Goal: Task Accomplishment & Management: Manage account settings

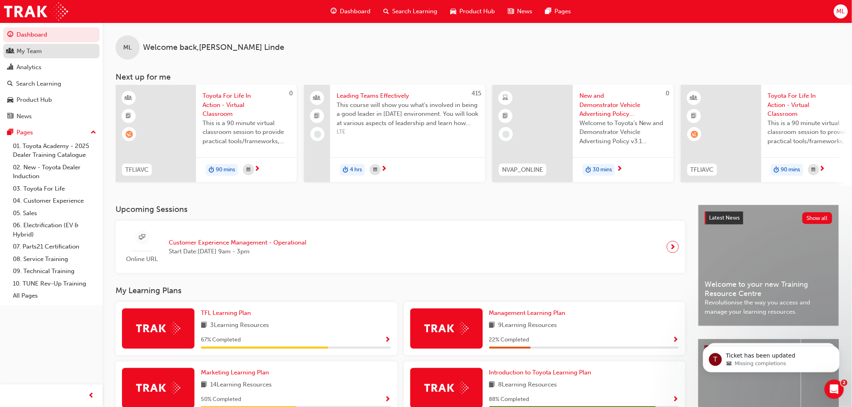
click at [30, 50] on div "My Team" at bounding box center [29, 51] width 25 height 9
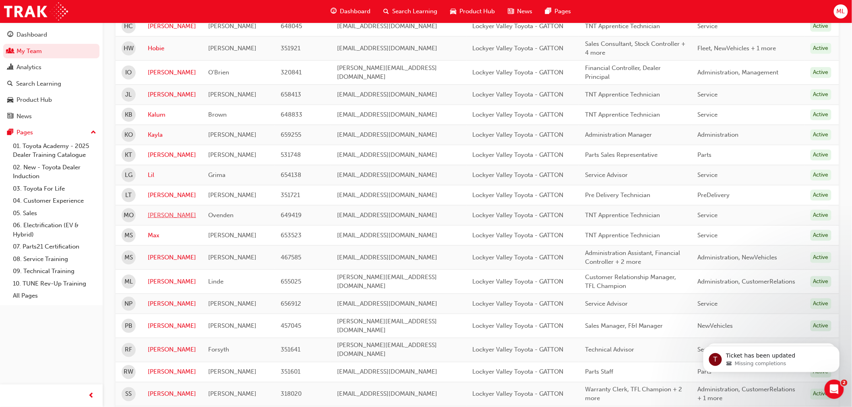
scroll to position [313, 0]
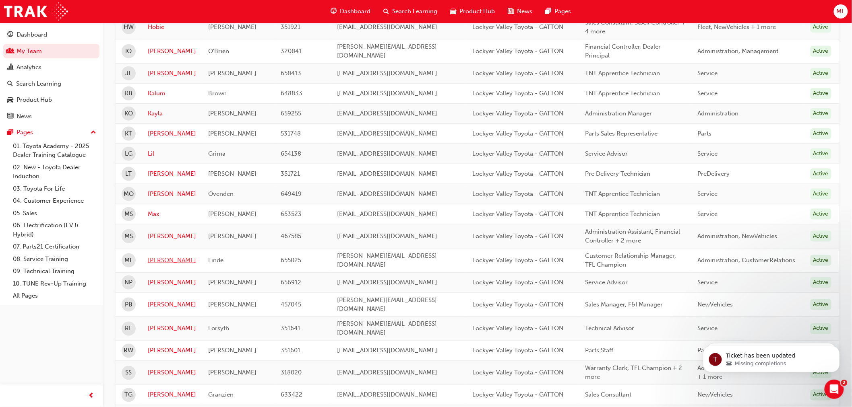
click at [158, 256] on link "[PERSON_NAME]" at bounding box center [172, 260] width 48 height 9
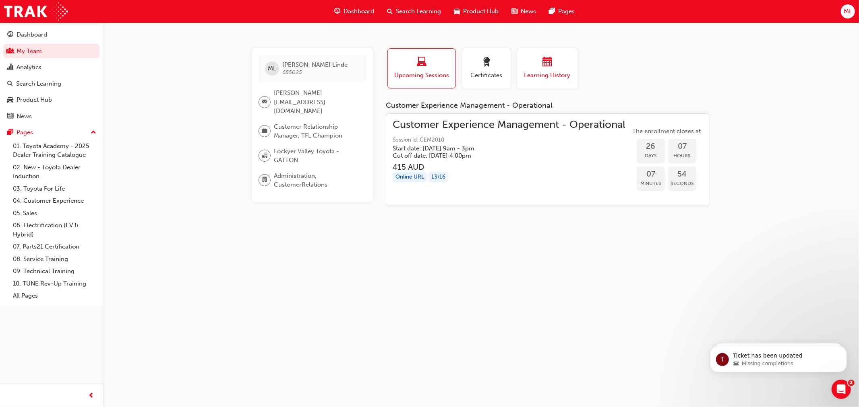
click at [546, 66] on span "calendar-icon" at bounding box center [547, 62] width 10 height 11
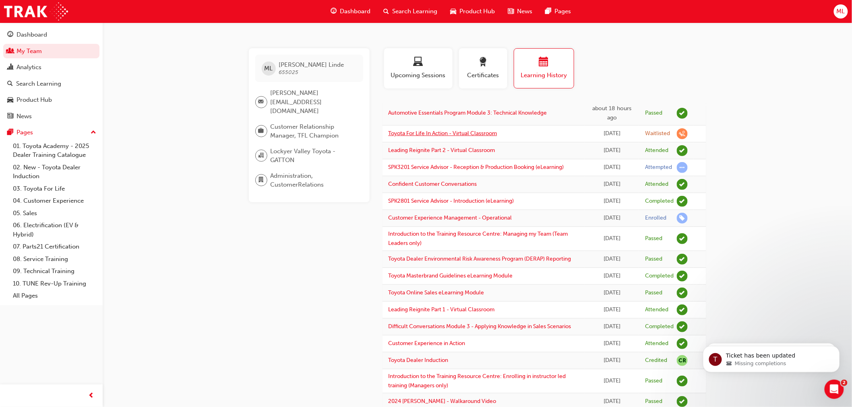
click at [475, 137] on link "Toyota For Life In Action - Virtual Classroom" at bounding box center [442, 133] width 109 height 7
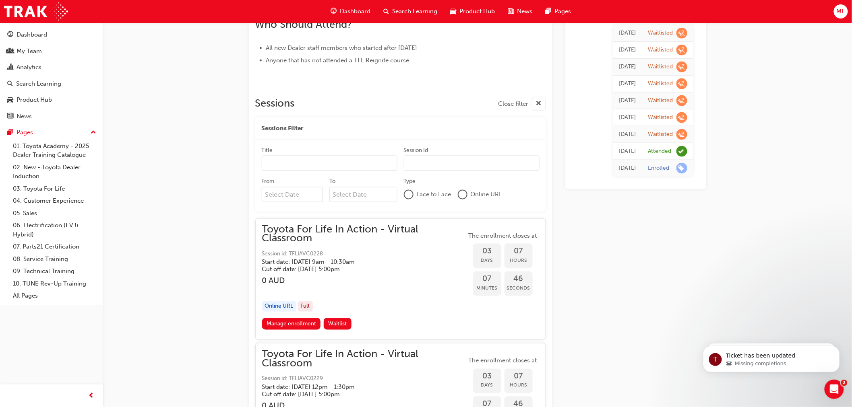
scroll to position [429, 0]
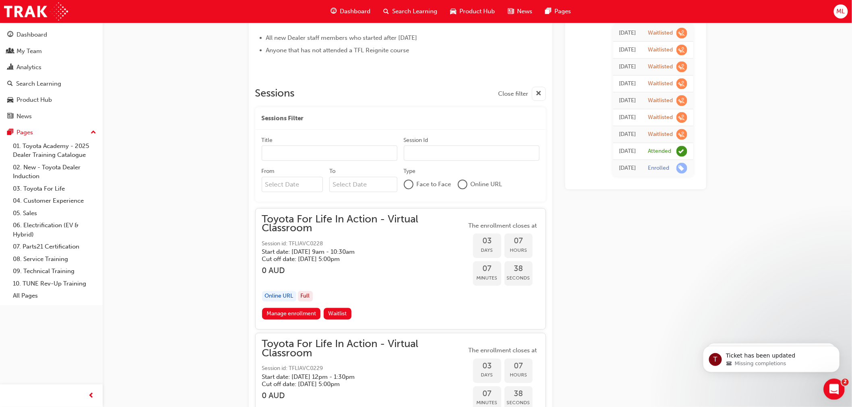
drag, startPoint x: 834, startPoint y: 386, endPoint x: 1650, endPoint y: 758, distance: 896.2
click at [835, 386] on icon "Open Intercom Messenger" at bounding box center [832, 388] width 13 height 13
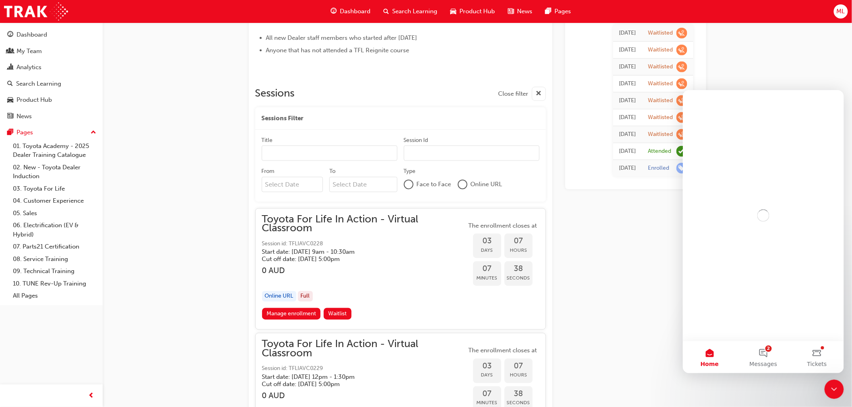
scroll to position [0, 0]
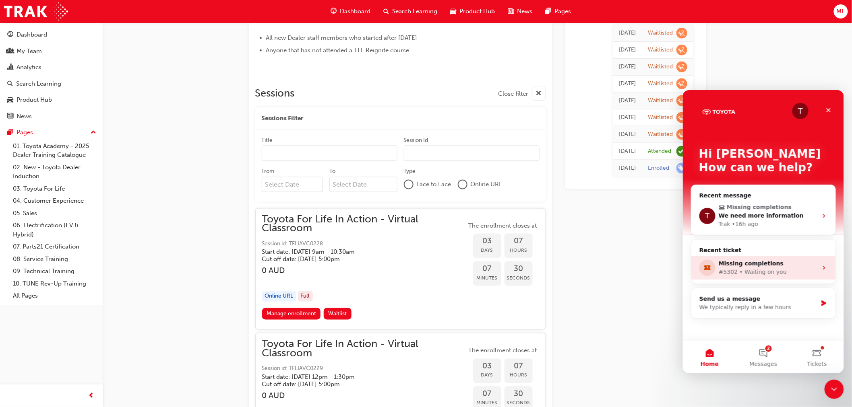
click at [779, 268] on div "#5302 • Waiting on you" at bounding box center [767, 272] width 99 height 8
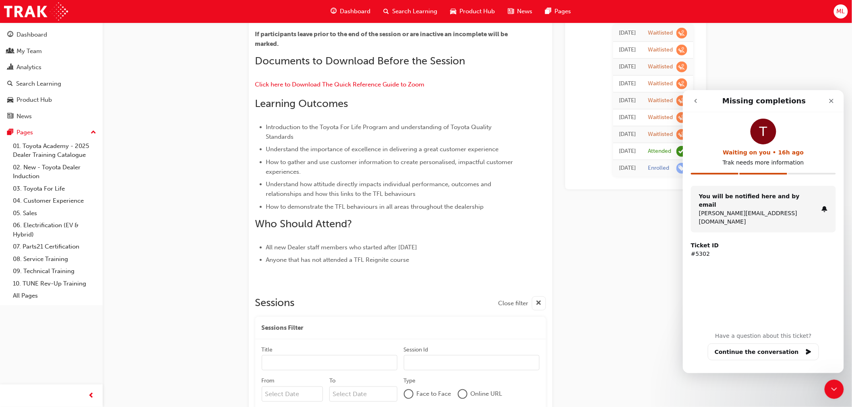
scroll to position [179, 0]
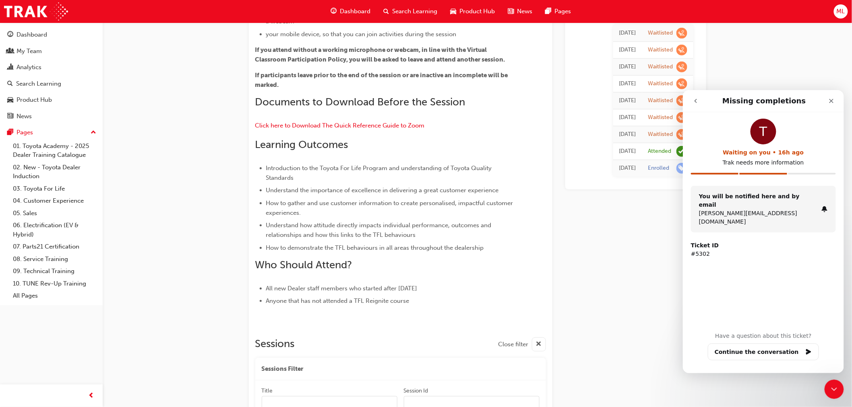
click at [706, 242] on strong "Ticket ID" at bounding box center [704, 245] width 28 height 6
click at [771, 351] on button "Continue the conversation" at bounding box center [762, 351] width 111 height 17
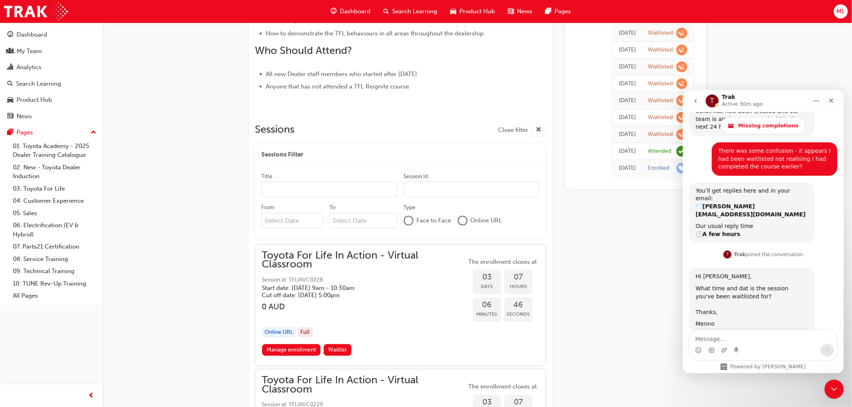
scroll to position [357, 0]
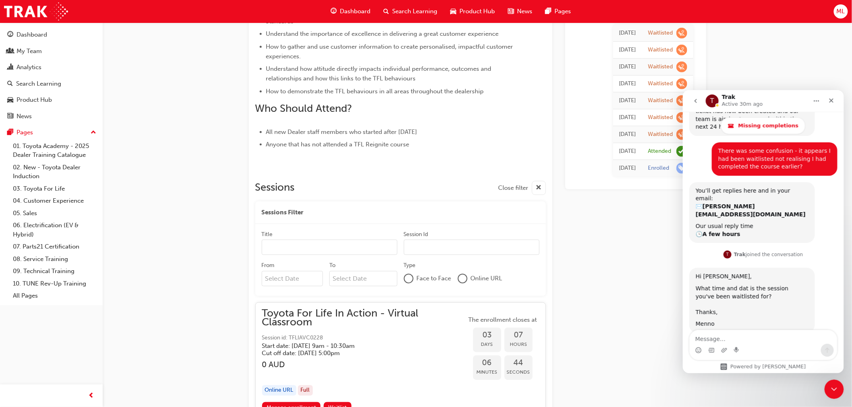
scroll to position [313, 0]
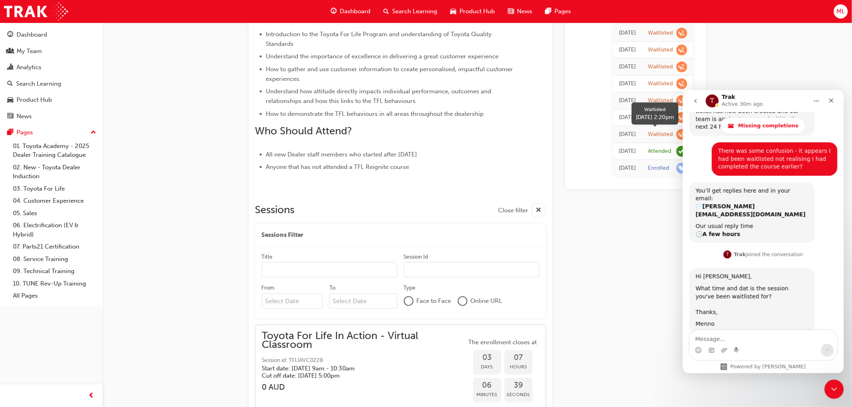
click at [678, 132] on span "learningRecordVerb_WAITLIST-icon" at bounding box center [681, 134] width 11 height 11
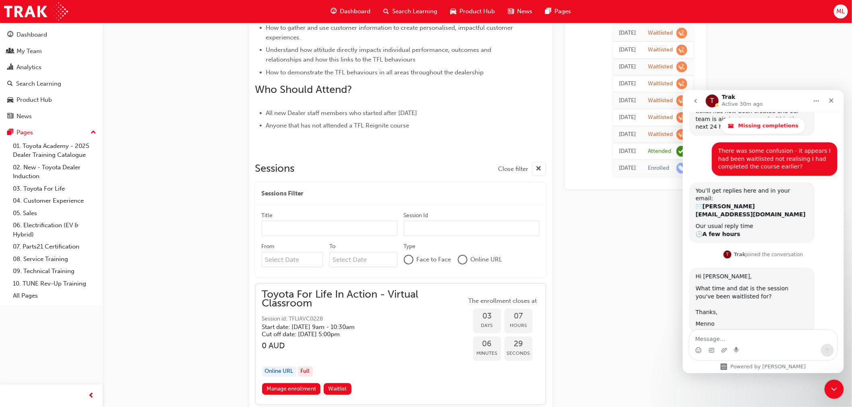
scroll to position [537, 0]
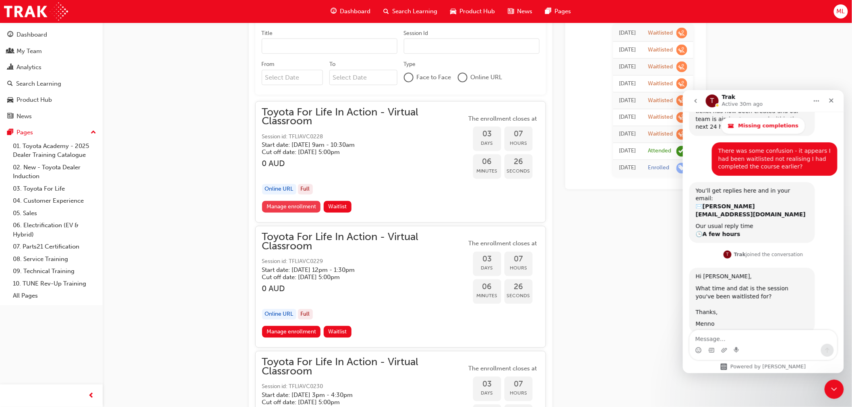
click at [306, 206] on link "Manage enrollment" at bounding box center [291, 207] width 59 height 12
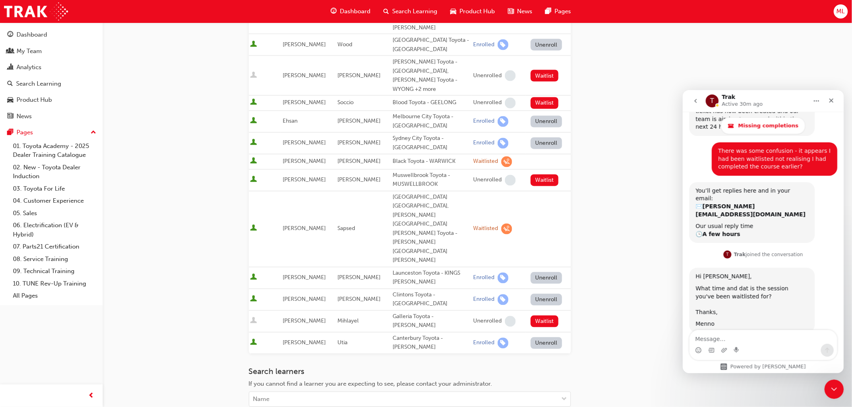
scroll to position [549, 0]
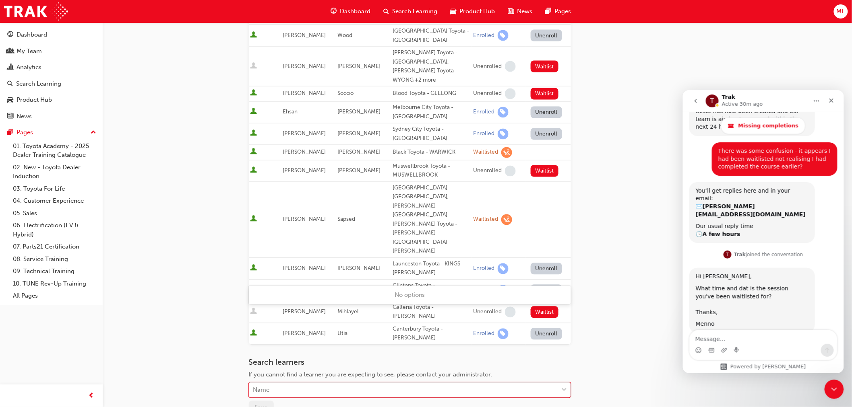
click at [285, 384] on div "Name" at bounding box center [403, 391] width 309 height 14
type input "miche"
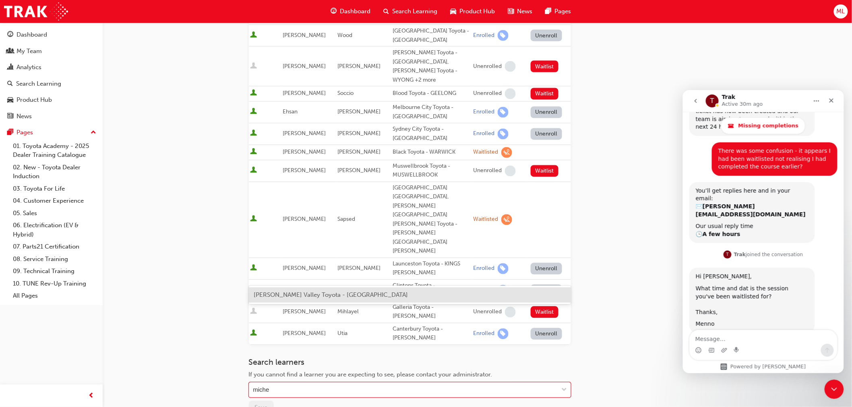
click at [282, 294] on span "[PERSON_NAME] Valley Toyota - [GEOGRAPHIC_DATA]" at bounding box center [331, 295] width 154 height 7
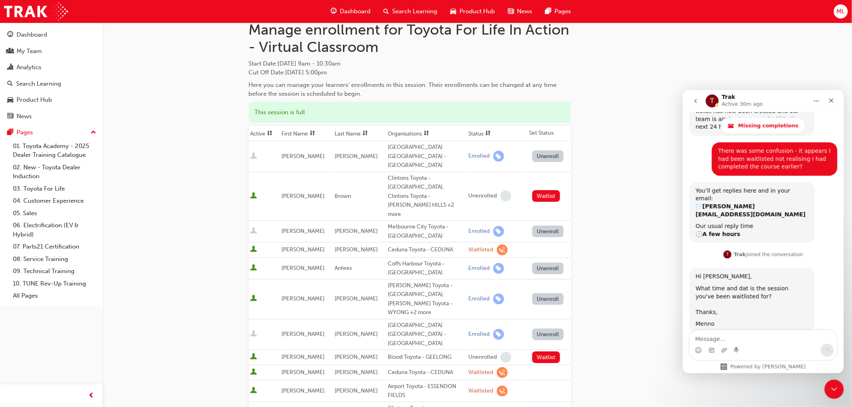
scroll to position [0, 0]
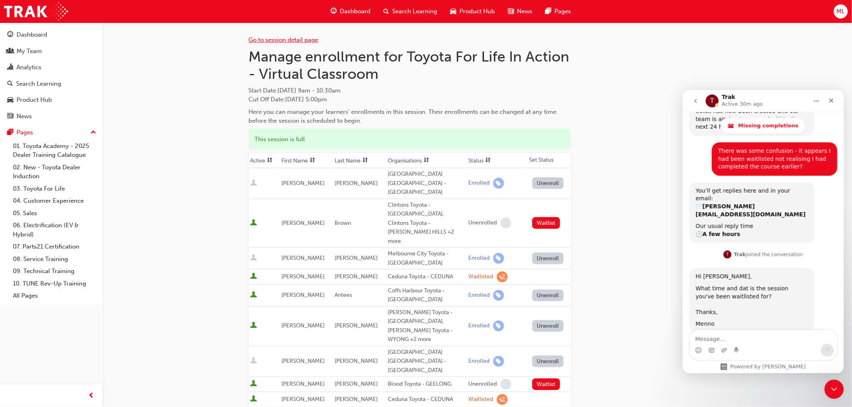
click at [256, 39] on link "Go to session detail page" at bounding box center [284, 39] width 70 height 7
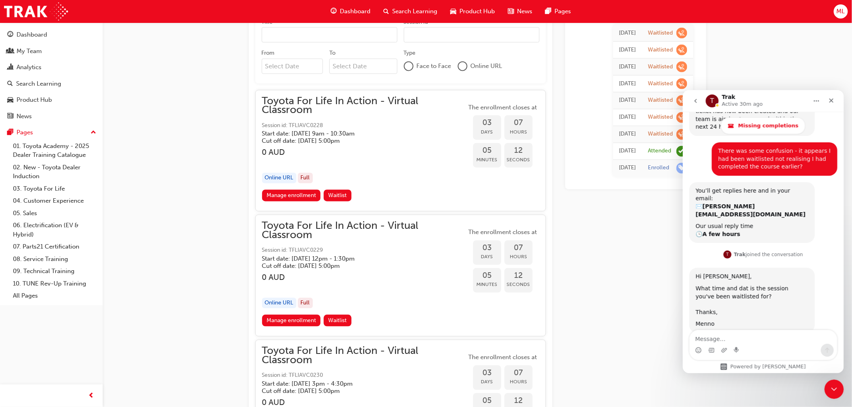
scroll to position [581, 0]
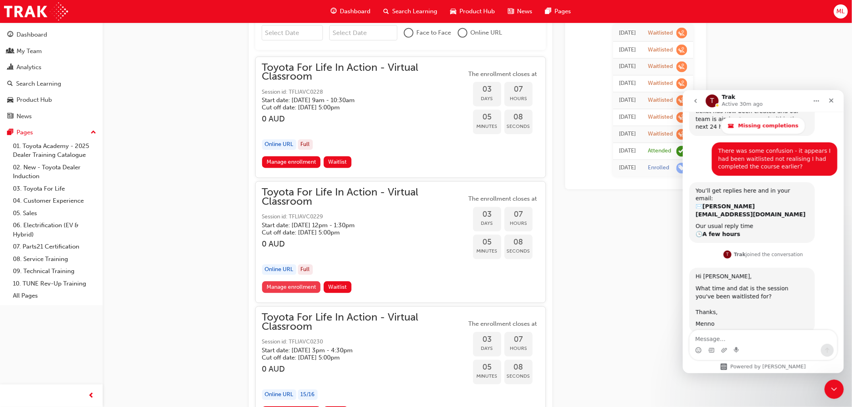
click at [290, 287] on link "Manage enrollment" at bounding box center [291, 288] width 59 height 12
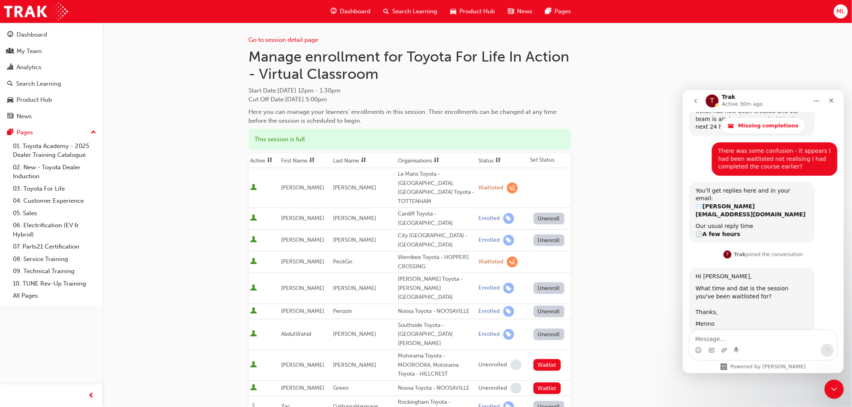
click at [314, 159] on span "sorting-icon" at bounding box center [312, 160] width 6 height 7
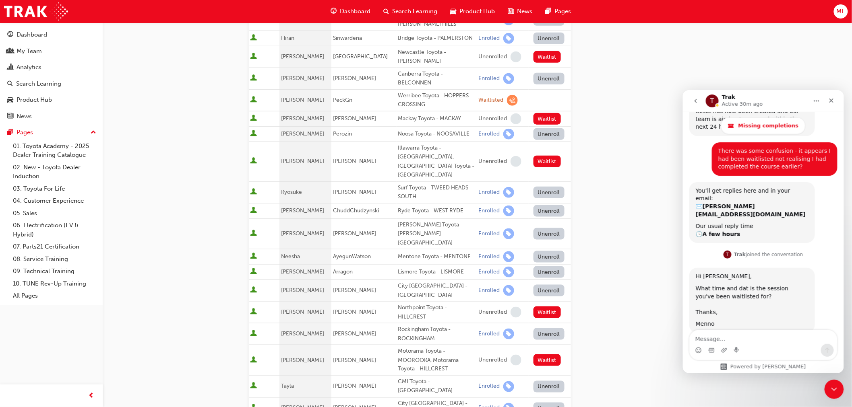
scroll to position [313, 0]
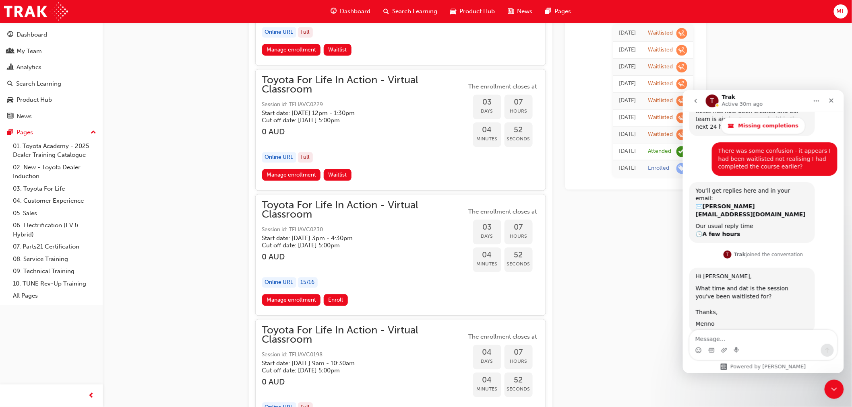
scroll to position [715, 0]
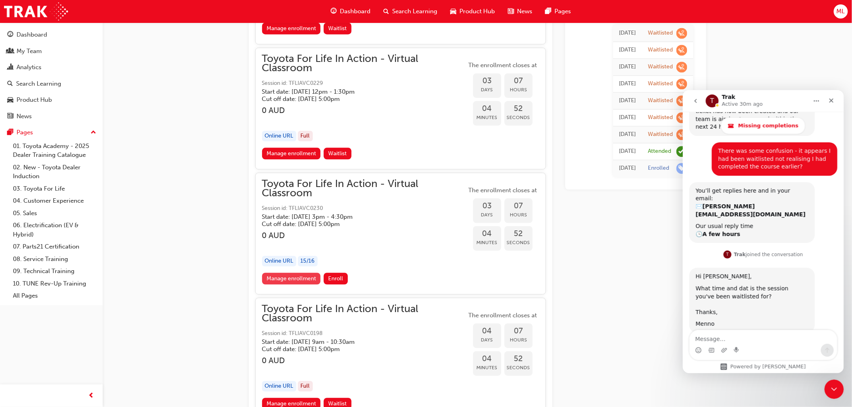
click at [288, 277] on link "Manage enrollment" at bounding box center [291, 279] width 59 height 12
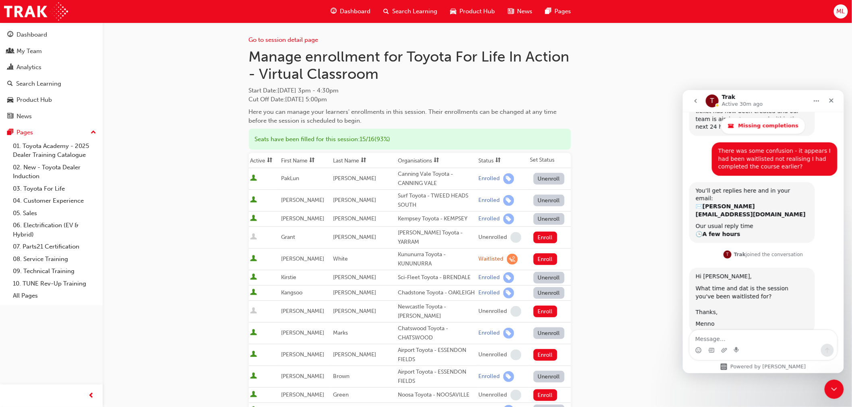
click at [305, 160] on th "First Name" at bounding box center [305, 160] width 52 height 15
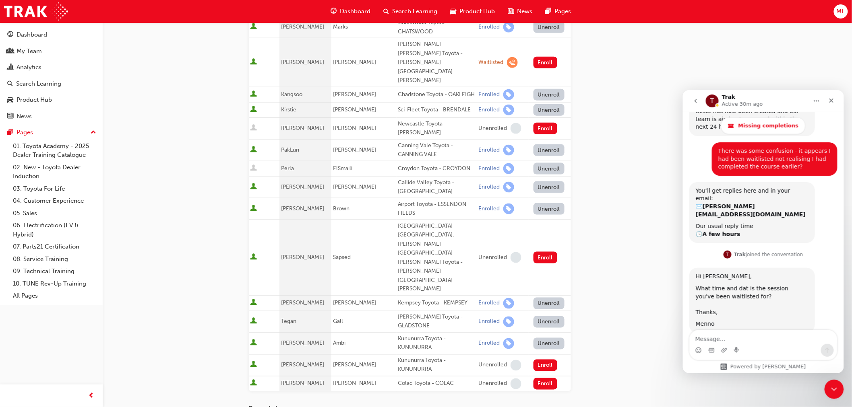
scroll to position [357, 0]
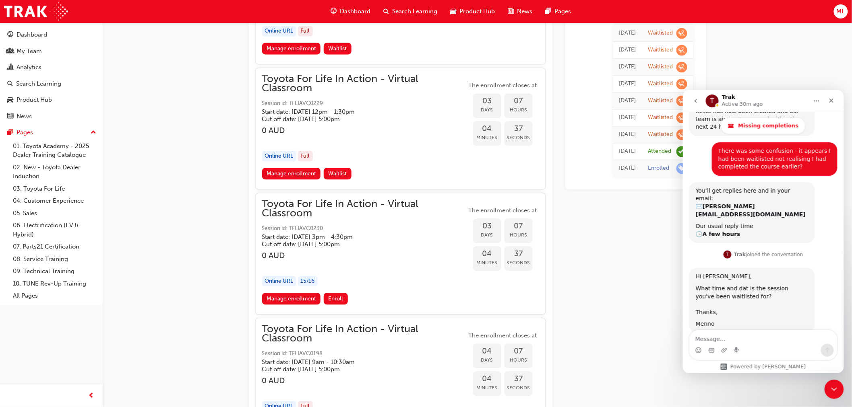
scroll to position [760, 0]
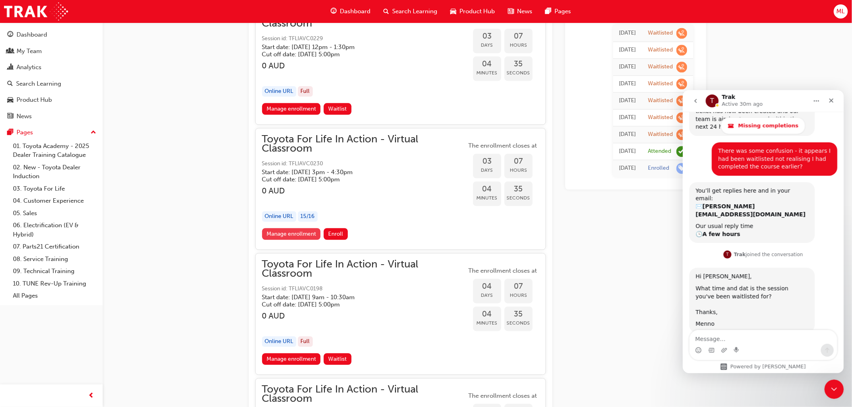
click at [298, 233] on link "Manage enrollment" at bounding box center [291, 234] width 59 height 12
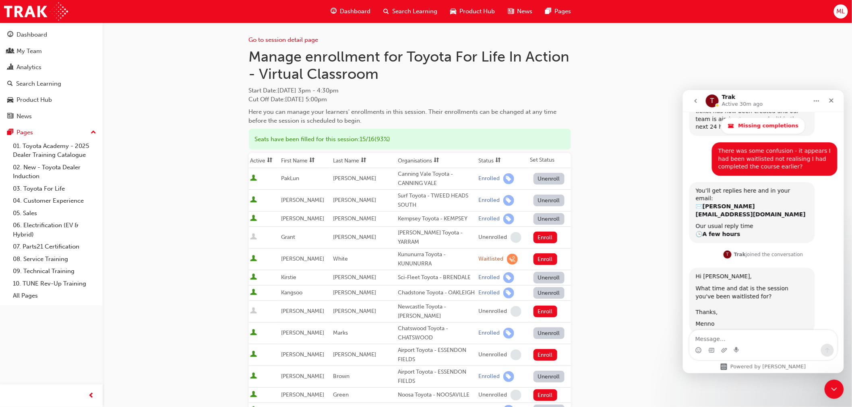
click at [298, 159] on th "First Name" at bounding box center [305, 160] width 52 height 15
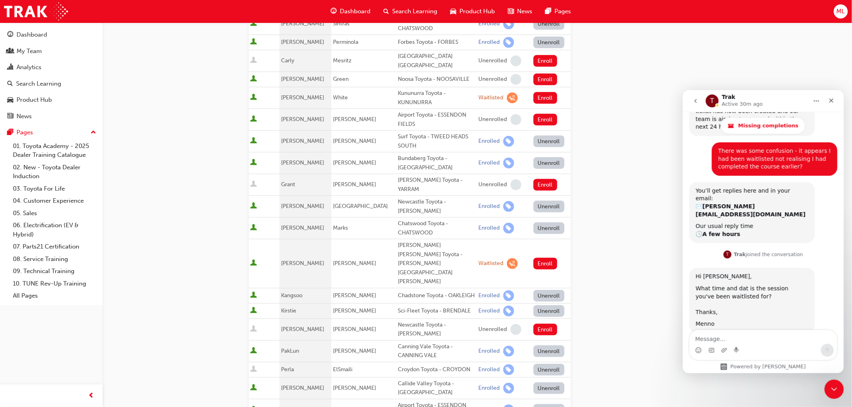
scroll to position [179, 0]
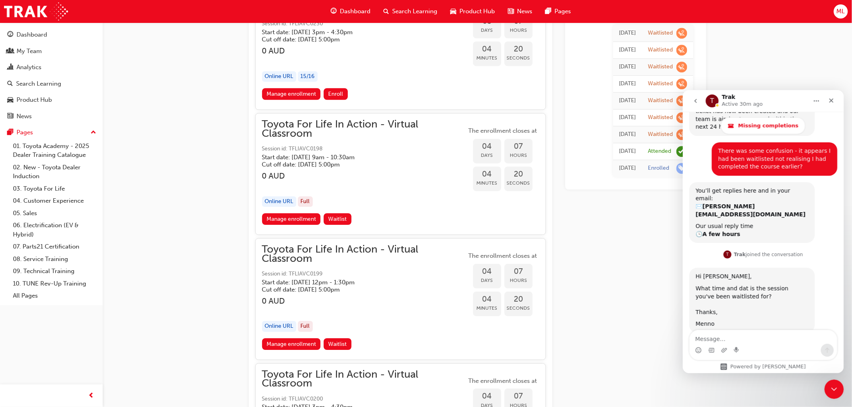
scroll to position [939, 0]
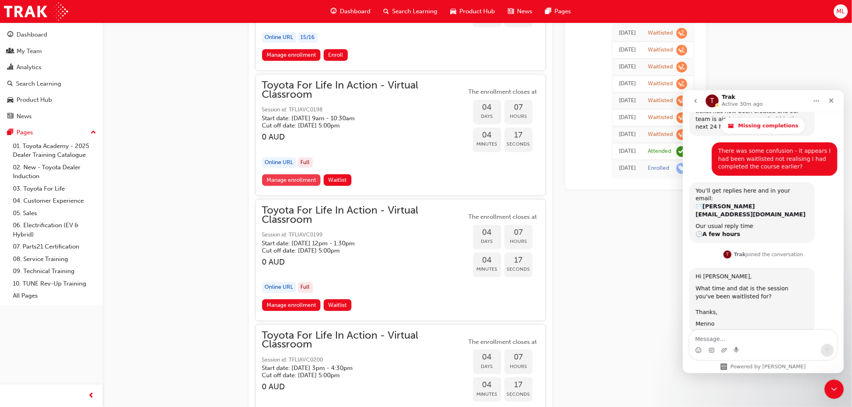
click at [283, 178] on link "Manage enrollment" at bounding box center [291, 180] width 59 height 12
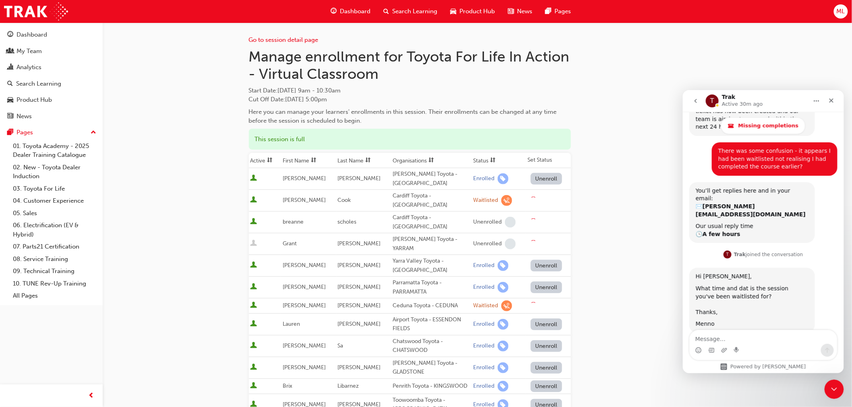
click at [300, 158] on th "First Name" at bounding box center [308, 160] width 55 height 15
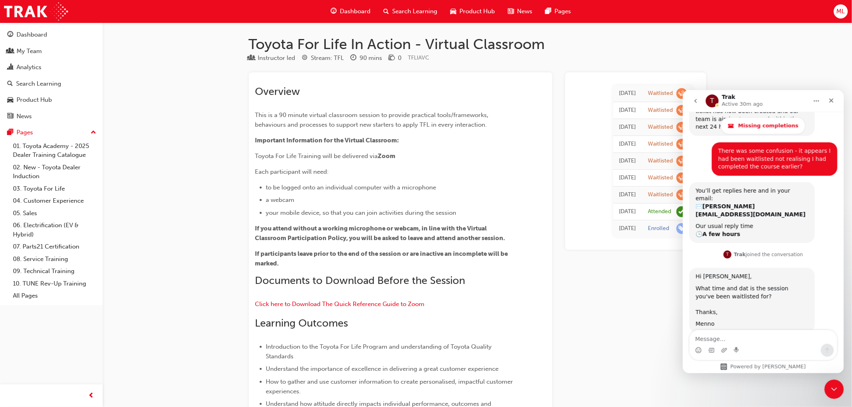
scroll to position [939, 0]
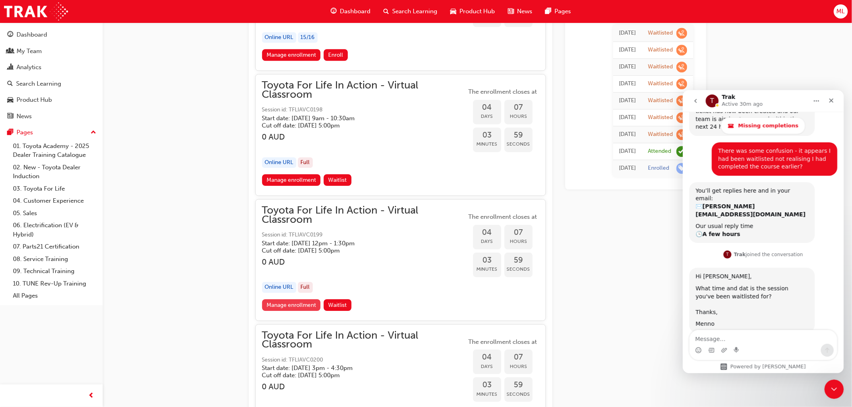
click at [288, 304] on link "Manage enrollment" at bounding box center [291, 305] width 59 height 12
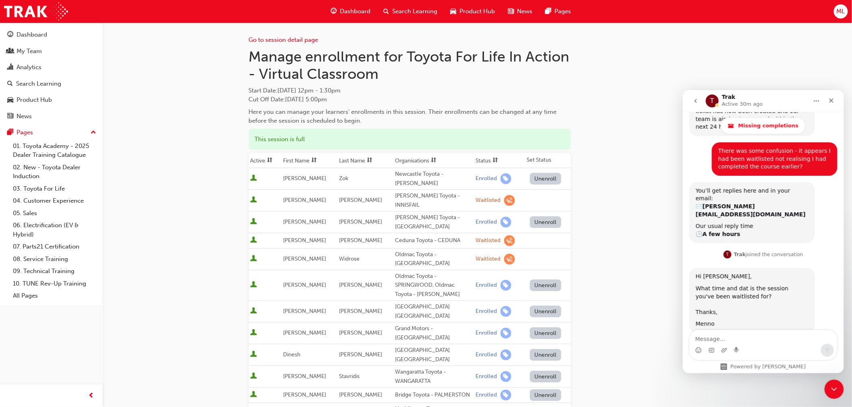
click at [299, 159] on th "First Name" at bounding box center [310, 160] width 56 height 15
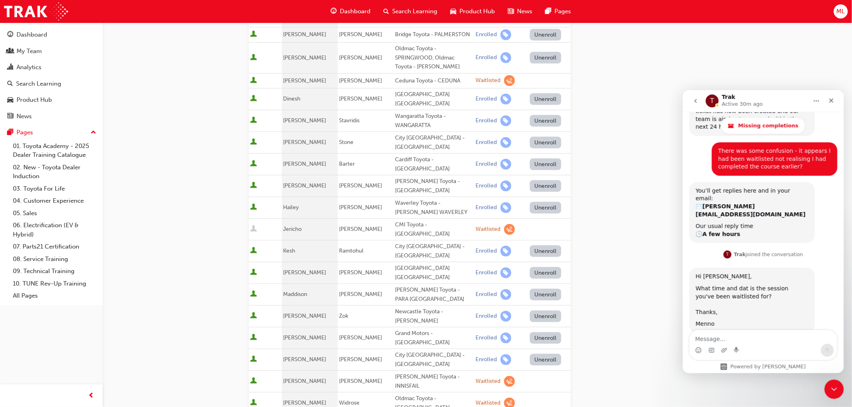
scroll to position [179, 0]
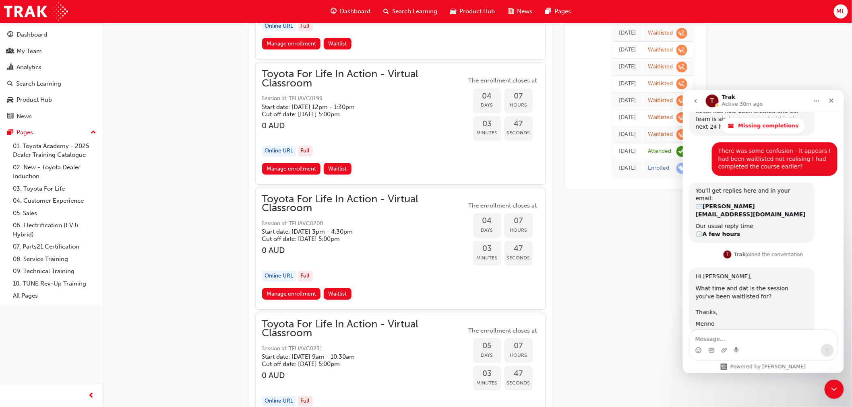
scroll to position [1118, 0]
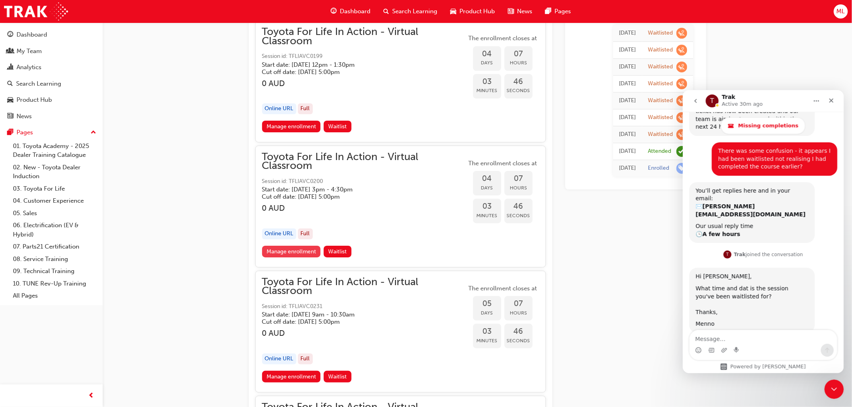
click at [288, 248] on link "Manage enrollment" at bounding box center [291, 252] width 59 height 12
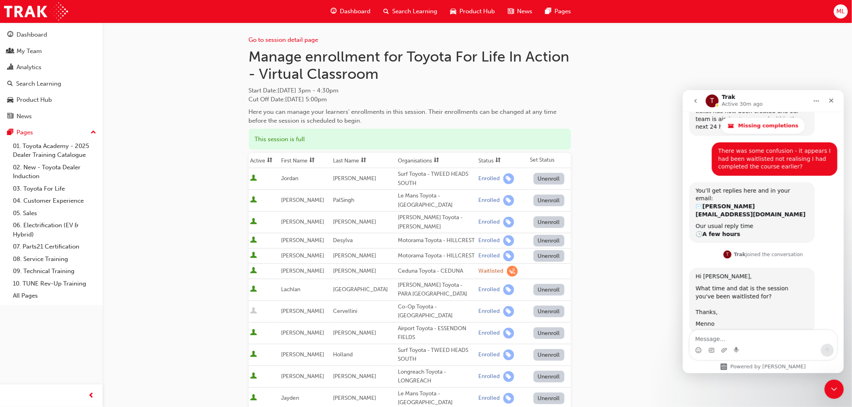
click at [301, 160] on th "First Name" at bounding box center [305, 160] width 52 height 15
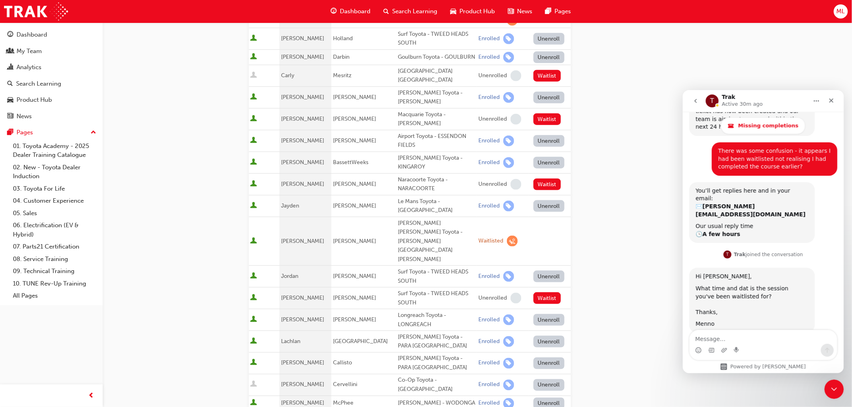
scroll to position [313, 0]
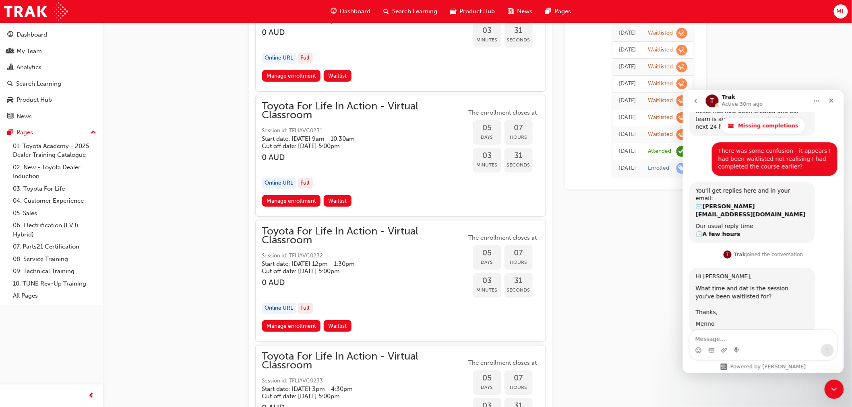
scroll to position [1297, 0]
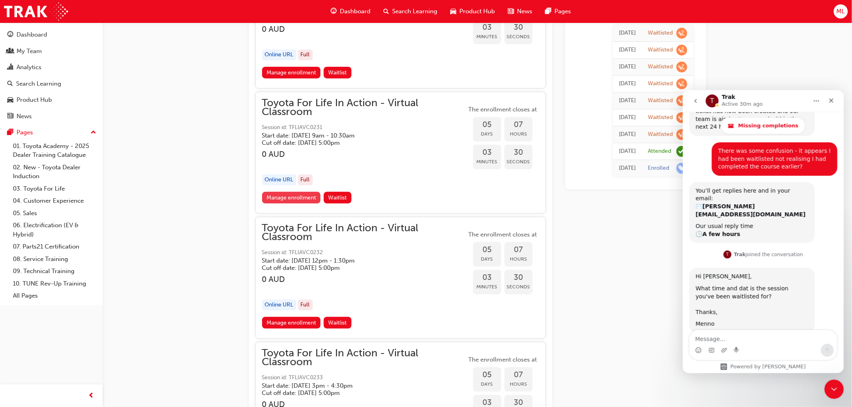
click at [277, 194] on link "Manage enrollment" at bounding box center [291, 198] width 59 height 12
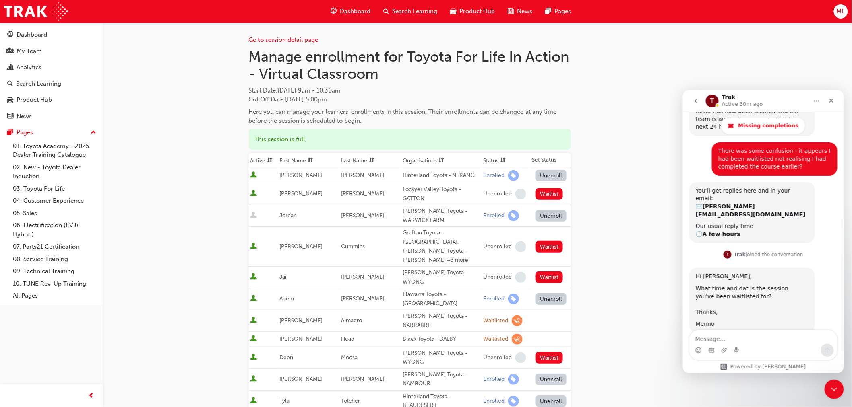
click at [304, 159] on th "First Name" at bounding box center [309, 160] width 62 height 15
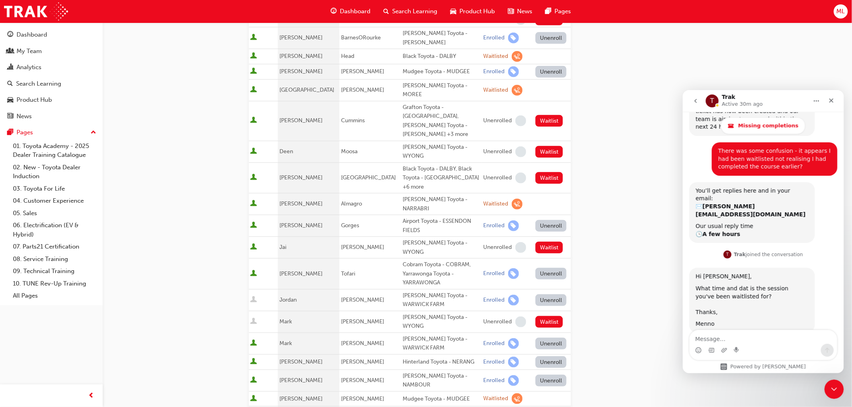
scroll to position [223, 0]
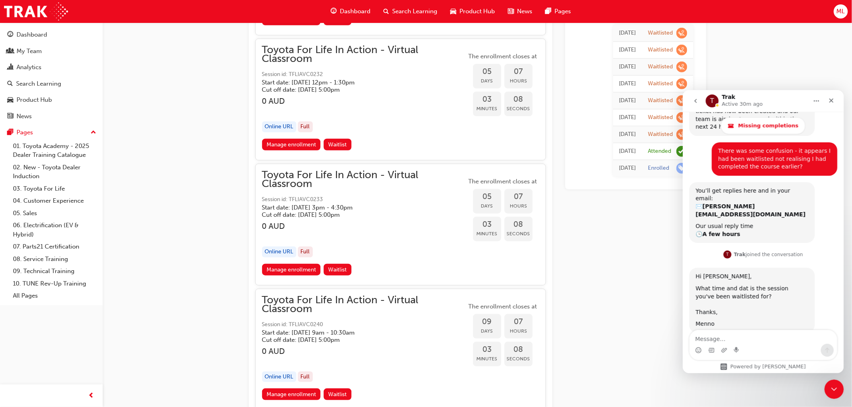
scroll to position [1476, 0]
click at [289, 266] on link "Manage enrollment" at bounding box center [291, 270] width 59 height 12
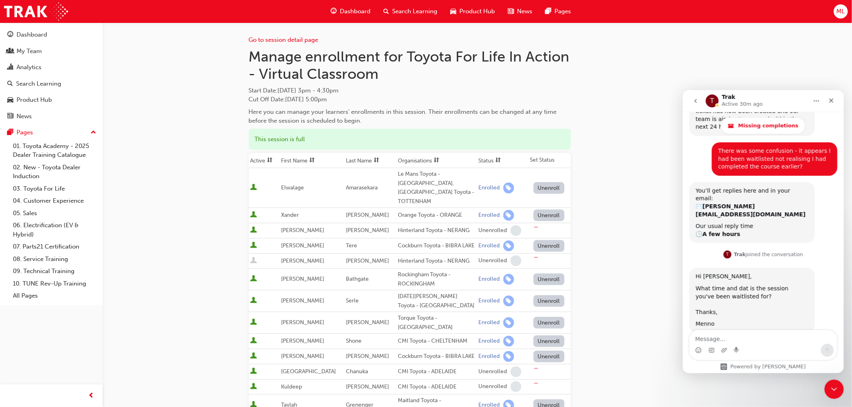
click at [299, 160] on th "First Name" at bounding box center [311, 160] width 65 height 15
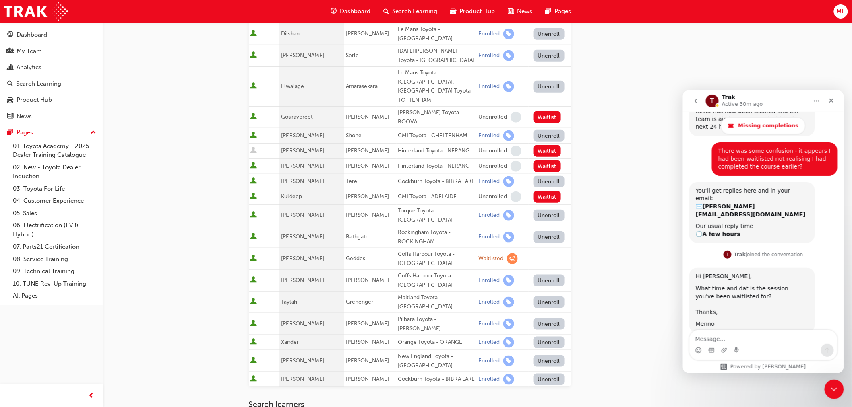
scroll to position [268, 0]
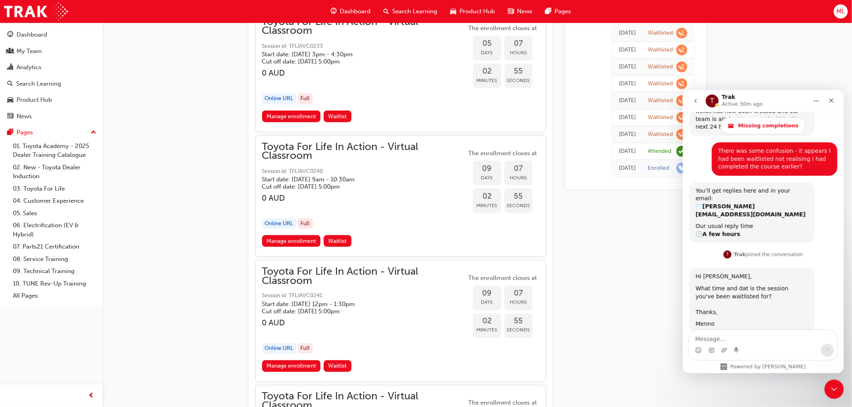
scroll to position [1655, 0]
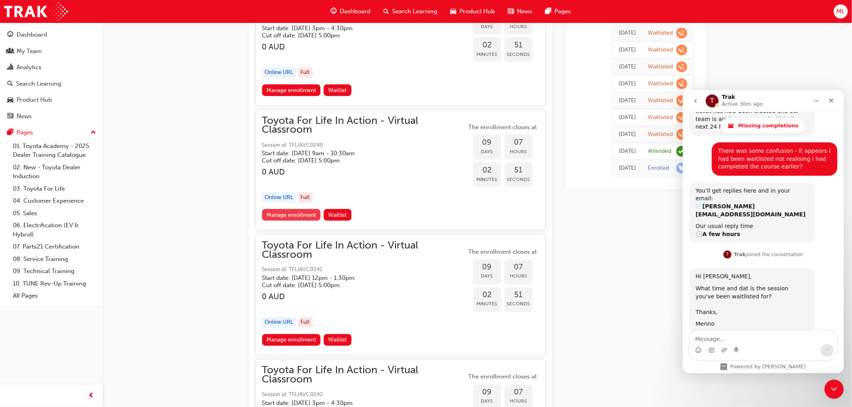
click at [294, 210] on link "Manage enrollment" at bounding box center [291, 215] width 59 height 12
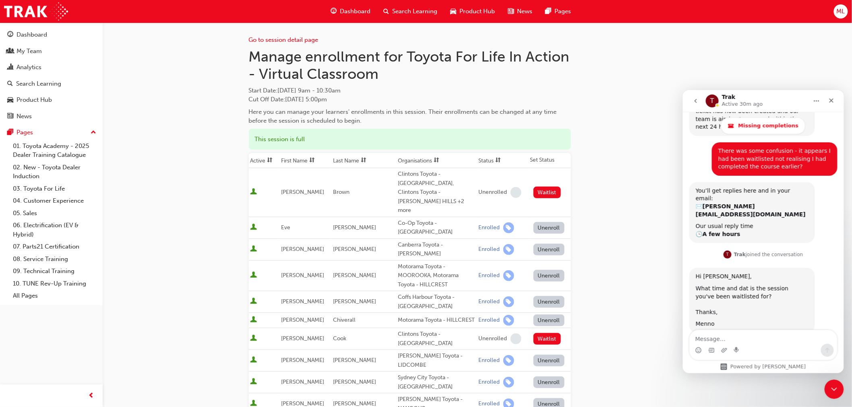
click at [293, 160] on th "First Name" at bounding box center [305, 160] width 52 height 15
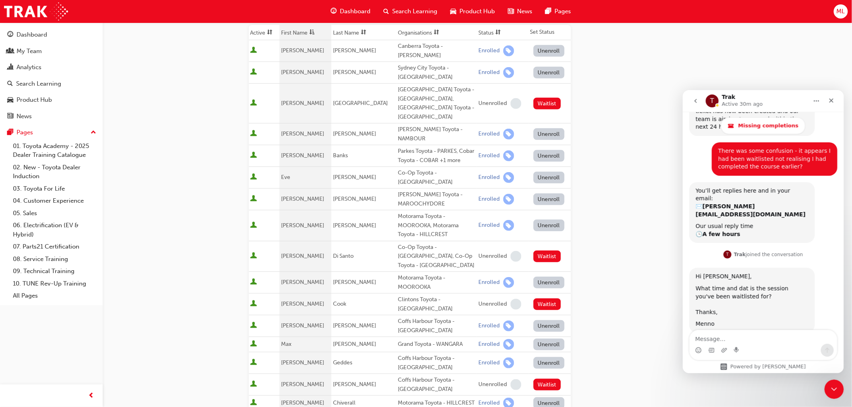
scroll to position [134, 0]
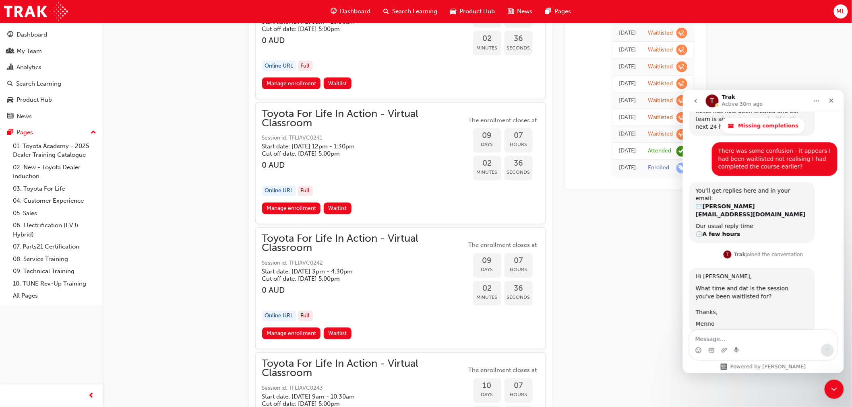
scroll to position [1789, 0]
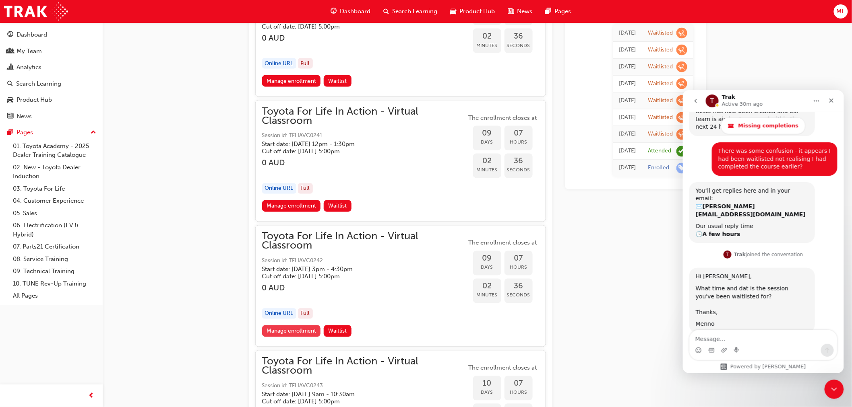
click at [294, 326] on link "Manage enrollment" at bounding box center [291, 332] width 59 height 12
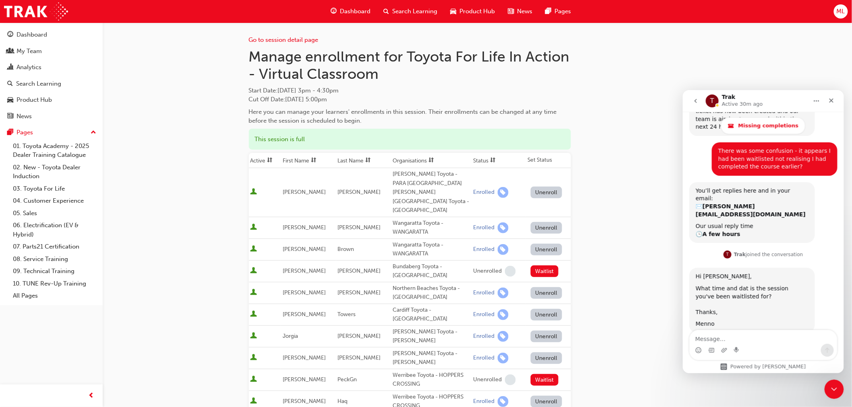
drag, startPoint x: 299, startPoint y: 158, endPoint x: 296, endPoint y: 165, distance: 8.0
click at [299, 158] on th "First Name" at bounding box center [308, 160] width 55 height 15
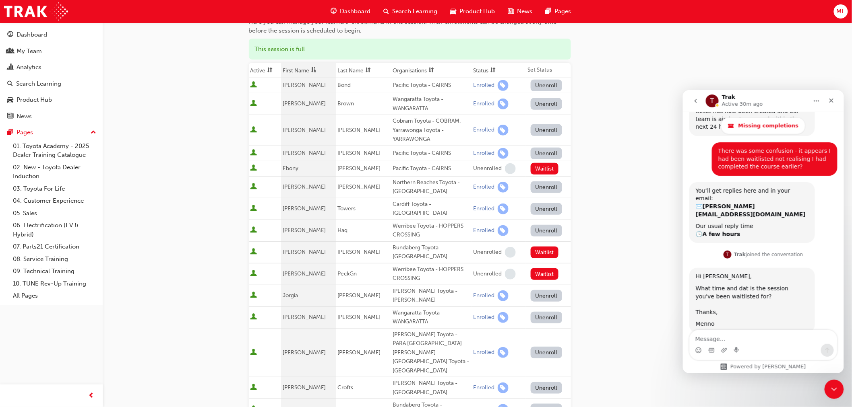
scroll to position [179, 0]
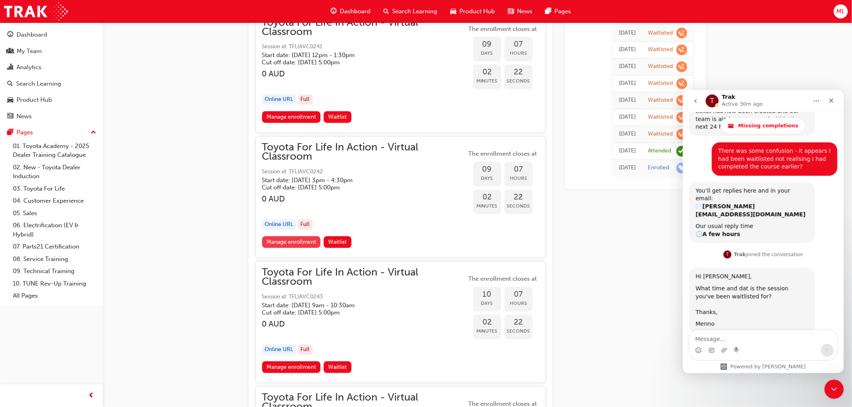
scroll to position [1878, 0]
click at [288, 361] on link "Manage enrollment" at bounding box center [291, 367] width 59 height 12
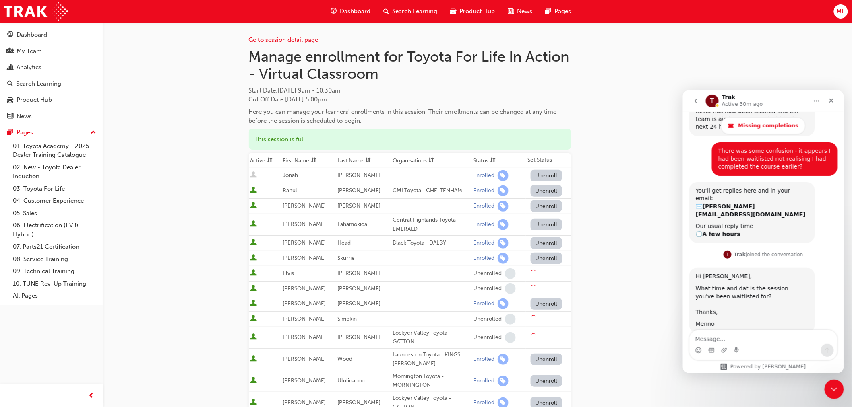
click at [308, 160] on th "First Name" at bounding box center [308, 160] width 55 height 15
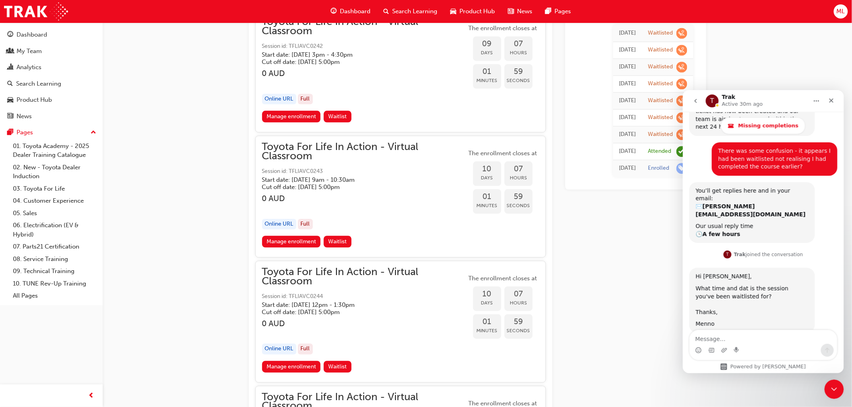
scroll to position [2013, 0]
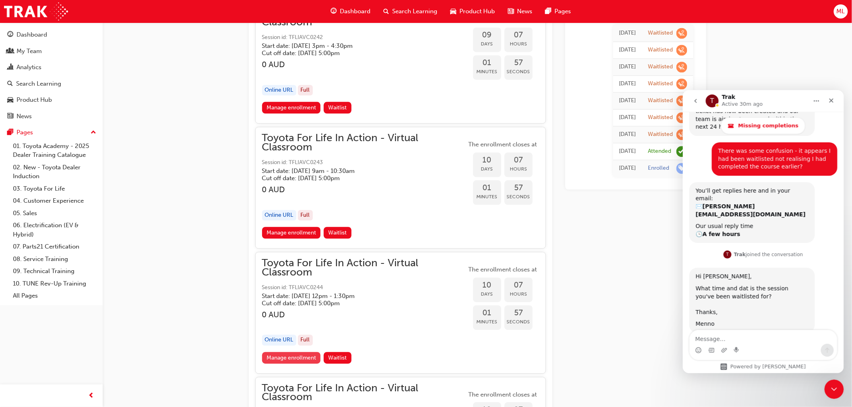
click at [287, 352] on link "Manage enrollment" at bounding box center [291, 358] width 59 height 12
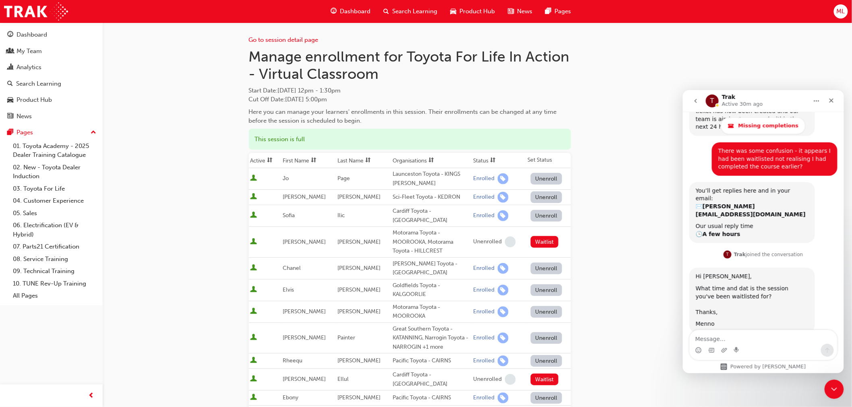
click at [300, 160] on th "First Name" at bounding box center [308, 160] width 55 height 15
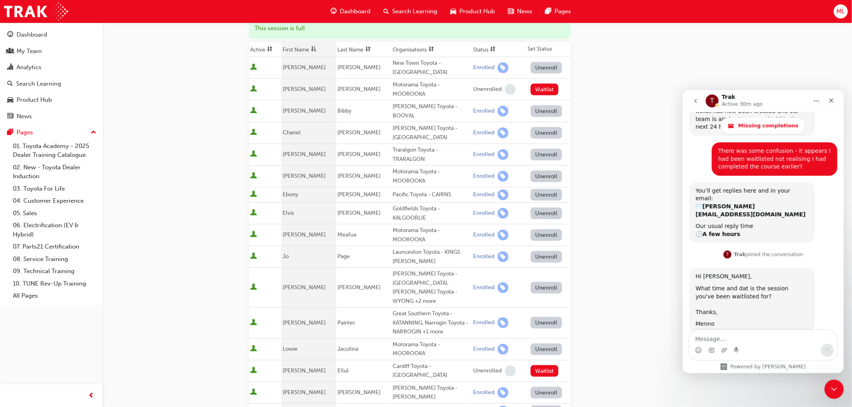
scroll to position [179, 0]
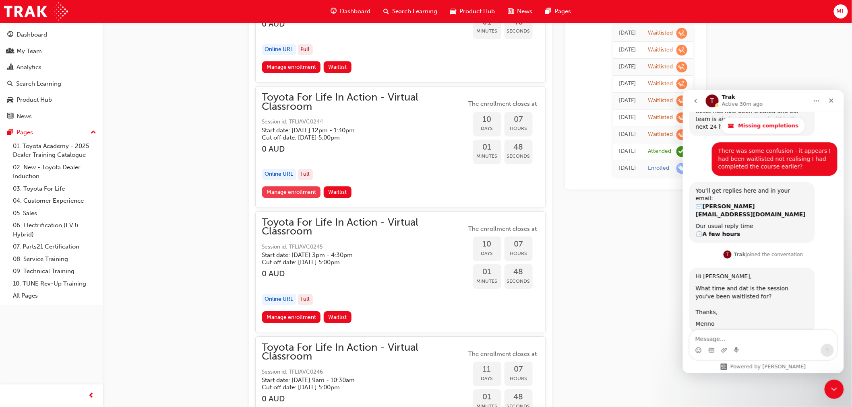
scroll to position [2191, 0]
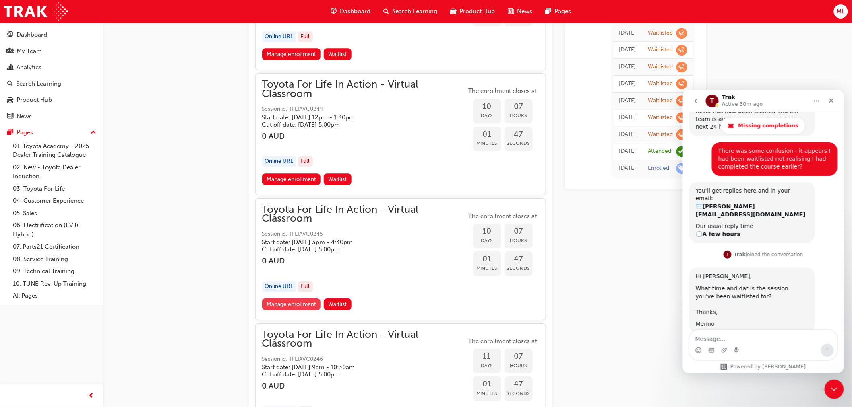
click at [284, 299] on link "Manage enrollment" at bounding box center [291, 305] width 59 height 12
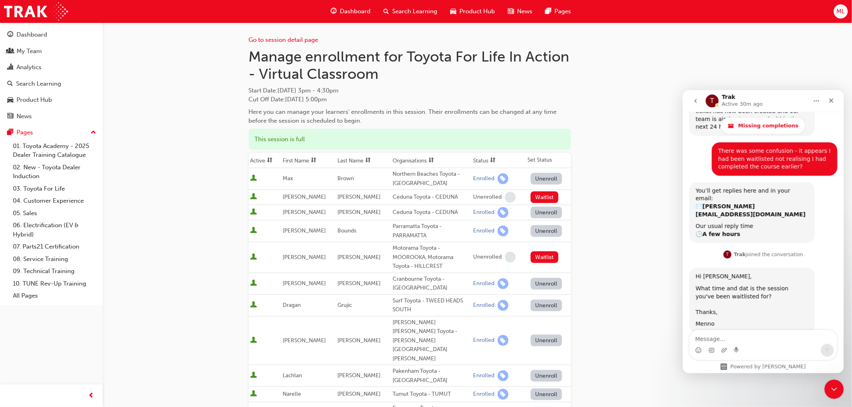
click at [294, 160] on th "First Name" at bounding box center [308, 160] width 55 height 15
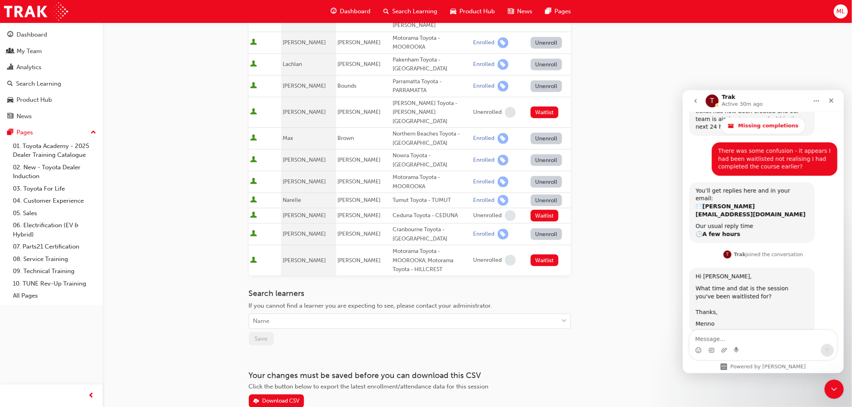
scroll to position [349, 0]
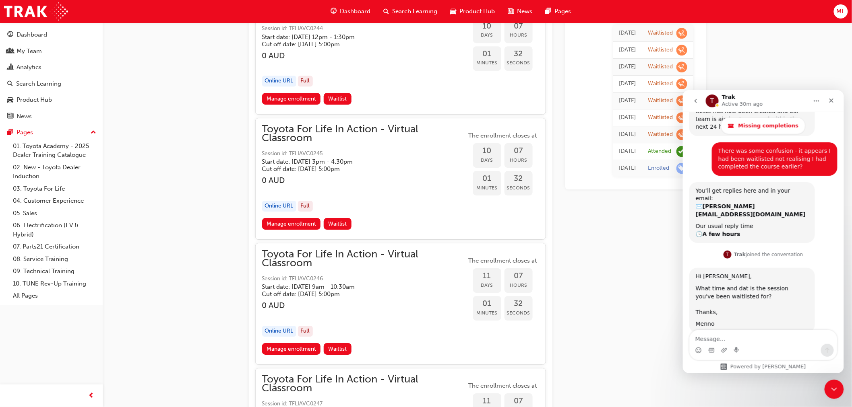
scroll to position [2325, 0]
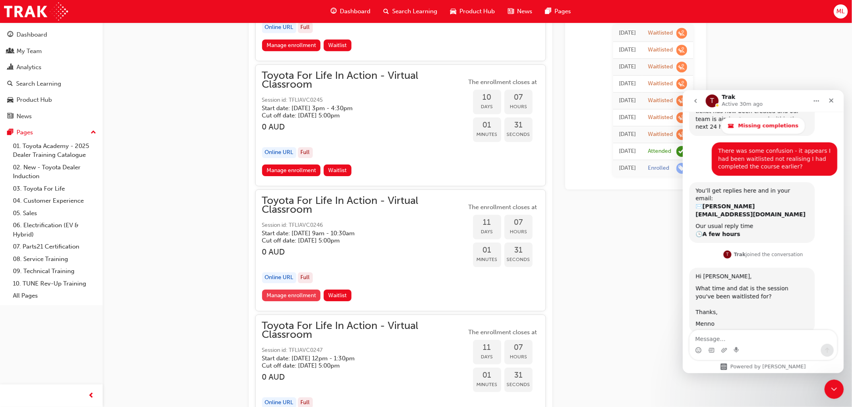
click at [289, 290] on link "Manage enrollment" at bounding box center [291, 296] width 59 height 12
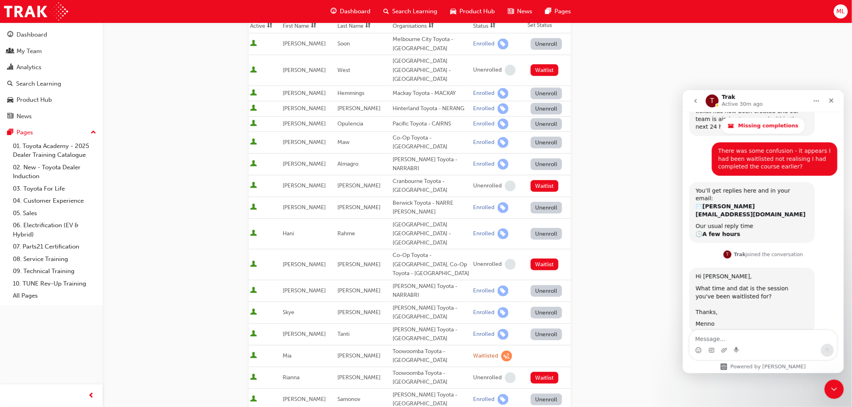
scroll to position [94, 0]
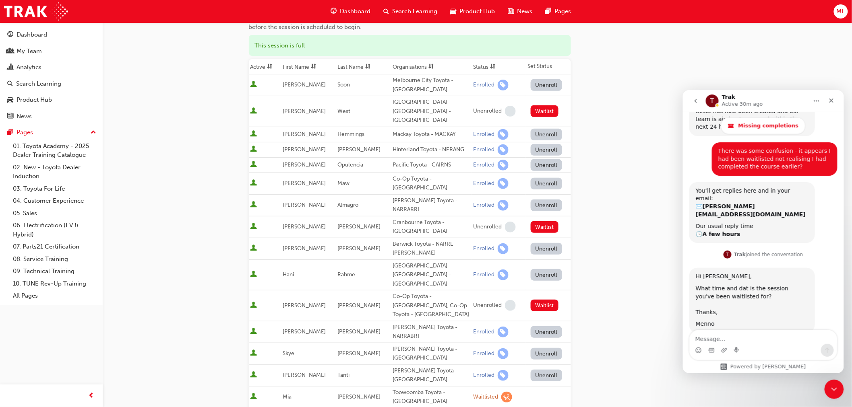
click at [299, 66] on th "First Name" at bounding box center [308, 66] width 55 height 15
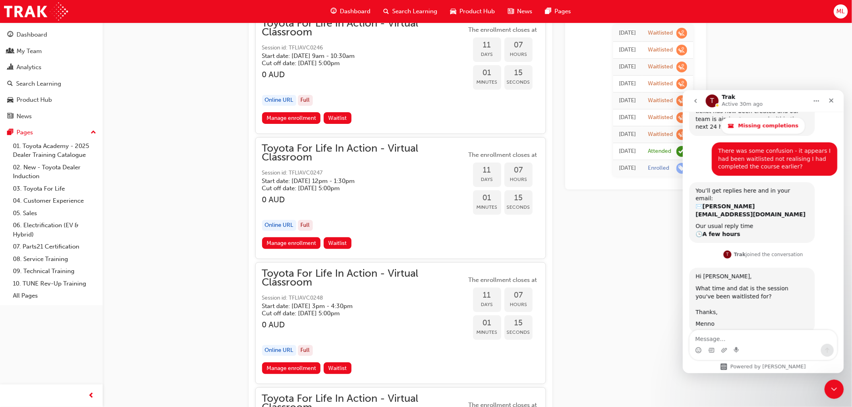
scroll to position [2505, 0]
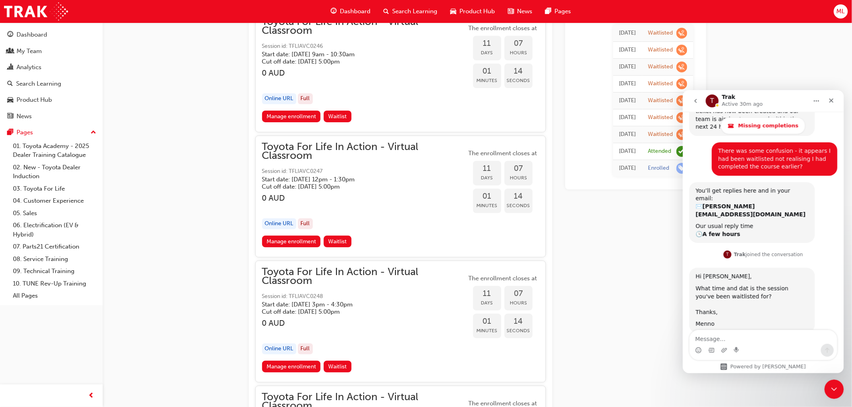
click at [294, 236] on link "Manage enrollment" at bounding box center [291, 242] width 59 height 12
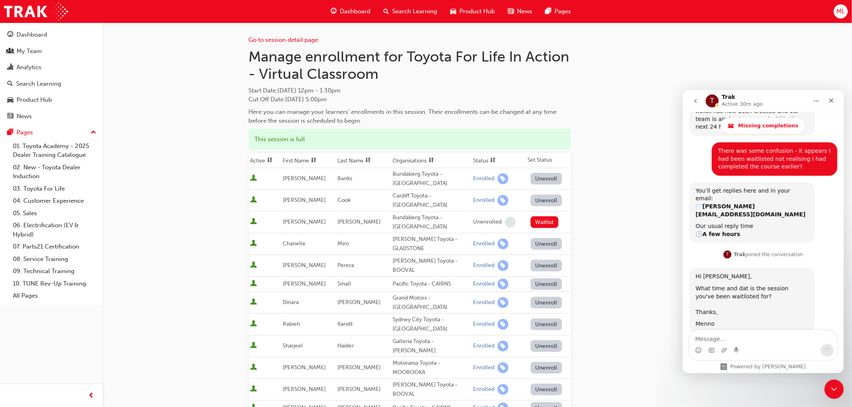
click at [301, 159] on th "First Name" at bounding box center [308, 160] width 55 height 15
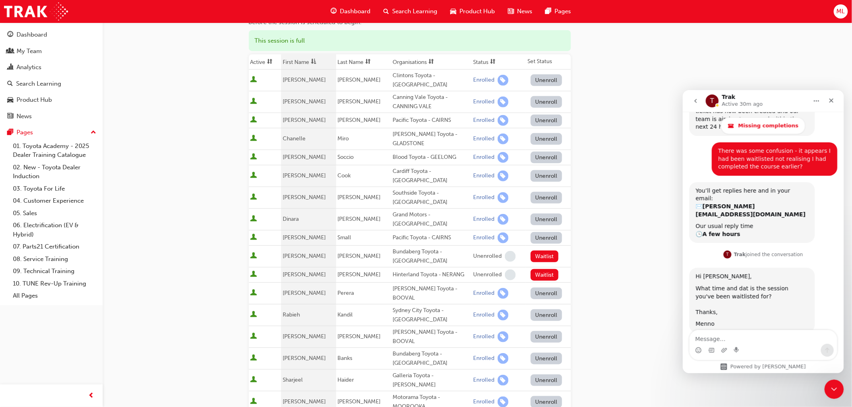
scroll to position [134, 0]
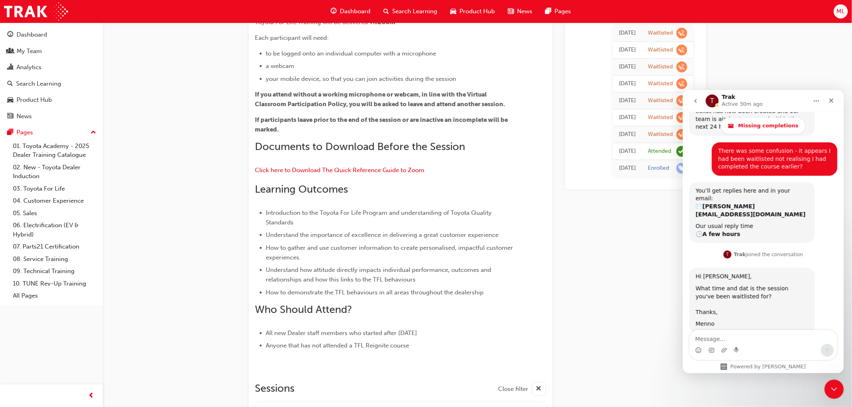
scroll to position [2505, 0]
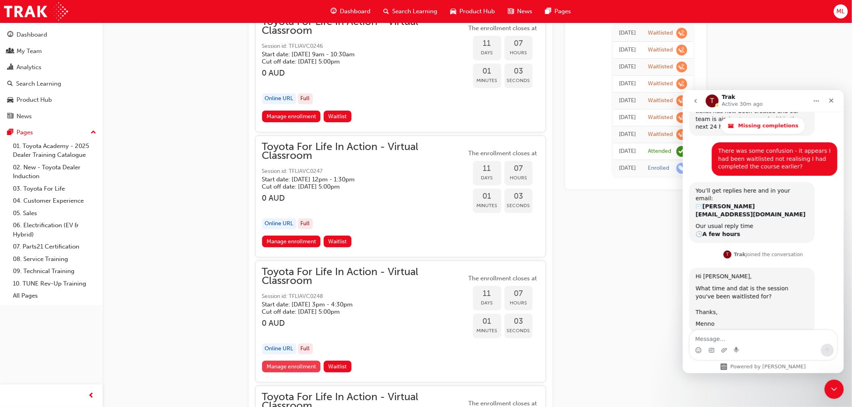
click at [288, 361] on link "Manage enrollment" at bounding box center [291, 367] width 59 height 12
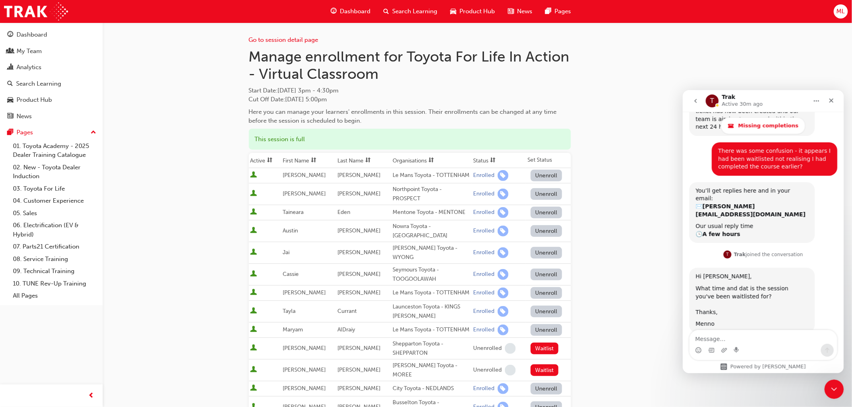
click at [304, 159] on th "First Name" at bounding box center [308, 160] width 55 height 15
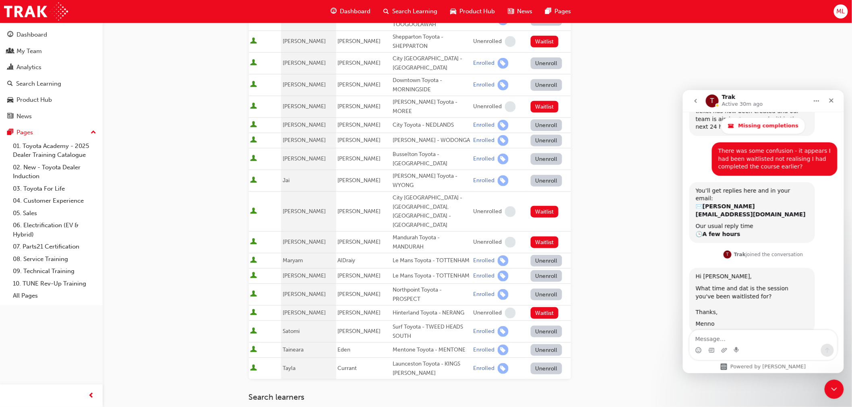
scroll to position [223, 0]
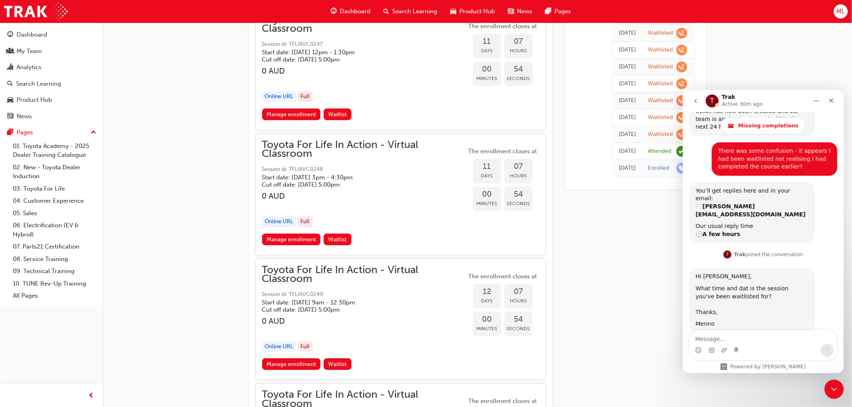
scroll to position [2639, 0]
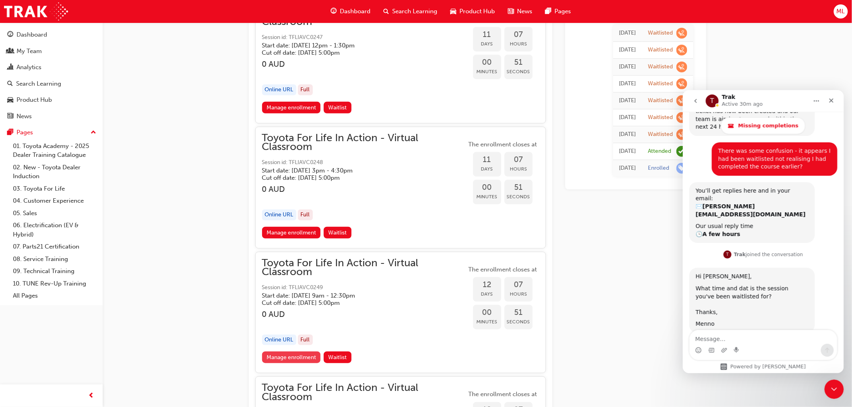
click at [298, 352] on link "Manage enrollment" at bounding box center [291, 358] width 59 height 12
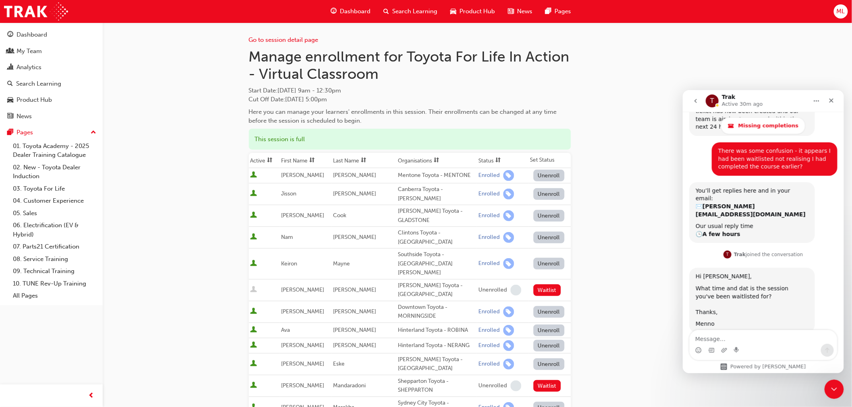
click at [291, 160] on th "First Name" at bounding box center [305, 160] width 52 height 15
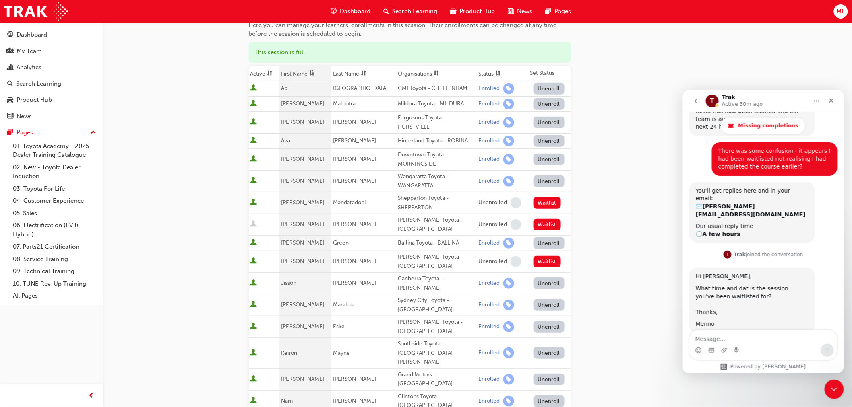
scroll to position [89, 0]
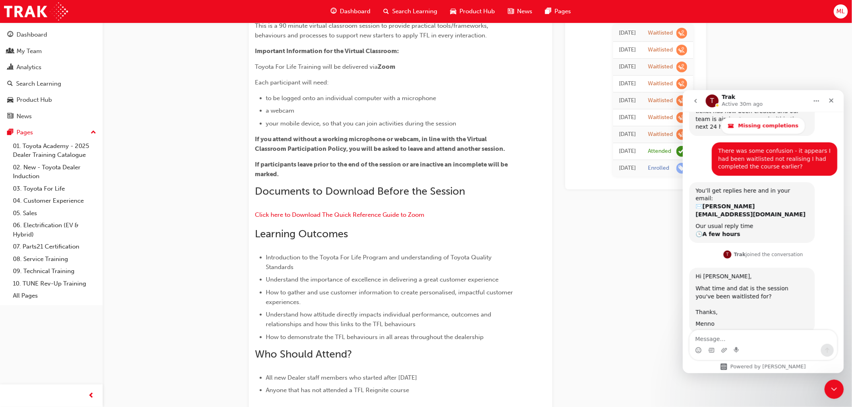
scroll to position [2639, 0]
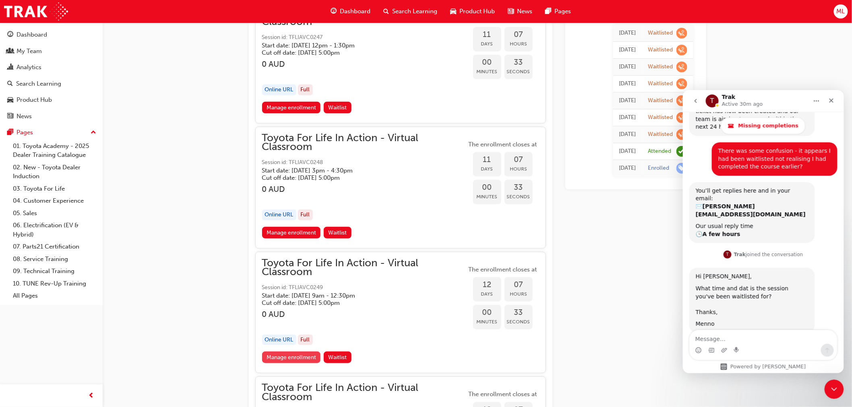
click at [297, 352] on link "Manage enrollment" at bounding box center [291, 358] width 59 height 12
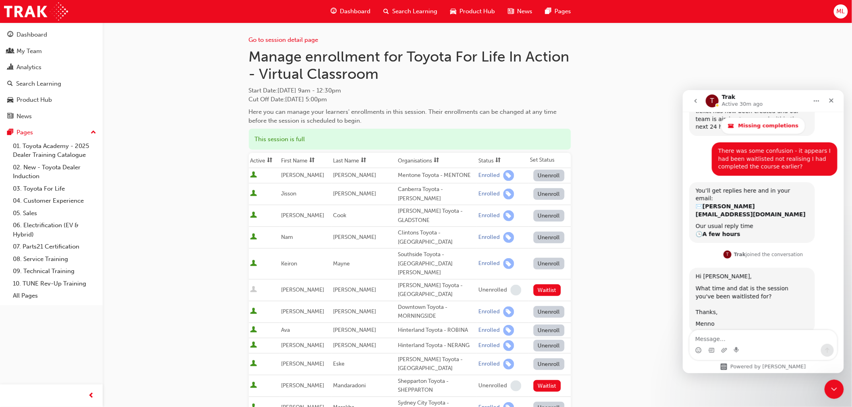
click at [305, 158] on th "First Name" at bounding box center [305, 160] width 52 height 15
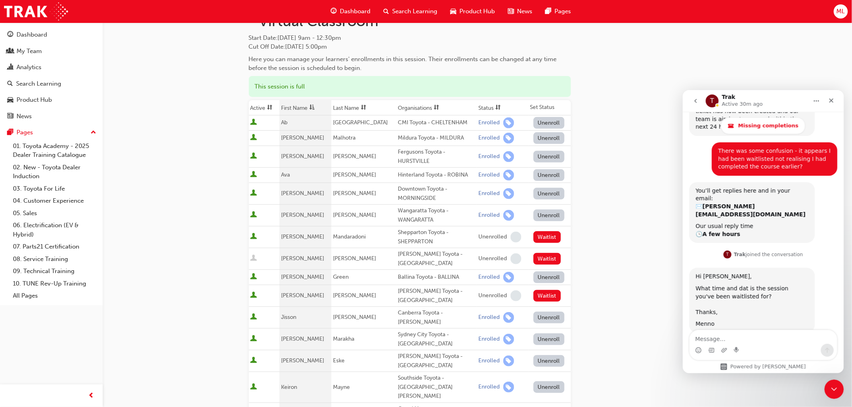
scroll to position [45, 0]
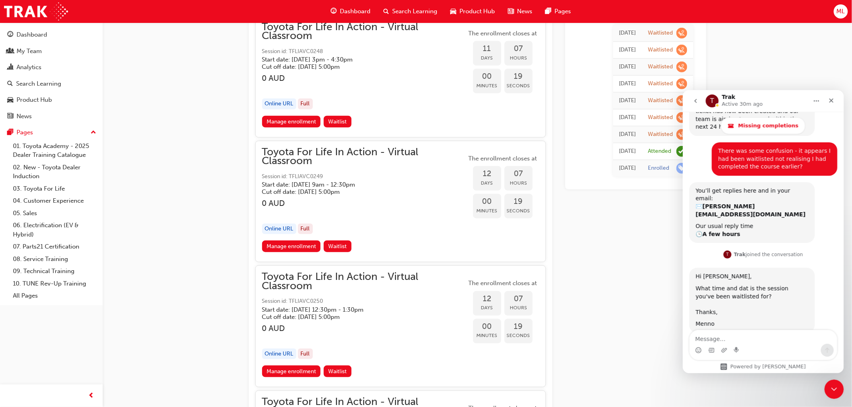
scroll to position [2773, 0]
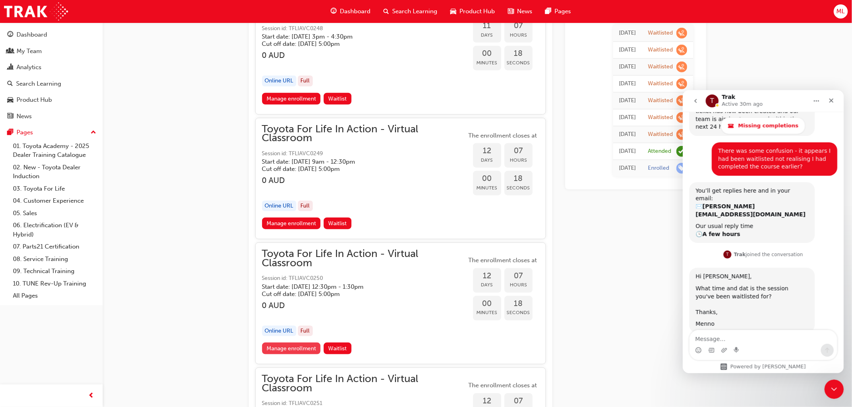
click at [299, 343] on link "Manage enrollment" at bounding box center [291, 349] width 59 height 12
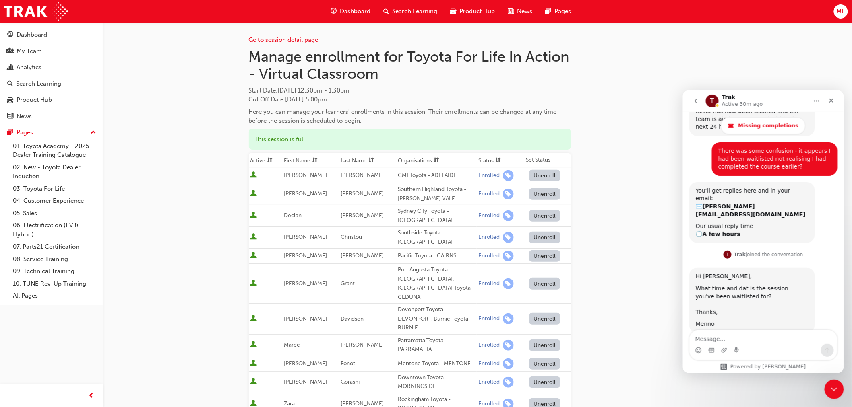
click at [310, 159] on th "First Name" at bounding box center [310, 160] width 57 height 15
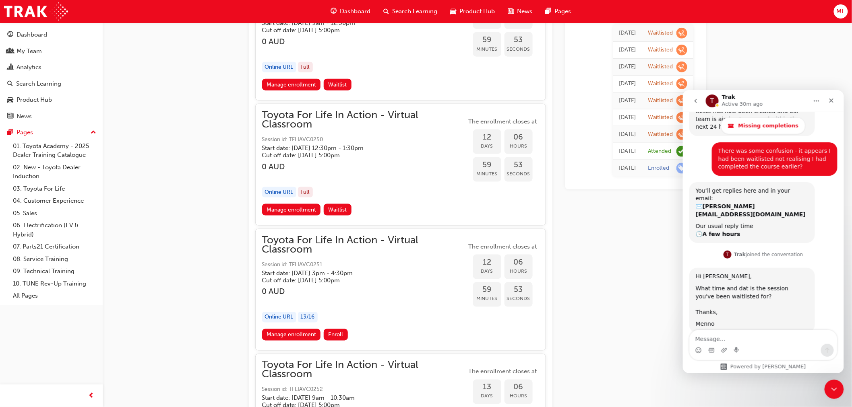
scroll to position [2952, 0]
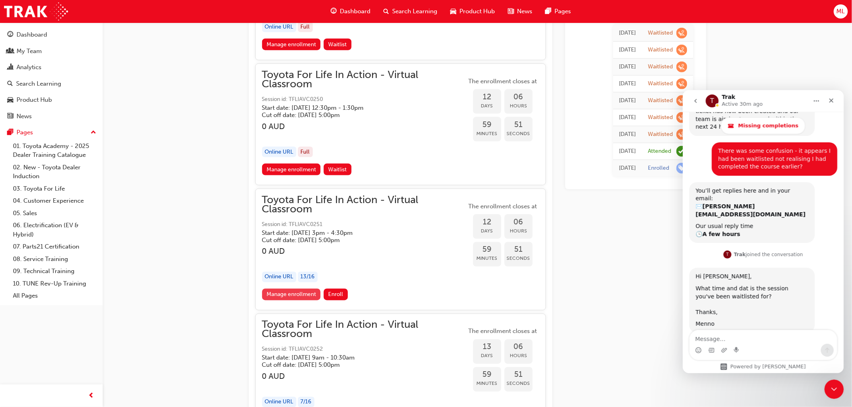
click at [286, 289] on link "Manage enrollment" at bounding box center [291, 295] width 59 height 12
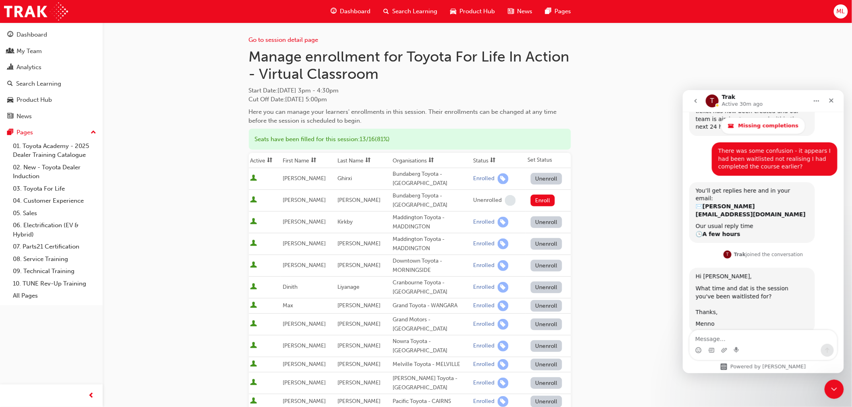
click at [296, 160] on th "First Name" at bounding box center [308, 160] width 55 height 15
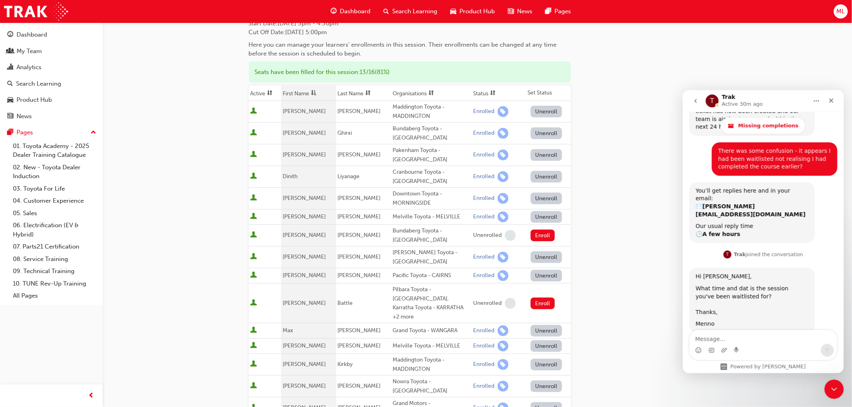
scroll to position [89, 0]
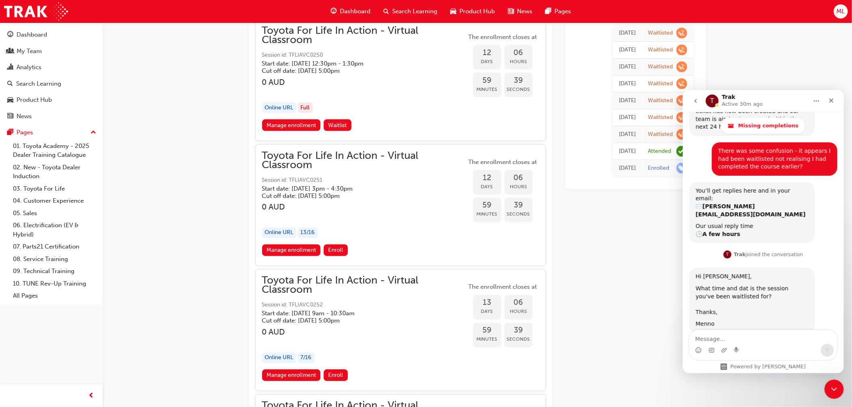
scroll to position [2996, 0]
click at [286, 370] on link "Manage enrollment" at bounding box center [291, 376] width 59 height 12
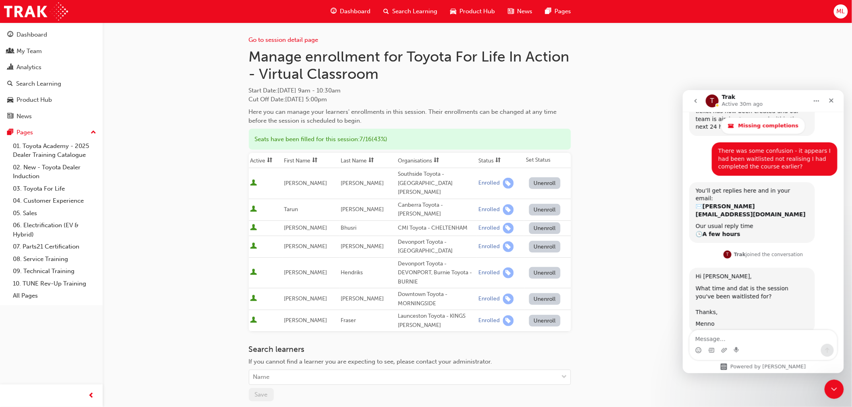
click at [307, 160] on th "First Name" at bounding box center [310, 160] width 57 height 15
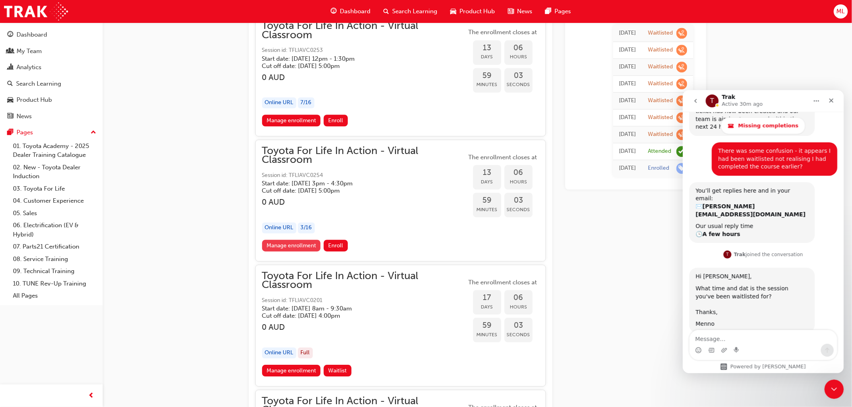
scroll to position [3399, 0]
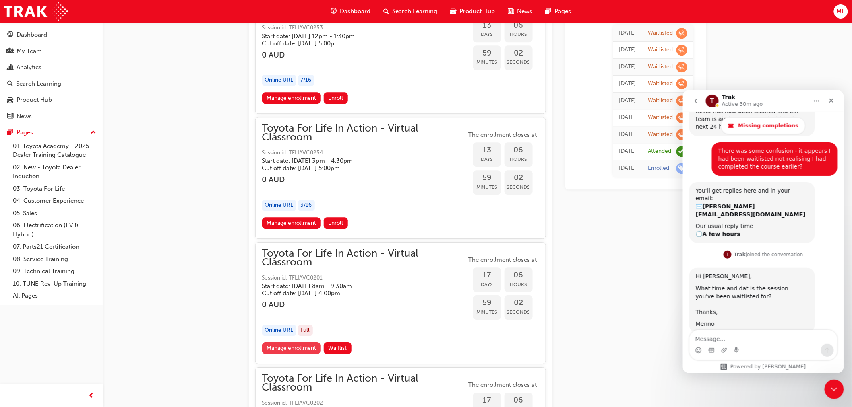
click at [294, 343] on link "Manage enrollment" at bounding box center [291, 349] width 59 height 12
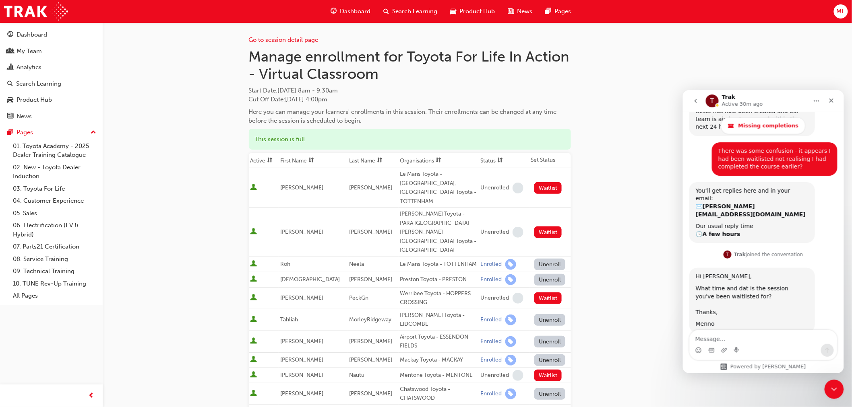
click at [293, 161] on th "First Name" at bounding box center [313, 160] width 69 height 15
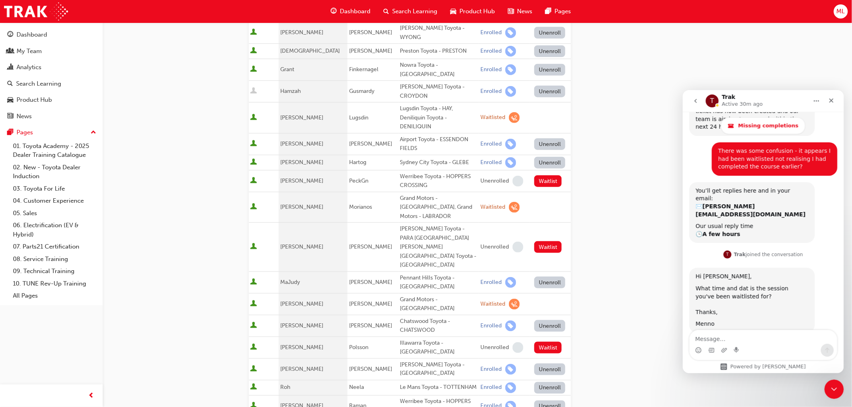
scroll to position [268, 0]
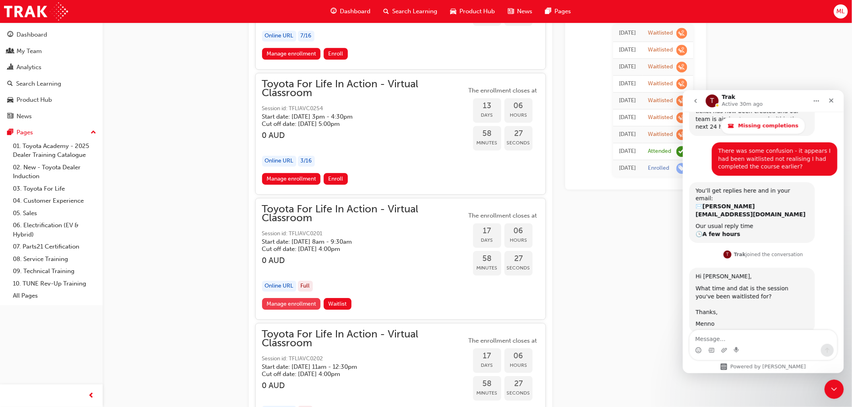
scroll to position [3444, 0]
click at [296, 298] on link "Manage enrollment" at bounding box center [291, 304] width 59 height 12
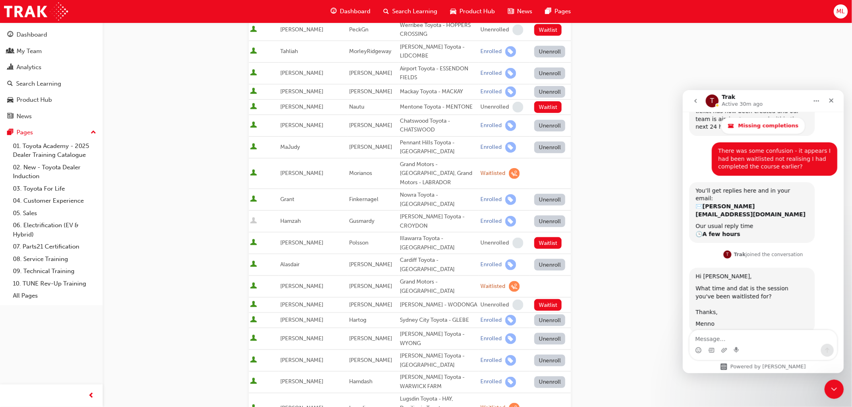
scroll to position [313, 0]
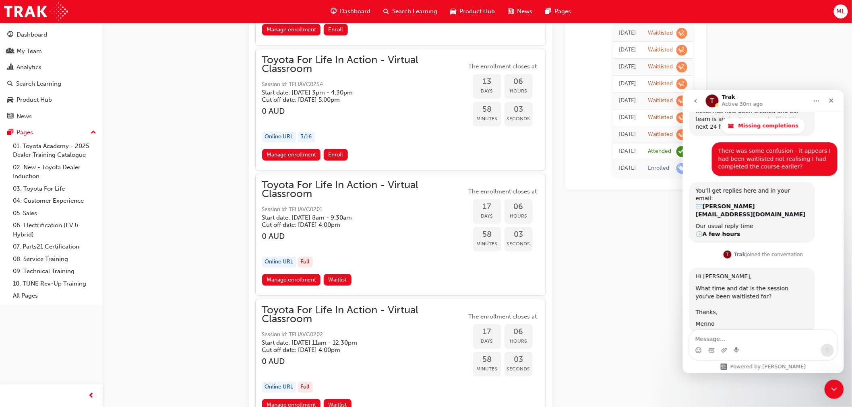
scroll to position [3533, 0]
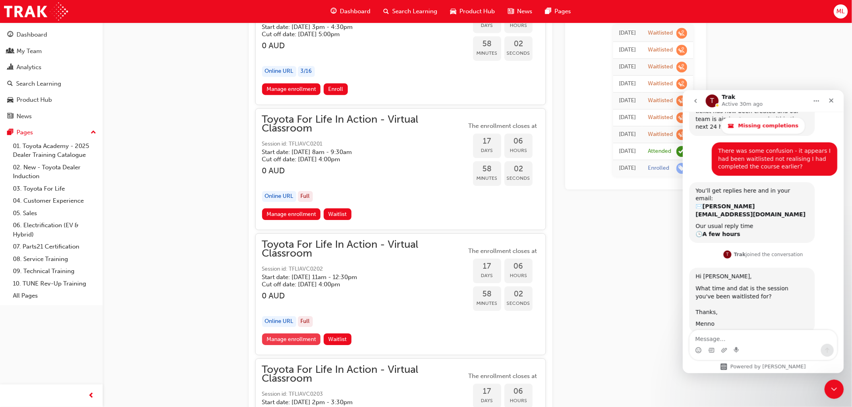
click at [293, 334] on link "Manage enrollment" at bounding box center [291, 340] width 59 height 12
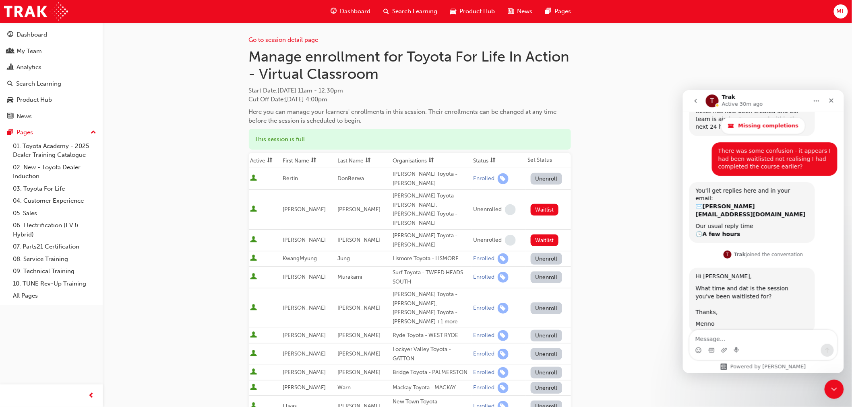
click at [293, 158] on th "First Name" at bounding box center [308, 160] width 55 height 15
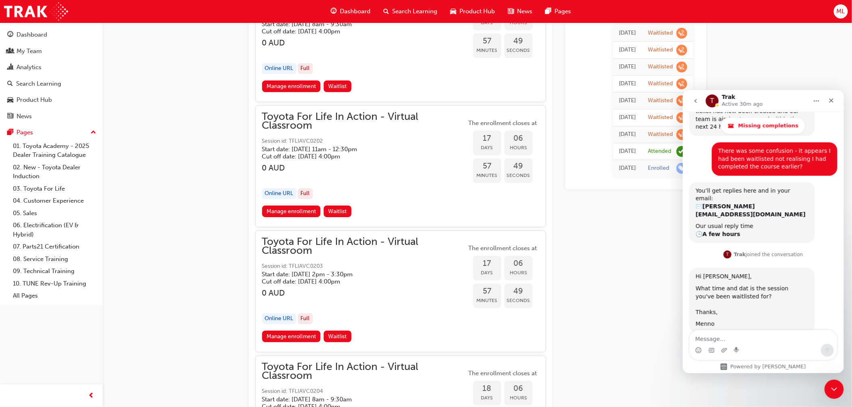
scroll to position [3667, 0]
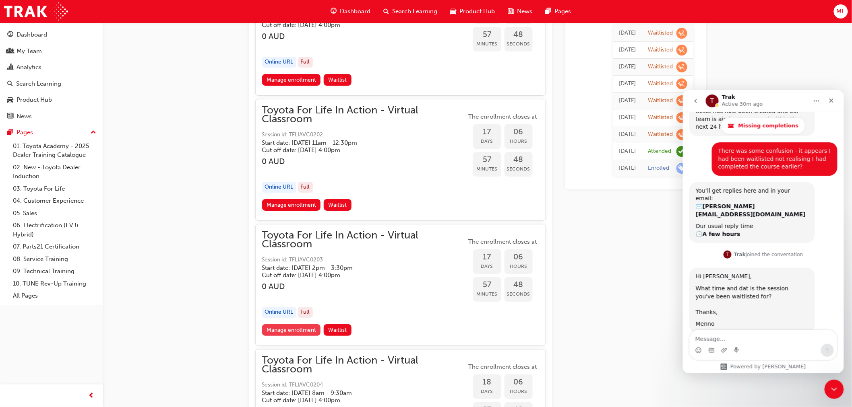
click at [289, 324] on link "Manage enrollment" at bounding box center [291, 330] width 59 height 12
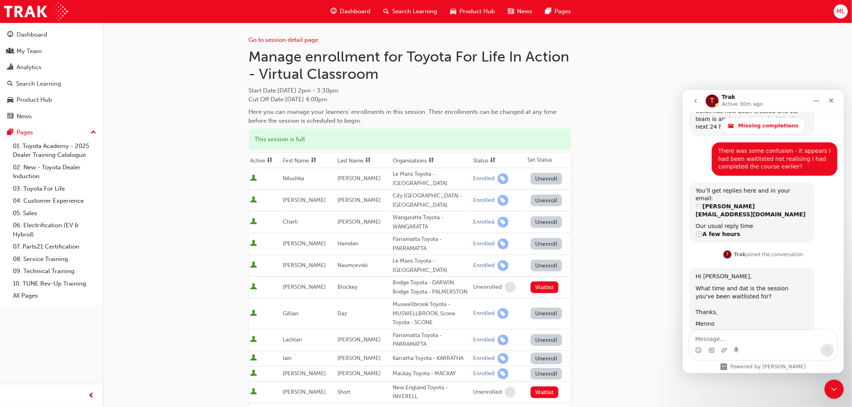
click at [300, 159] on th "First Name" at bounding box center [308, 160] width 55 height 15
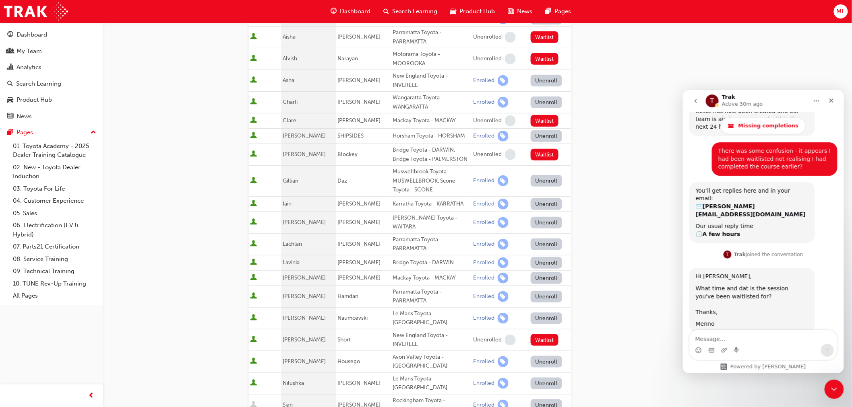
scroll to position [179, 0]
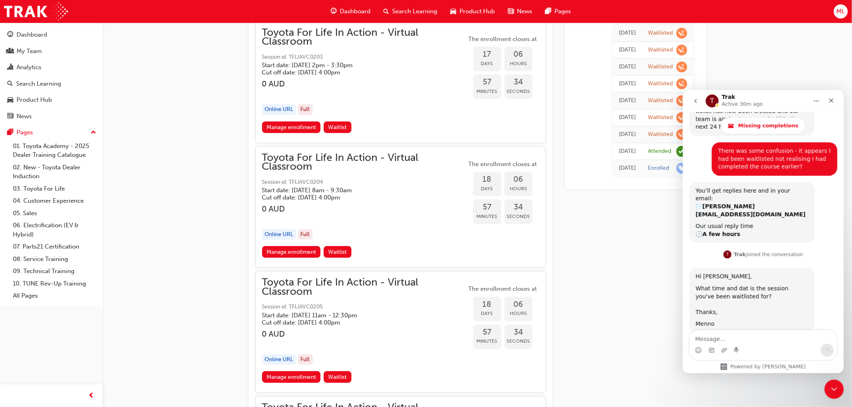
scroll to position [3891, 0]
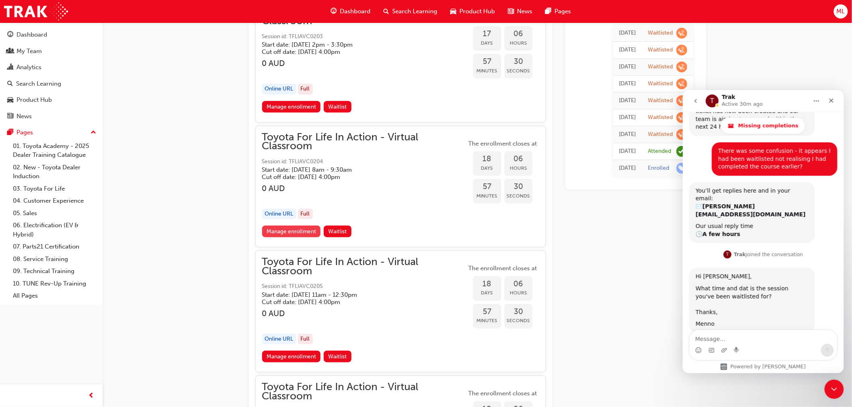
click at [287, 226] on link "Manage enrollment" at bounding box center [291, 232] width 59 height 12
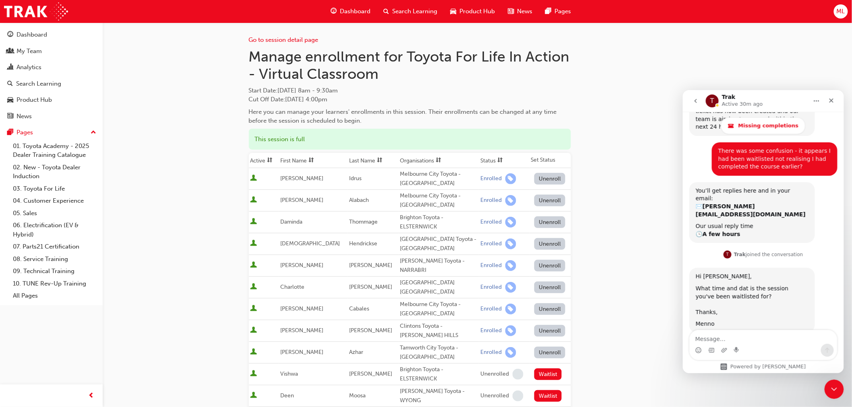
click at [294, 159] on th "First Name" at bounding box center [313, 160] width 69 height 15
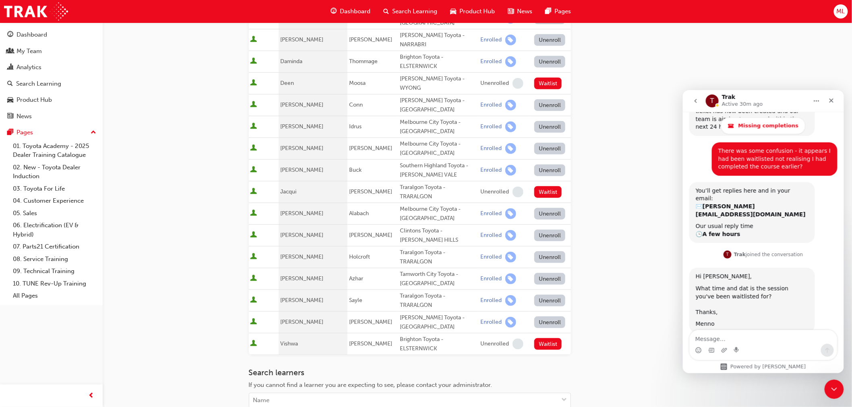
scroll to position [268, 0]
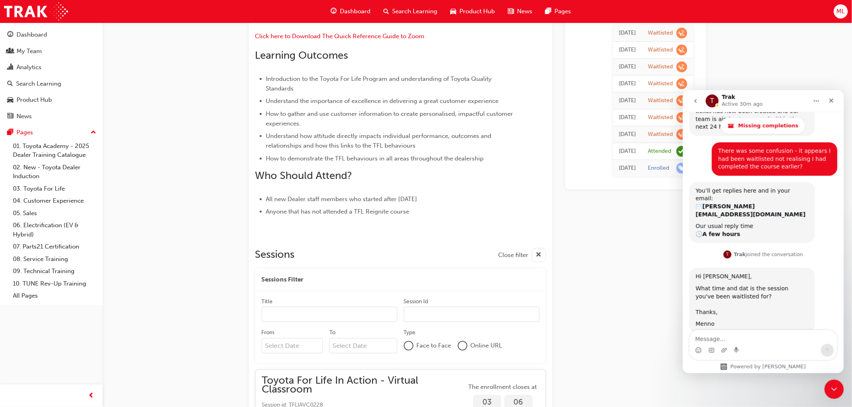
scroll to position [3891, 0]
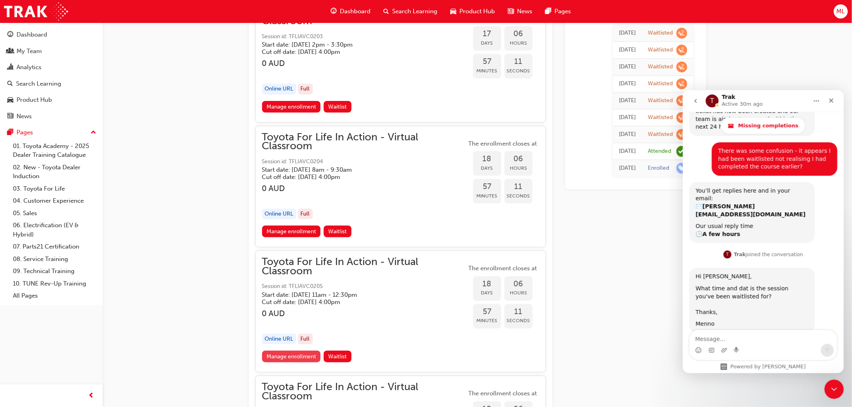
click at [286, 351] on link "Manage enrollment" at bounding box center [291, 357] width 59 height 12
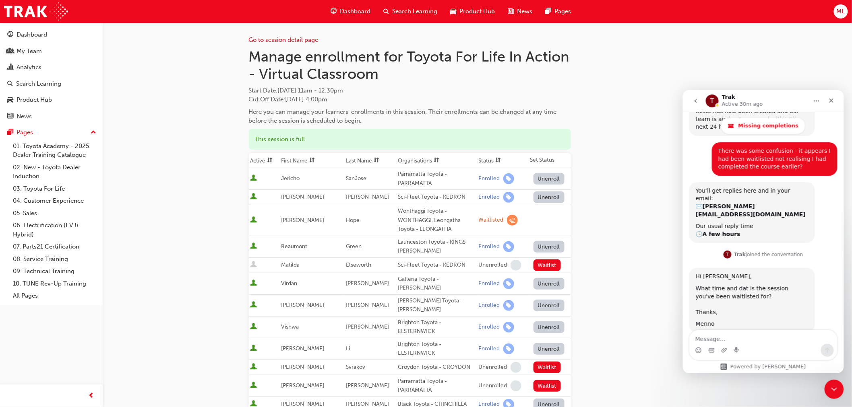
click at [298, 158] on th "First Name" at bounding box center [311, 160] width 65 height 15
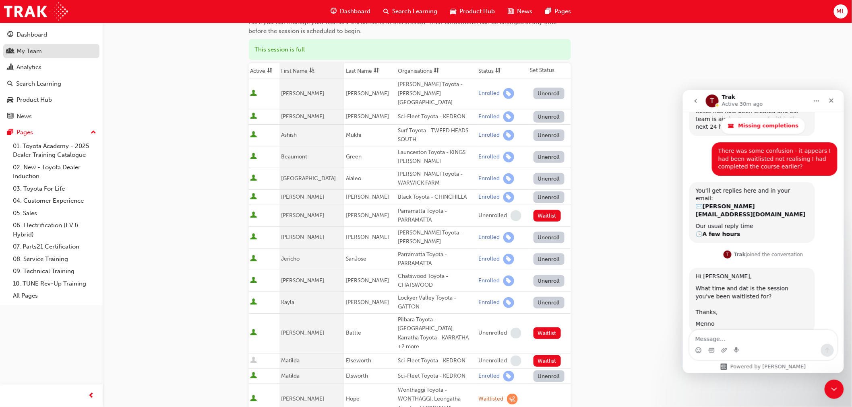
scroll to position [89, 0]
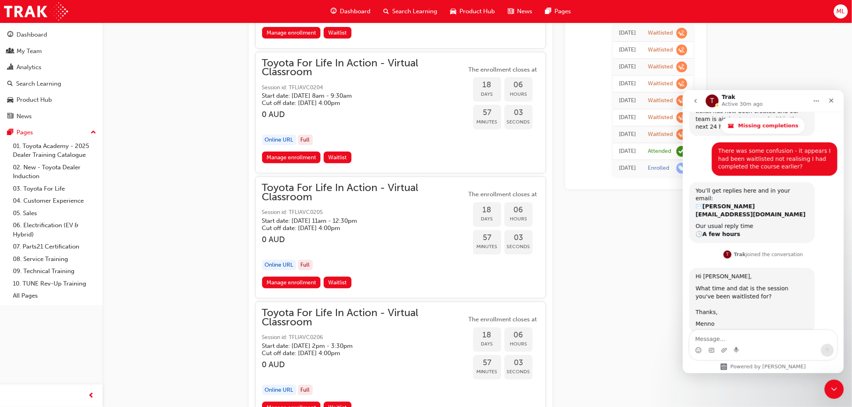
scroll to position [3980, 0]
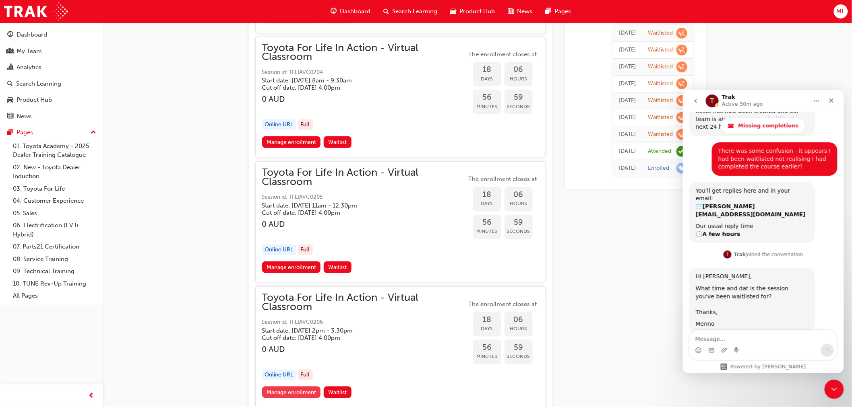
click at [299, 387] on link "Manage enrollment" at bounding box center [291, 393] width 59 height 12
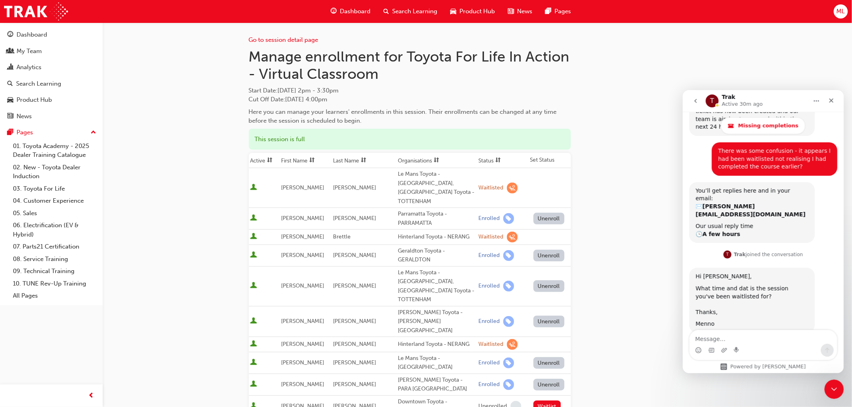
click at [297, 157] on th "First Name" at bounding box center [305, 160] width 52 height 15
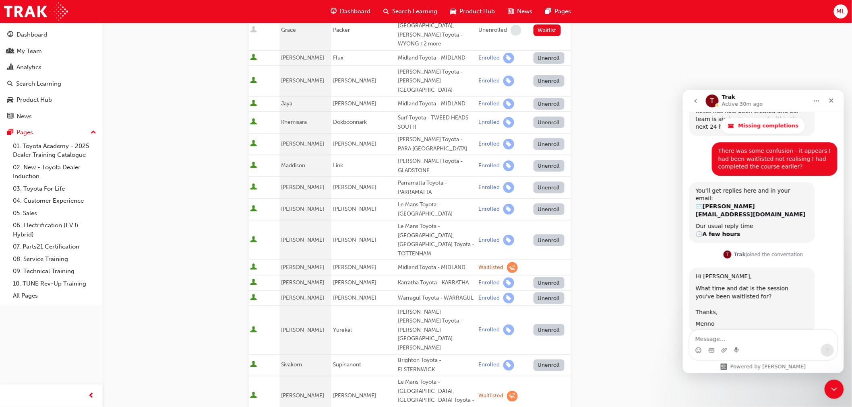
scroll to position [313, 0]
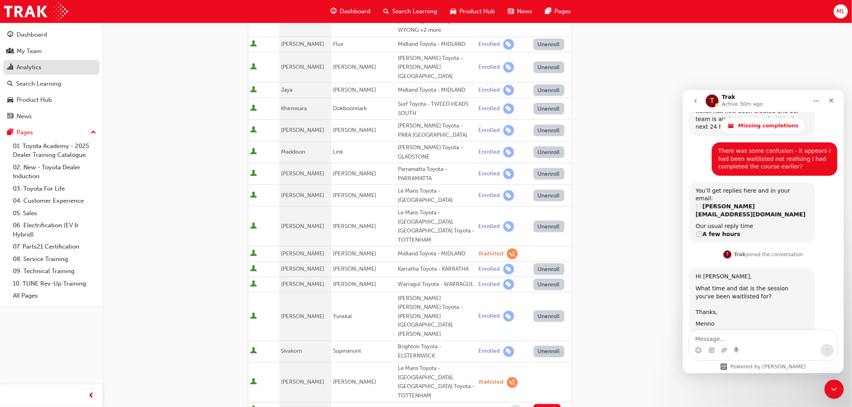
click at [27, 68] on div "Analytics" at bounding box center [29, 67] width 25 height 9
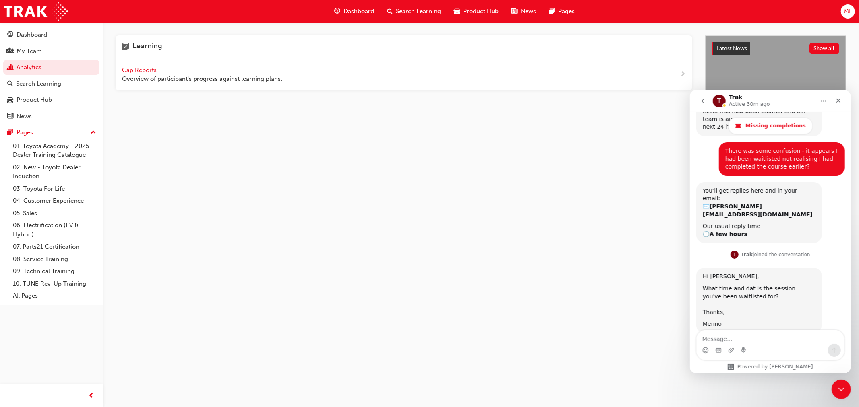
click at [128, 70] on span "Gap Reports" at bounding box center [140, 69] width 36 height 7
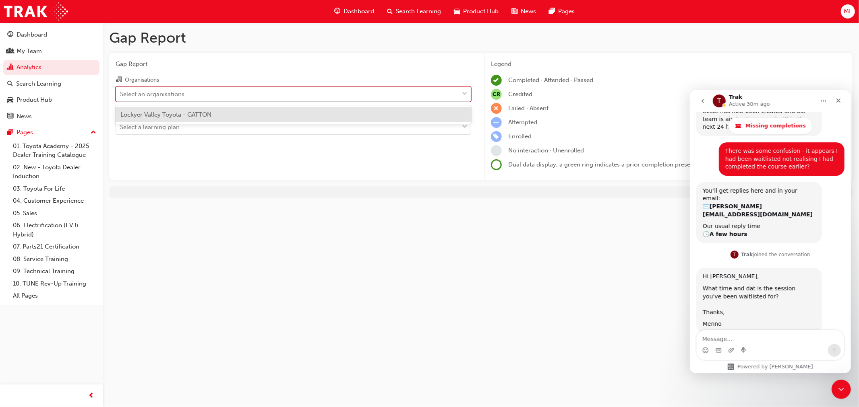
click at [128, 91] on div "Select an organisations" at bounding box center [152, 93] width 64 height 9
click at [121, 91] on input "Organisations option Lockyer Valley Toyota - GATTON focused, 1 of 1. 1 result a…" at bounding box center [120, 93] width 1 height 7
click at [126, 111] on span "Lockyer Valley Toyota - GATTON" at bounding box center [165, 114] width 91 height 7
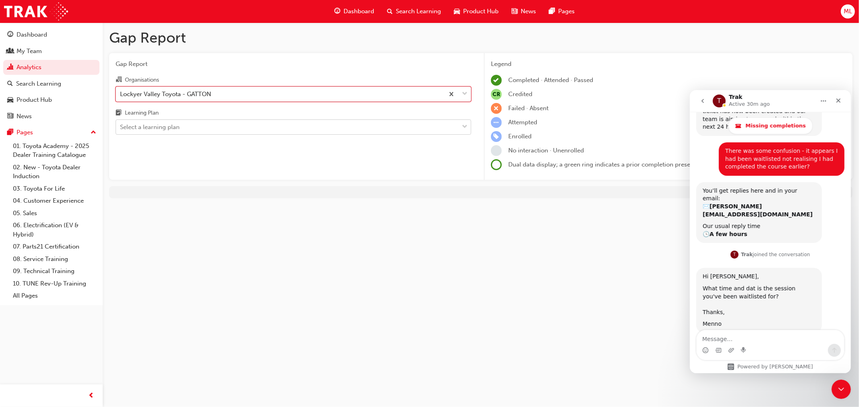
click at [127, 125] on div "Select a learning plan" at bounding box center [150, 127] width 60 height 9
click at [121, 125] on input "Learning Plan Select a learning plan" at bounding box center [120, 127] width 1 height 7
click at [50, 190] on link "03. Toyota For Life" at bounding box center [55, 189] width 90 height 12
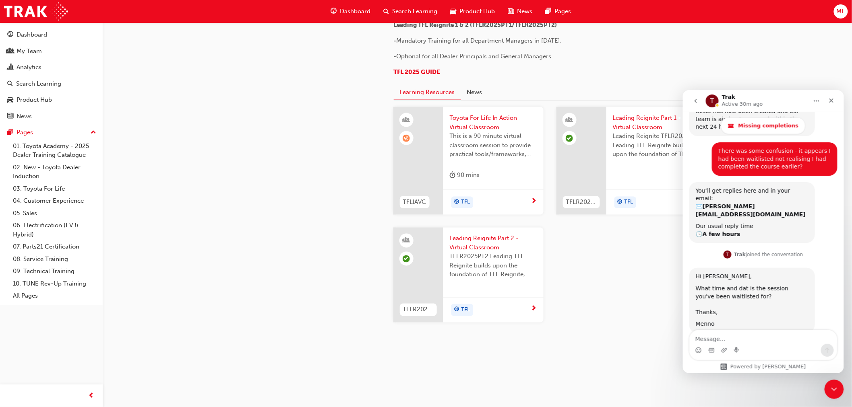
scroll to position [805, 0]
click at [481, 132] on span "Toyota For Life In Action - Virtual Classroom" at bounding box center [493, 123] width 87 height 18
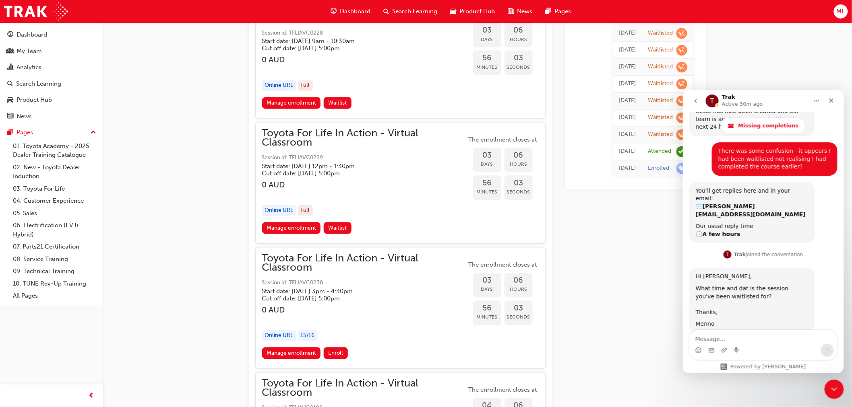
scroll to position [638, 0]
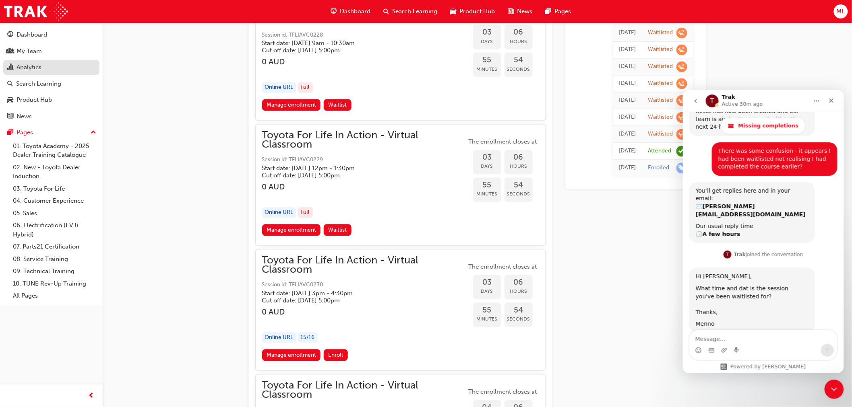
click at [29, 67] on div "Analytics" at bounding box center [29, 67] width 25 height 9
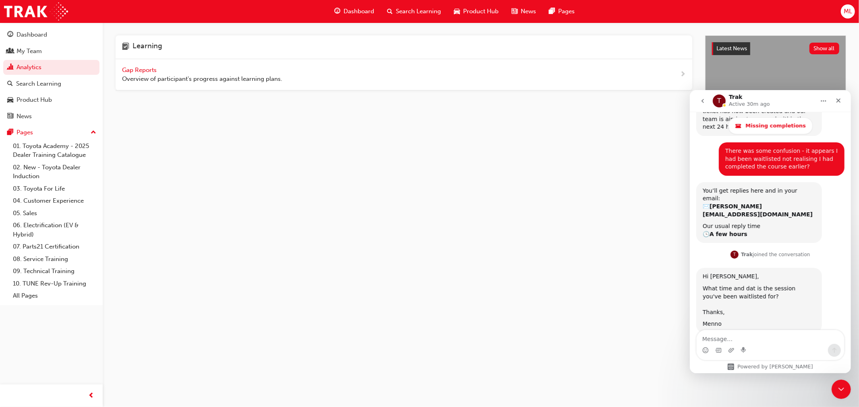
click at [131, 70] on span "Gap Reports" at bounding box center [140, 69] width 36 height 7
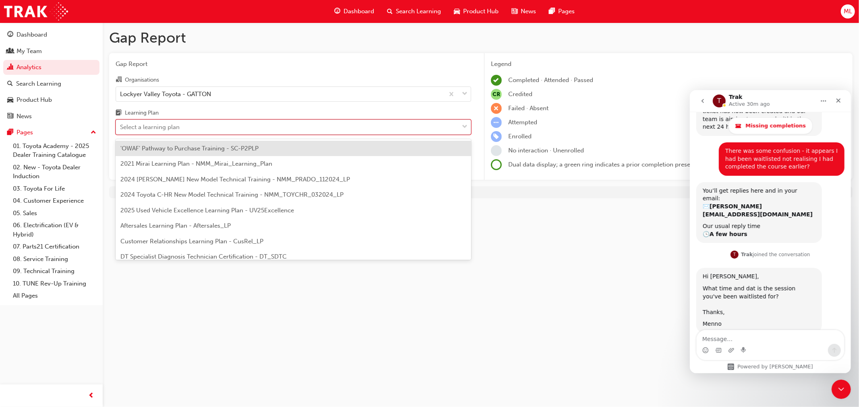
click at [465, 125] on span "down-icon" at bounding box center [465, 127] width 6 height 10
click at [121, 125] on input "Learning Plan option 'OWAF' Pathway to Purchase Training - SC-P2PLP focused, 1 …" at bounding box center [120, 127] width 1 height 7
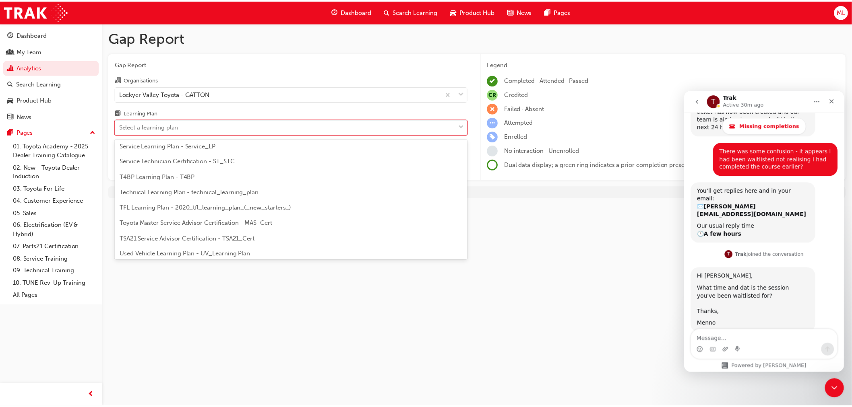
scroll to position [347, 0]
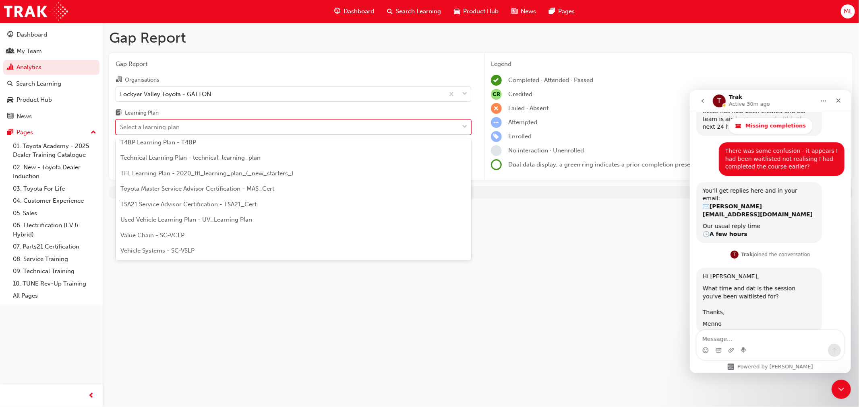
click at [264, 171] on span "TFL Learning Plan - 2020_tfl_learning_plan_(_new_starters_)" at bounding box center [206, 173] width 173 height 7
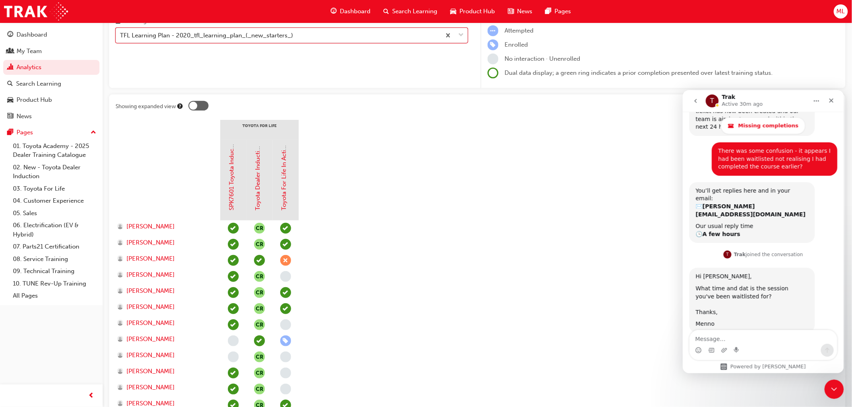
scroll to position [89, 0]
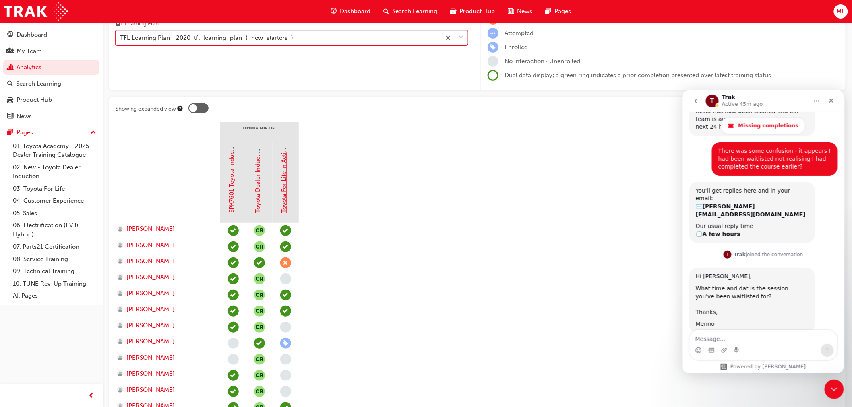
click at [283, 196] on link "Toyota For Life In Action - Virtual Classroom" at bounding box center [284, 152] width 7 height 124
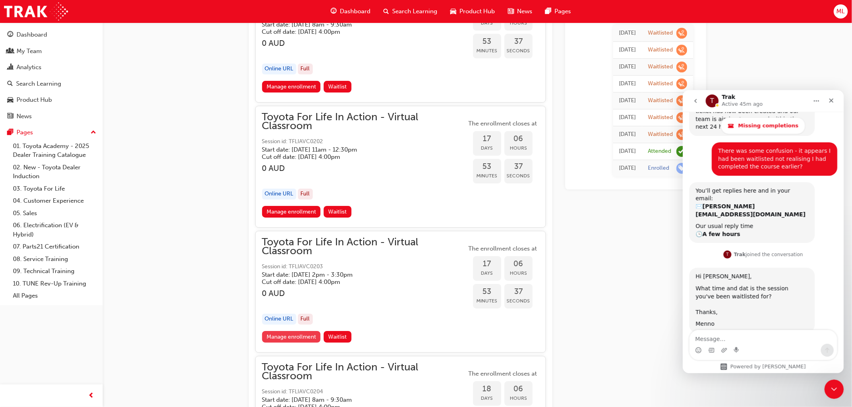
scroll to position [3635, 0]
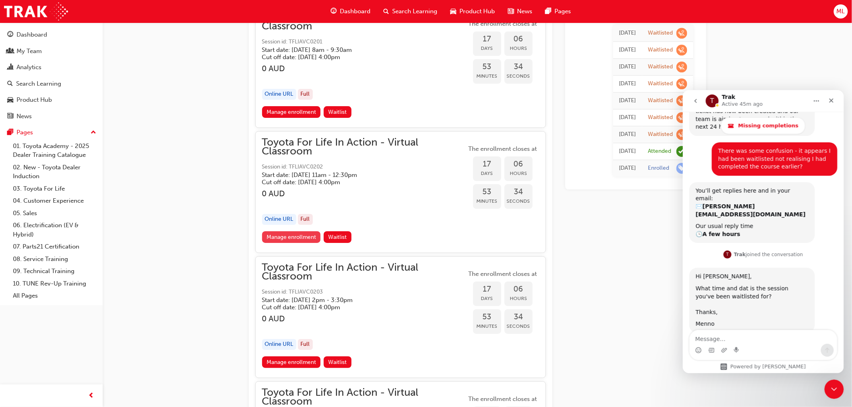
click at [292, 231] on link "Manage enrollment" at bounding box center [291, 237] width 59 height 12
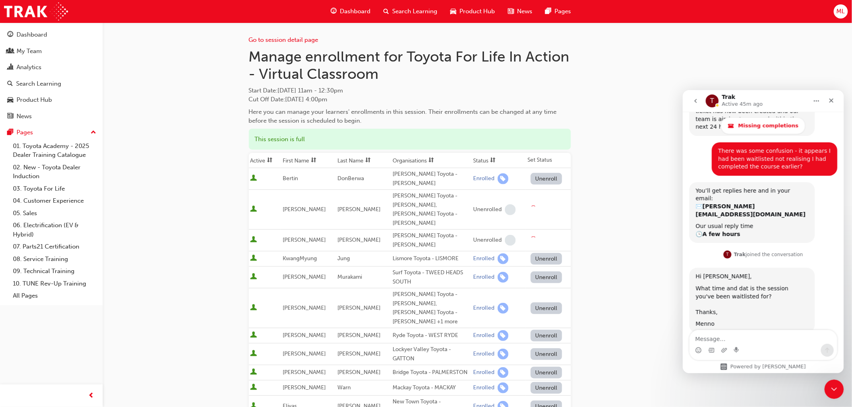
click at [305, 158] on th "First Name" at bounding box center [308, 160] width 55 height 15
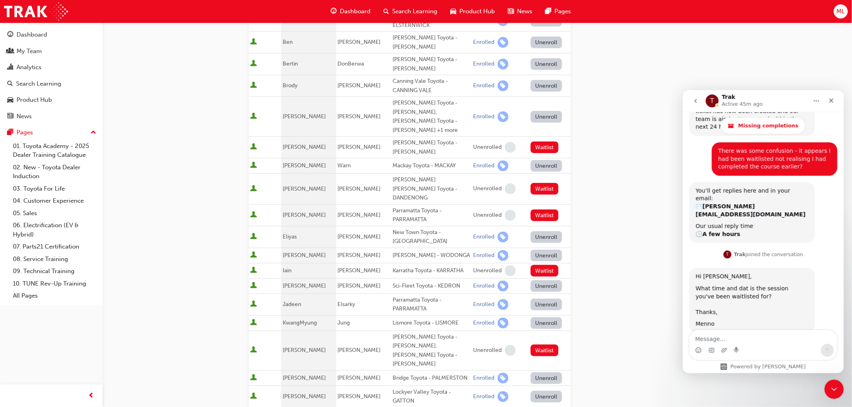
scroll to position [268, 0]
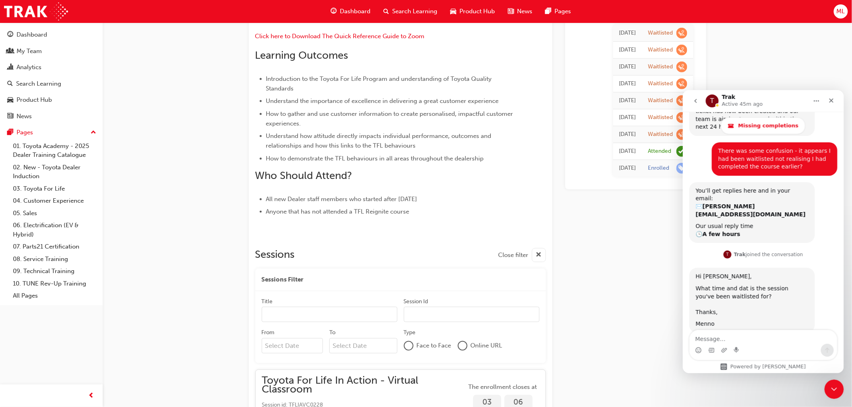
scroll to position [3635, 0]
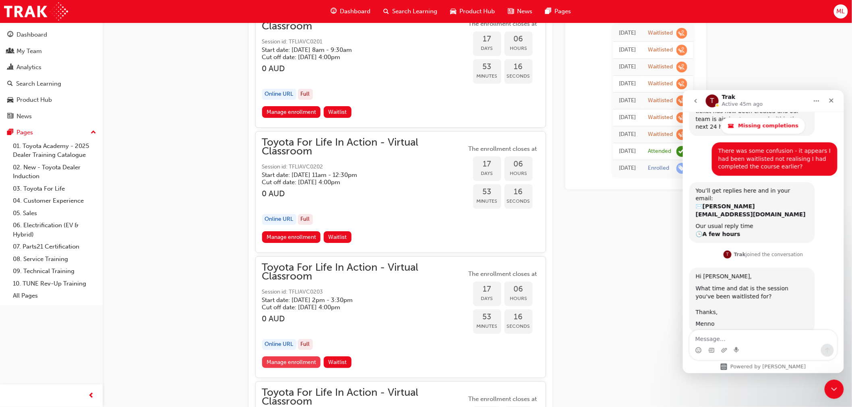
click at [291, 357] on link "Manage enrollment" at bounding box center [291, 363] width 59 height 12
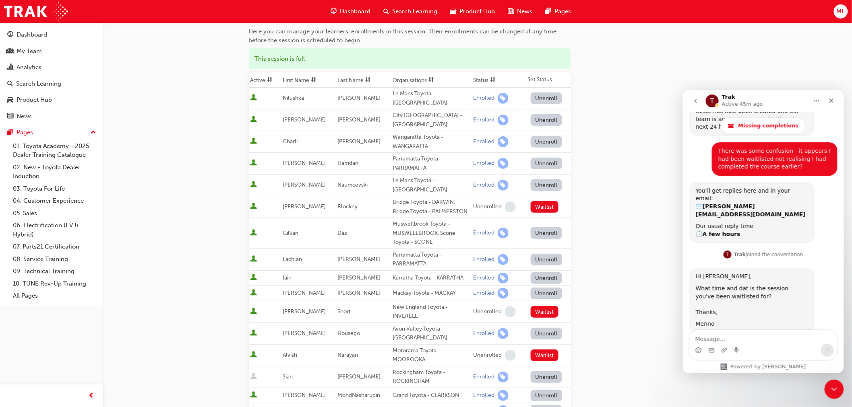
scroll to position [89, 0]
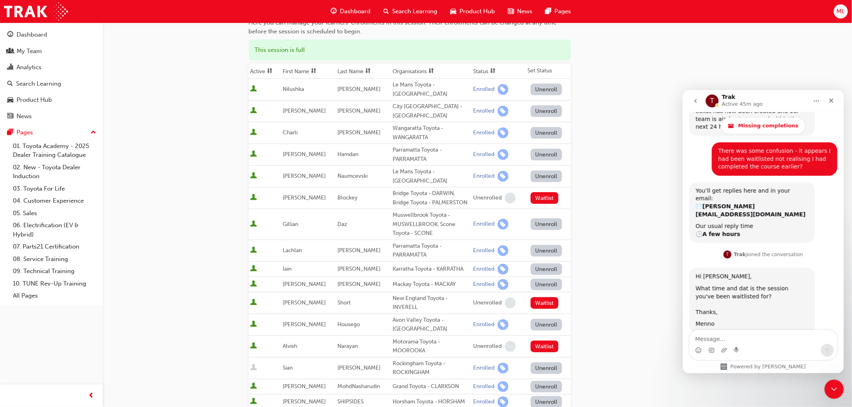
click at [300, 71] on th "First Name" at bounding box center [308, 71] width 55 height 15
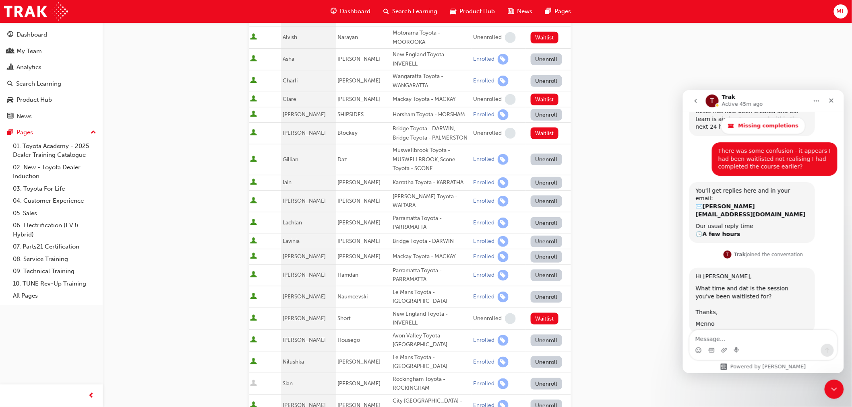
scroll to position [179, 0]
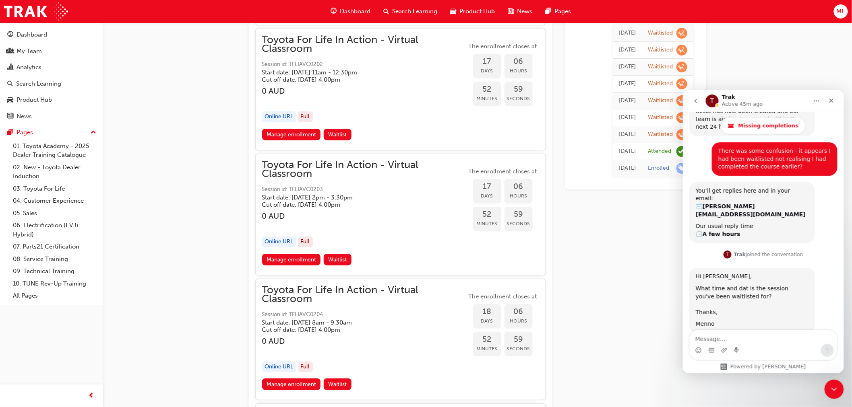
scroll to position [3769, 0]
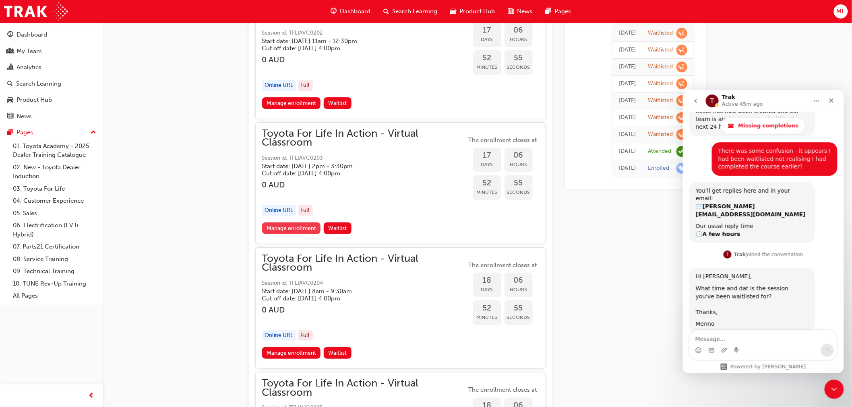
click at [293, 223] on link "Manage enrollment" at bounding box center [291, 229] width 59 height 12
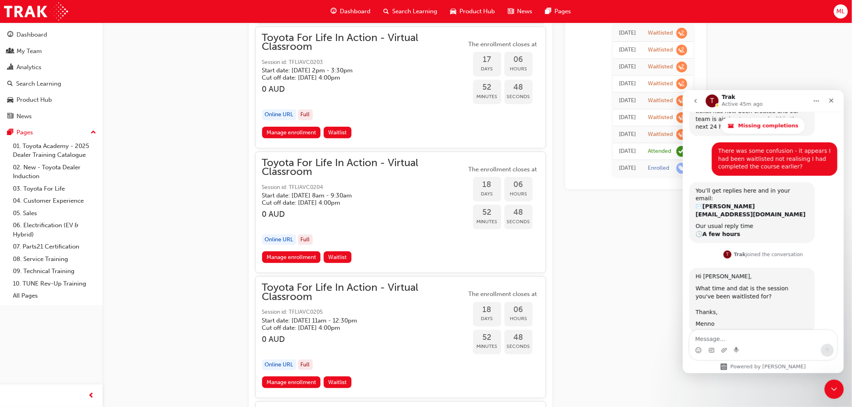
scroll to position [3903, 0]
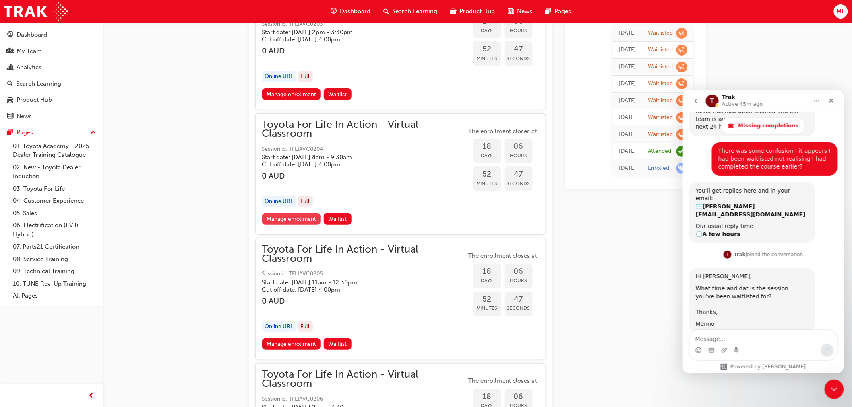
click at [289, 213] on link "Manage enrollment" at bounding box center [291, 219] width 59 height 12
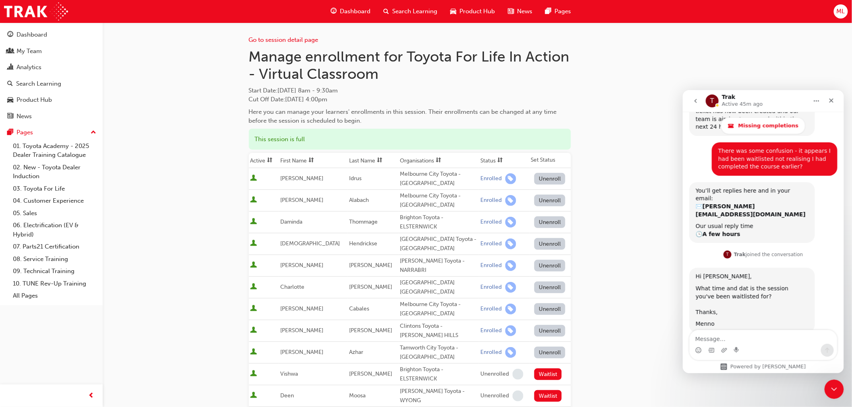
click at [304, 160] on th "First Name" at bounding box center [313, 160] width 69 height 15
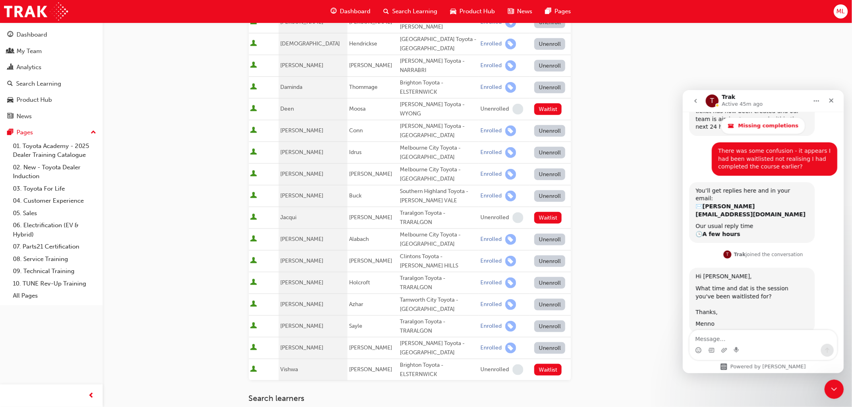
scroll to position [223, 0]
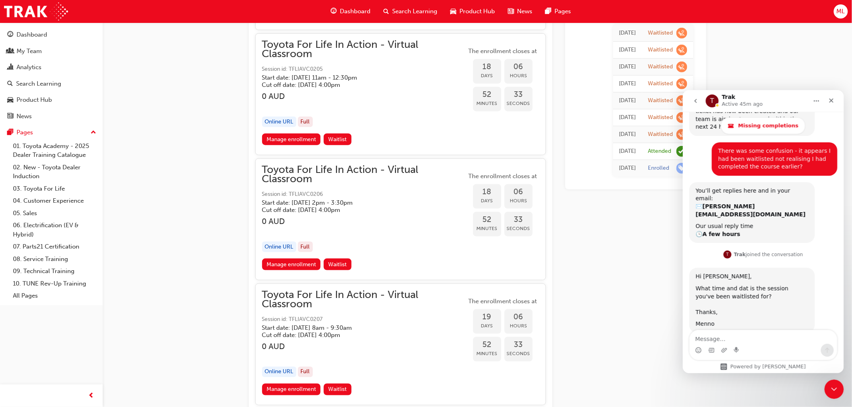
scroll to position [4172, 0]
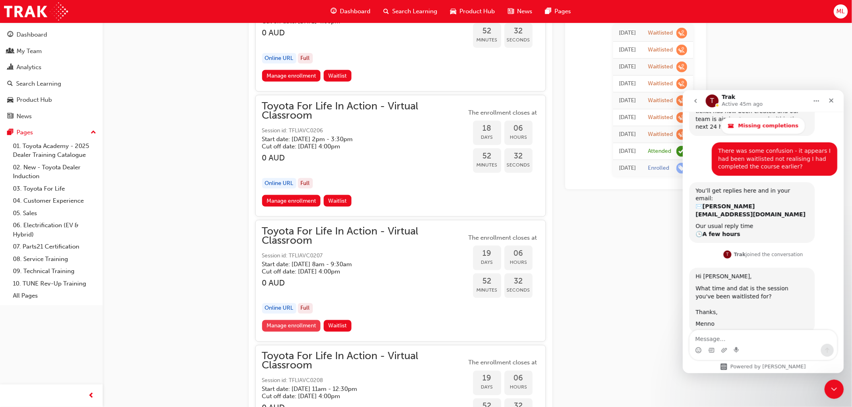
click at [296, 320] on link "Manage enrollment" at bounding box center [291, 326] width 59 height 12
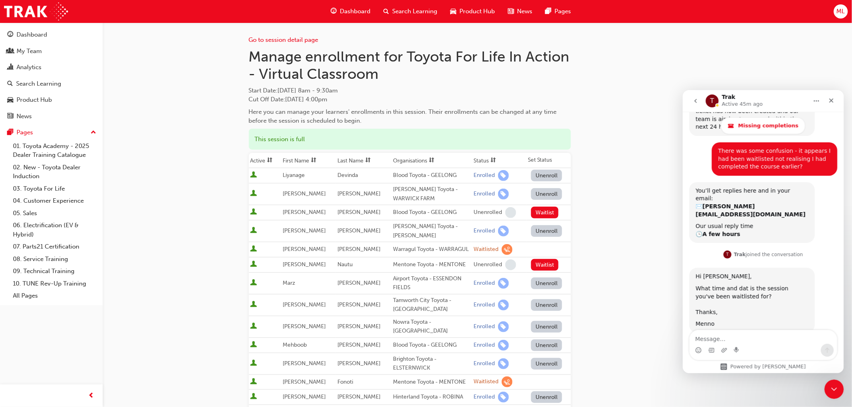
click at [294, 159] on th "First Name" at bounding box center [308, 160] width 55 height 15
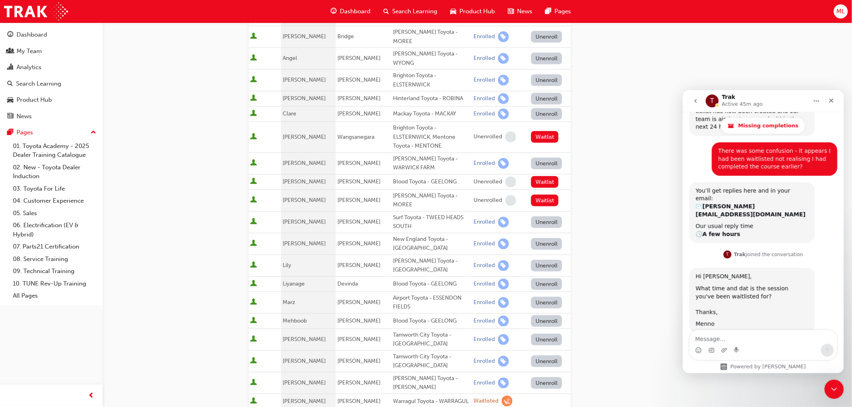
scroll to position [179, 0]
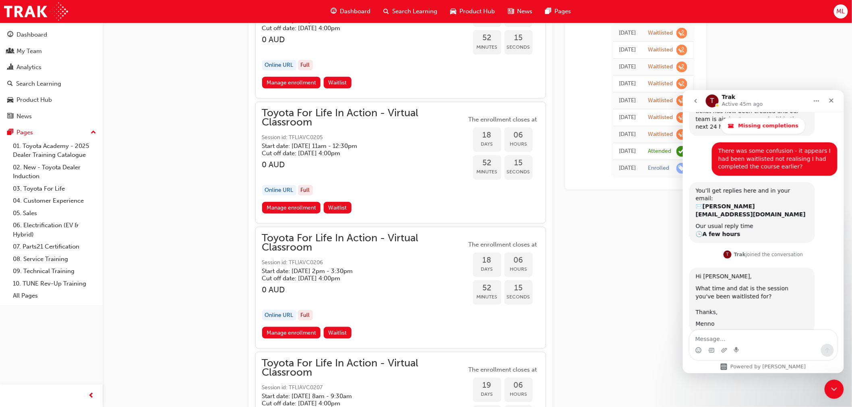
scroll to position [4082, 0]
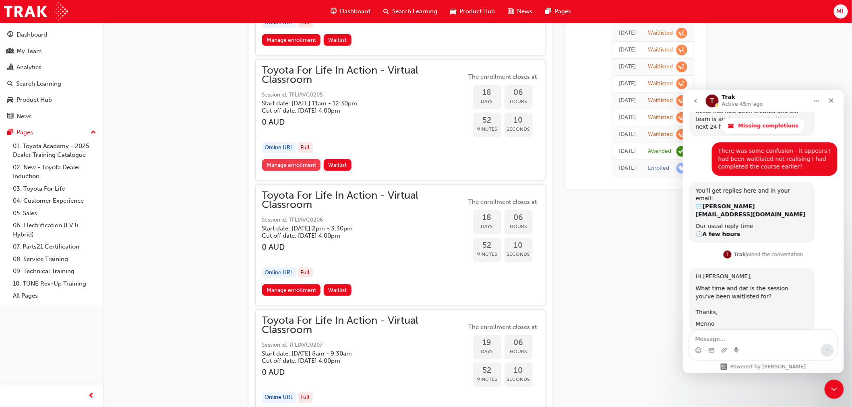
click at [291, 159] on link "Manage enrollment" at bounding box center [291, 165] width 59 height 12
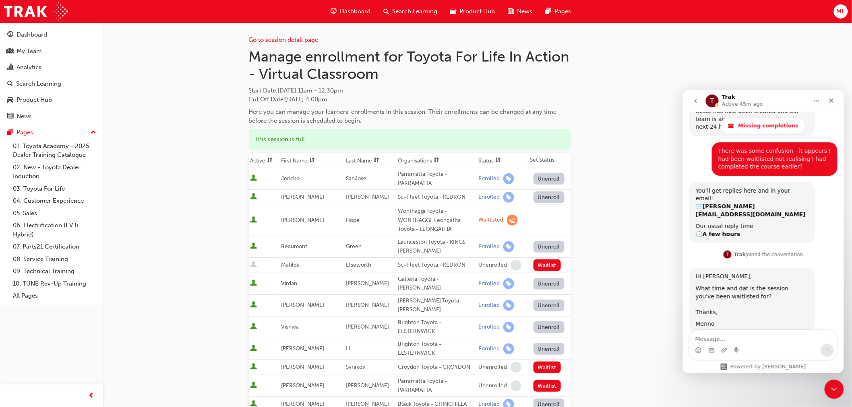
click at [297, 155] on th "First Name" at bounding box center [311, 160] width 65 height 15
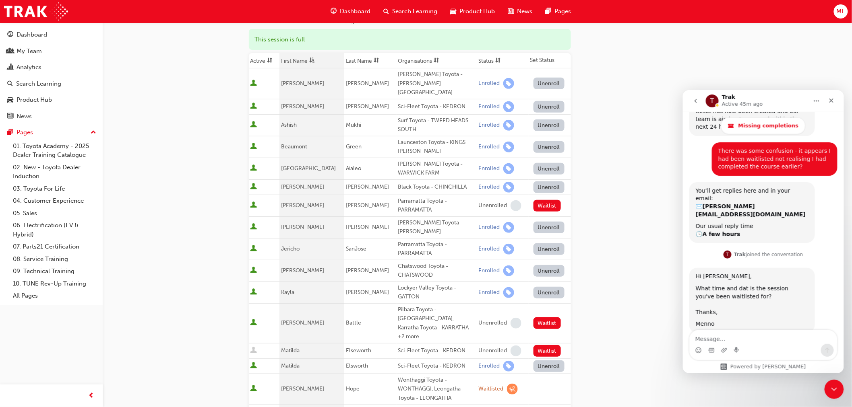
scroll to position [134, 0]
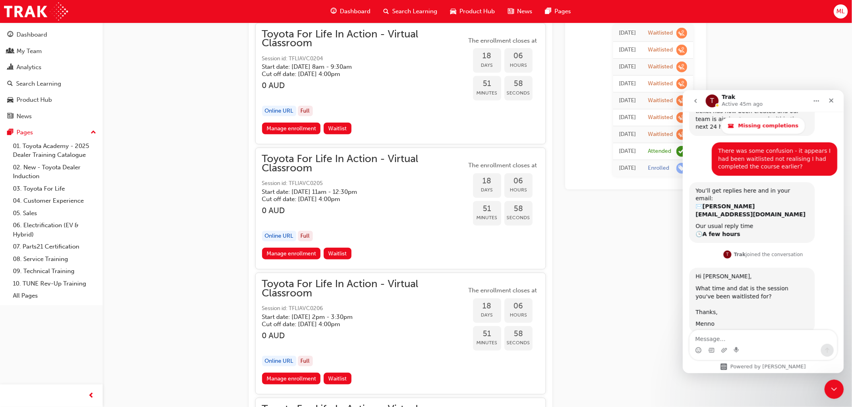
scroll to position [3993, 0]
click at [301, 124] on link "Manage enrollment" at bounding box center [291, 130] width 59 height 12
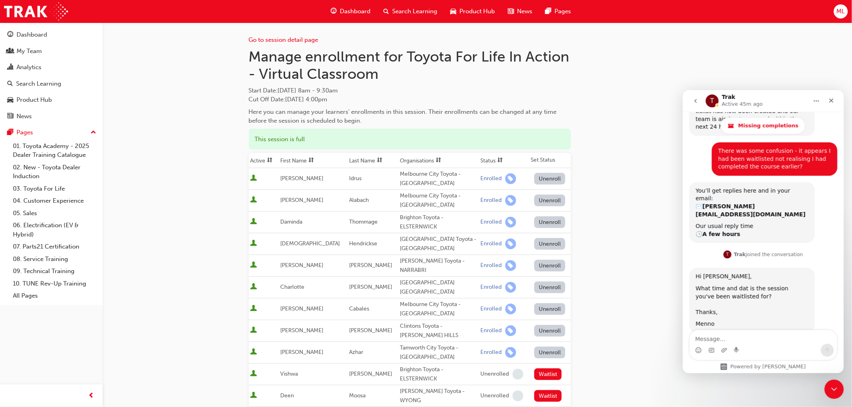
click at [302, 159] on th "First Name" at bounding box center [313, 160] width 69 height 15
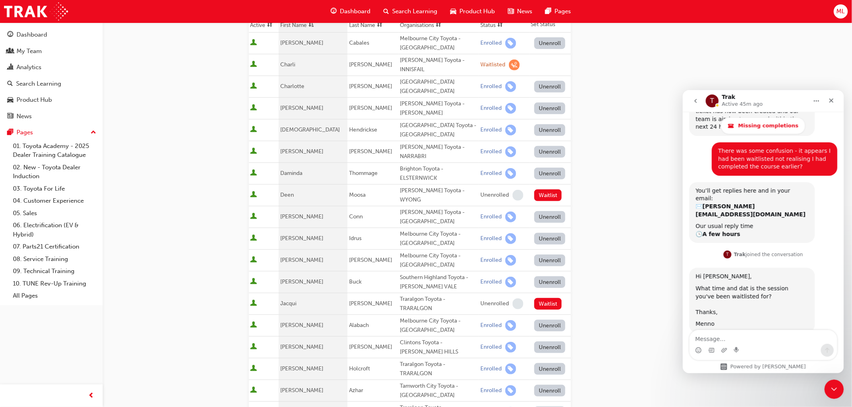
scroll to position [179, 0]
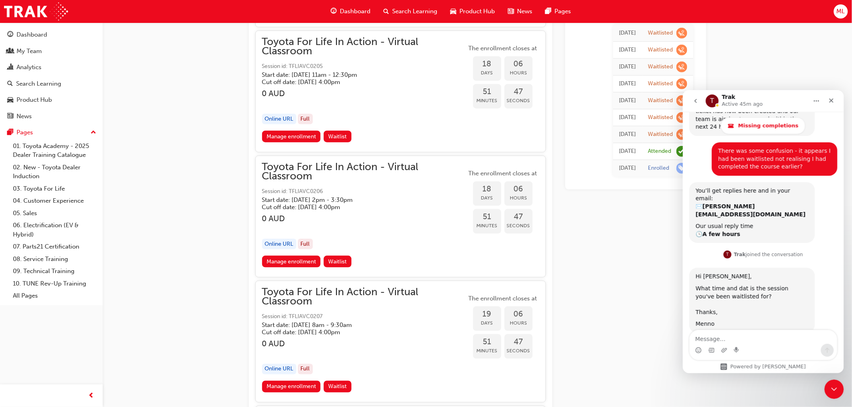
scroll to position [4127, 0]
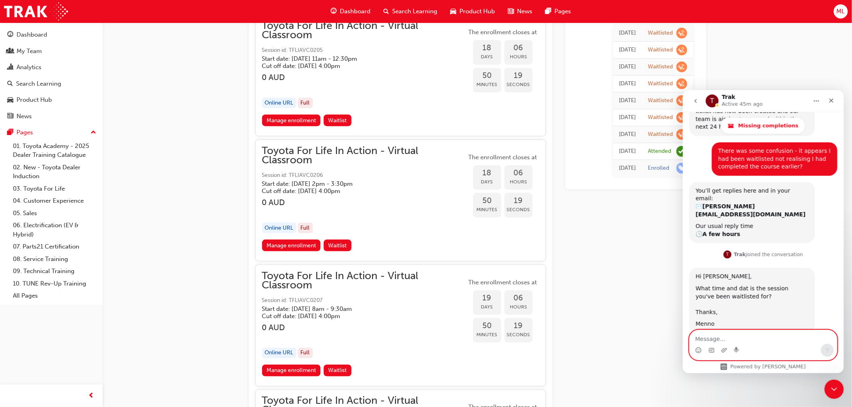
click at [750, 336] on textarea "Message…" at bounding box center [762, 337] width 147 height 14
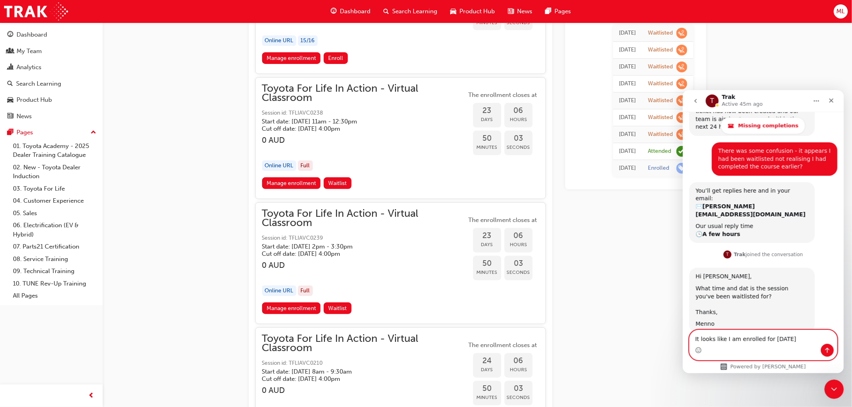
scroll to position [5245, 0]
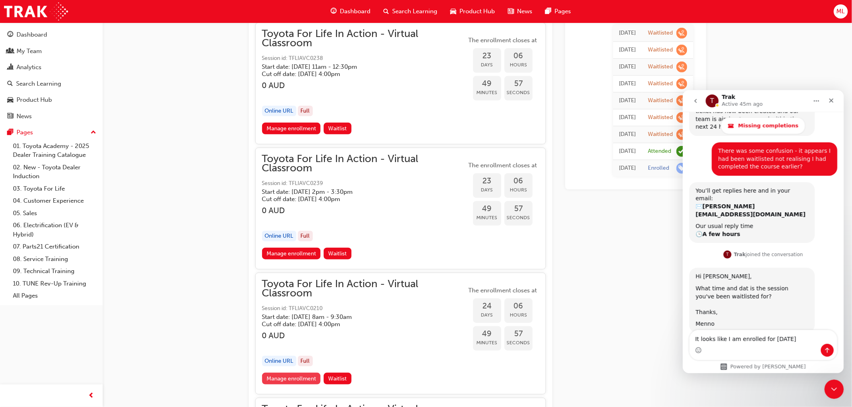
click at [292, 373] on link "Manage enrollment" at bounding box center [291, 379] width 59 height 12
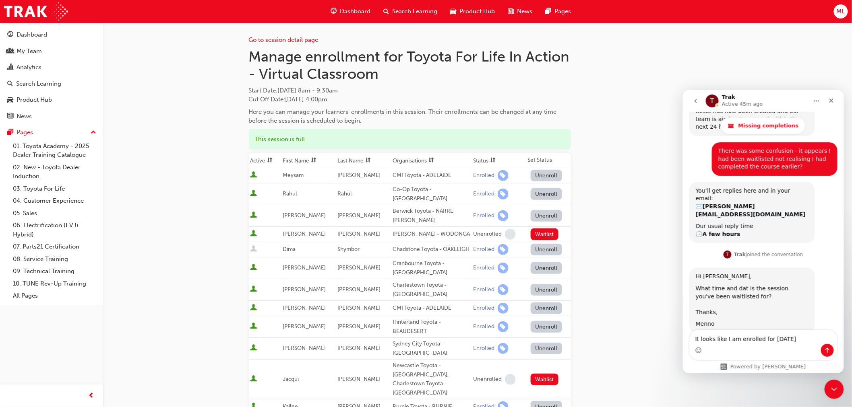
click at [297, 159] on th "First Name" at bounding box center [308, 160] width 55 height 15
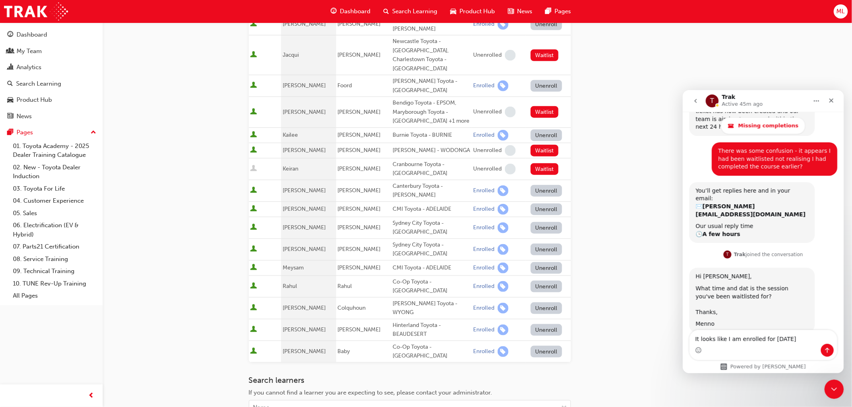
scroll to position [268, 0]
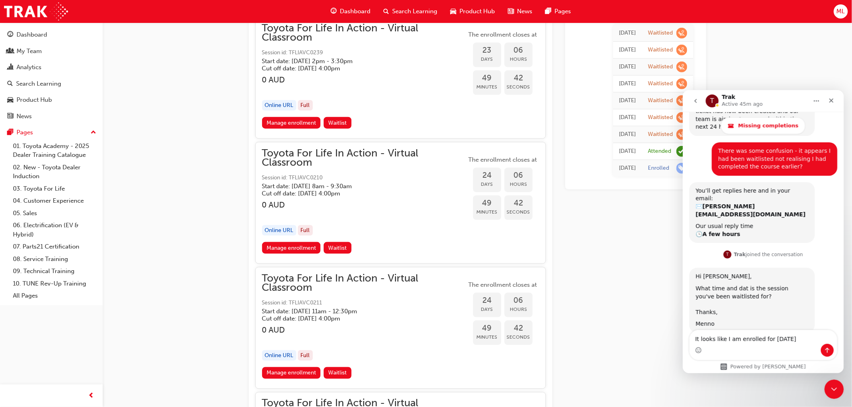
scroll to position [5379, 0]
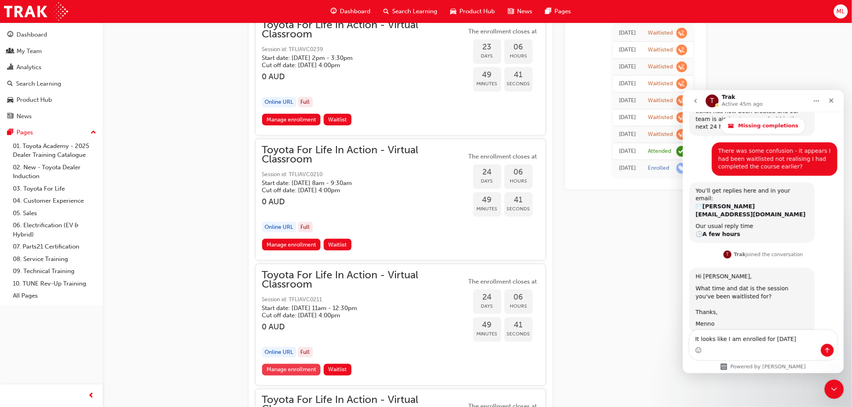
click at [299, 364] on link "Manage enrollment" at bounding box center [291, 370] width 59 height 12
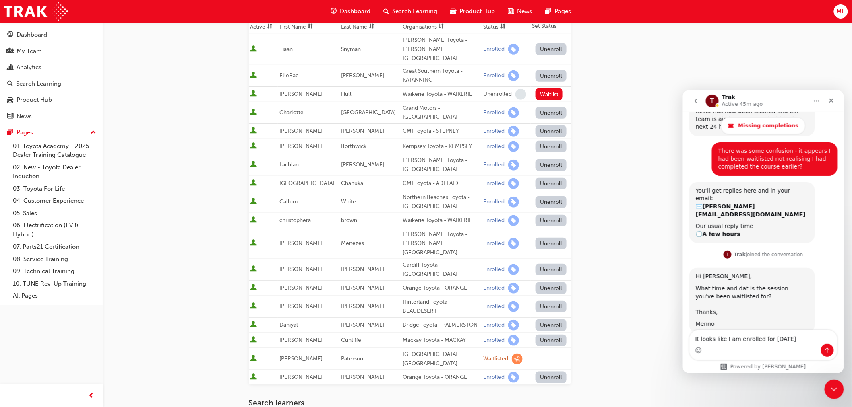
scroll to position [89, 0]
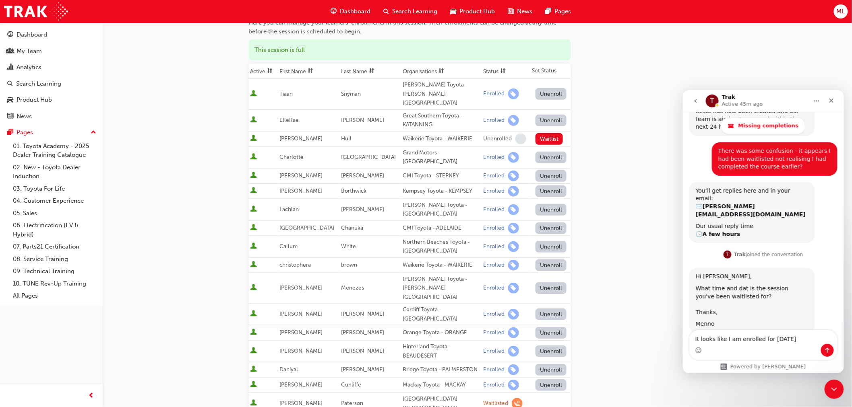
click at [298, 71] on th "First Name" at bounding box center [309, 71] width 62 height 15
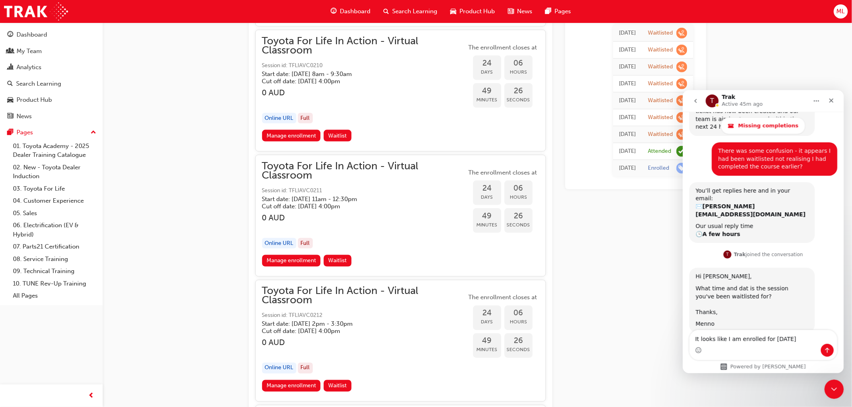
scroll to position [5513, 0]
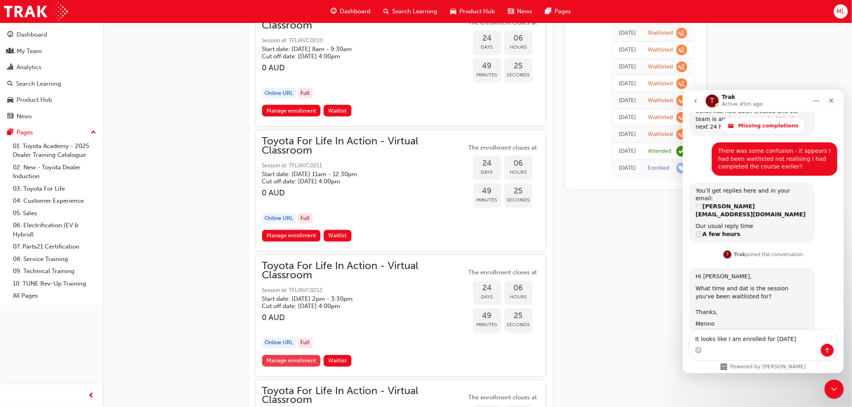
click at [295, 355] on link "Manage enrollment" at bounding box center [291, 361] width 59 height 12
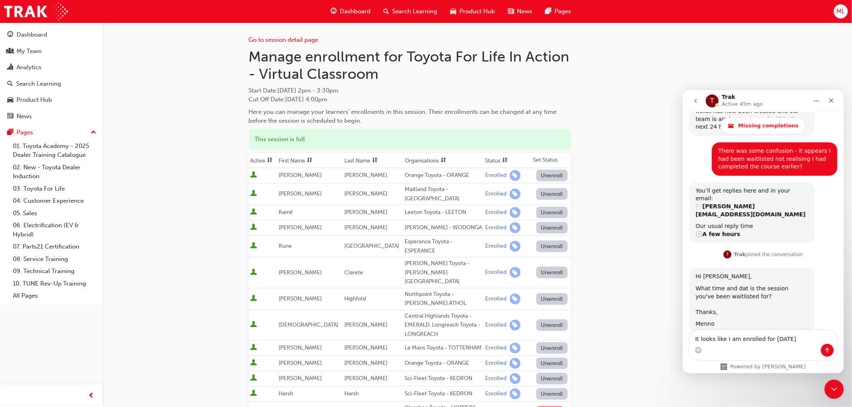
click at [298, 159] on th "First Name" at bounding box center [310, 160] width 66 height 15
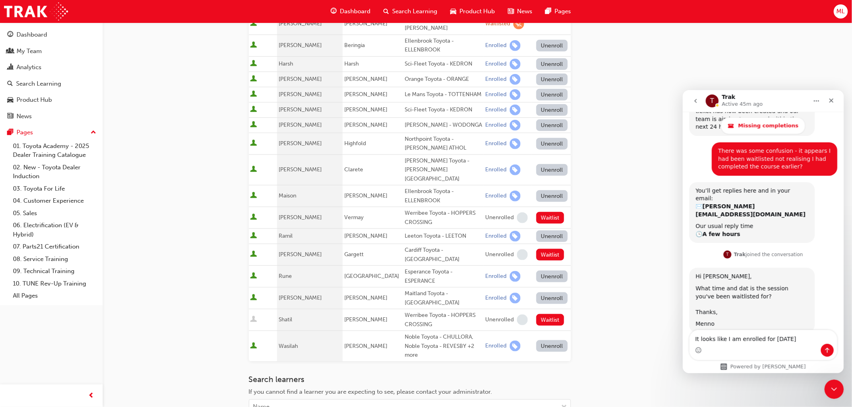
scroll to position [313, 0]
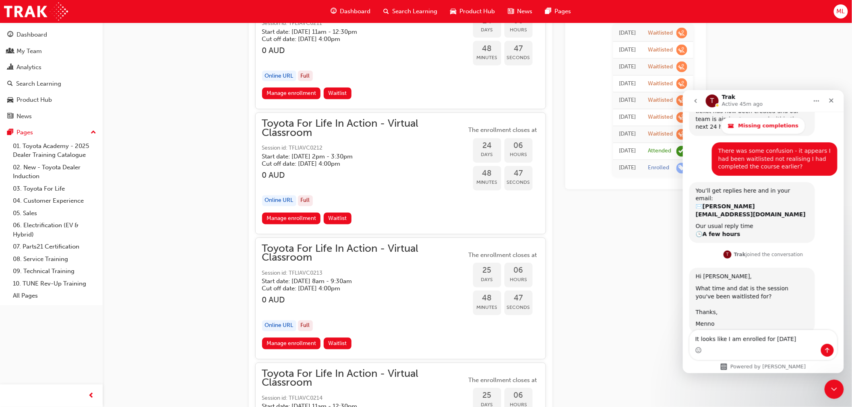
scroll to position [5558, 0]
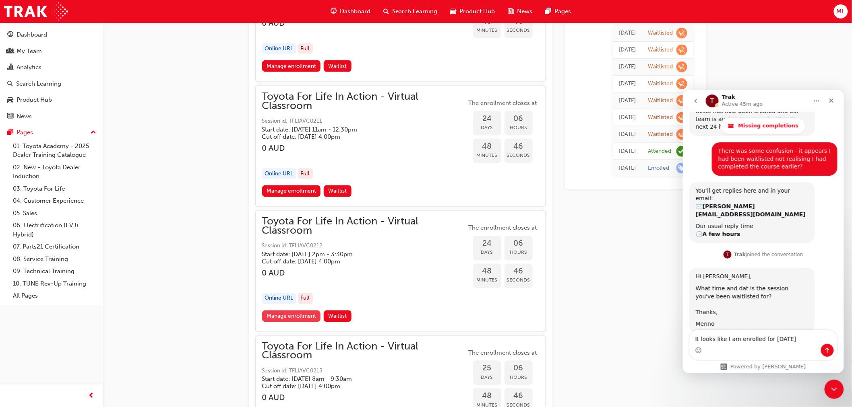
click at [296, 311] on link "Manage enrollment" at bounding box center [291, 317] width 59 height 12
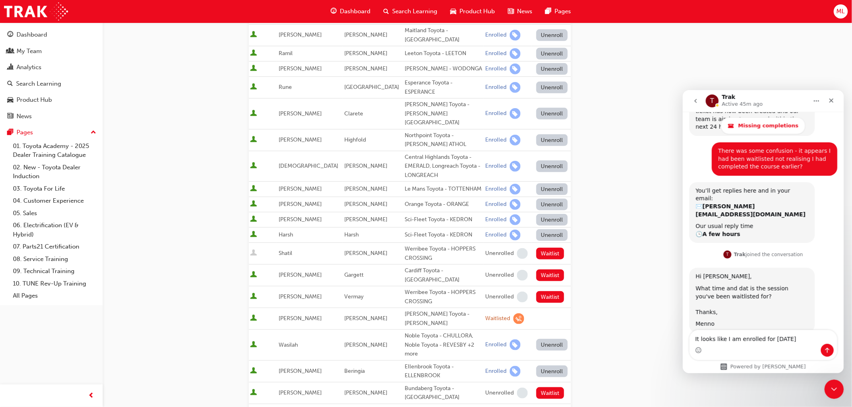
scroll to position [134, 0]
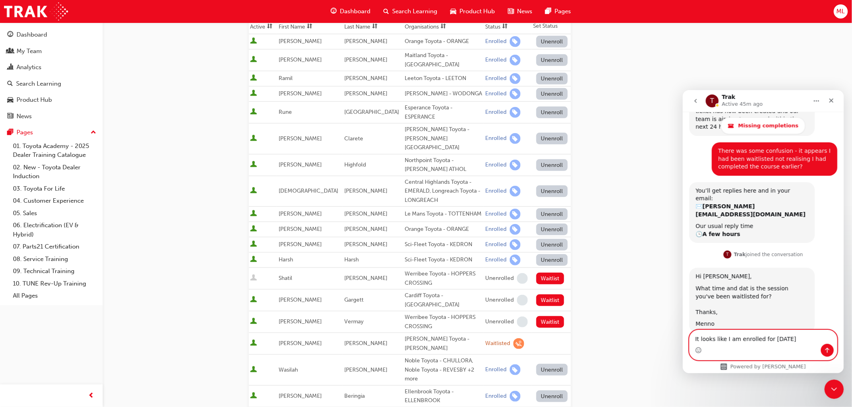
drag, startPoint x: 729, startPoint y: 338, endPoint x: 771, endPoint y: 338, distance: 42.7
click at [733, 338] on textarea "It looks like I am enrolled for [DATE]" at bounding box center [762, 337] width 147 height 14
type textarea "It looks like I was enrolled for [DATE]"
click at [29, 33] on div "Dashboard" at bounding box center [32, 34] width 31 height 9
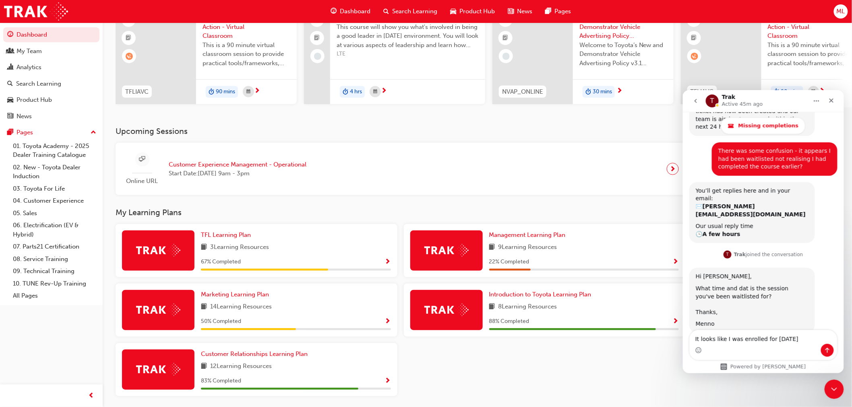
scroll to position [109, 0]
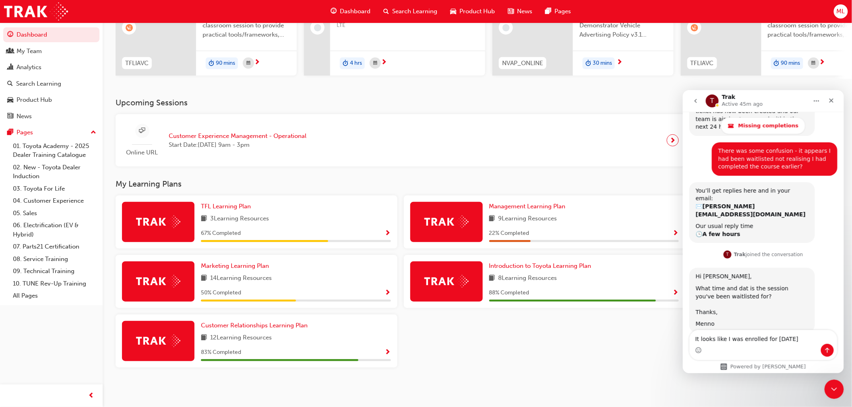
click at [440, 278] on img at bounding box center [446, 281] width 44 height 12
click at [387, 231] on span "Show Progress" at bounding box center [388, 233] width 6 height 7
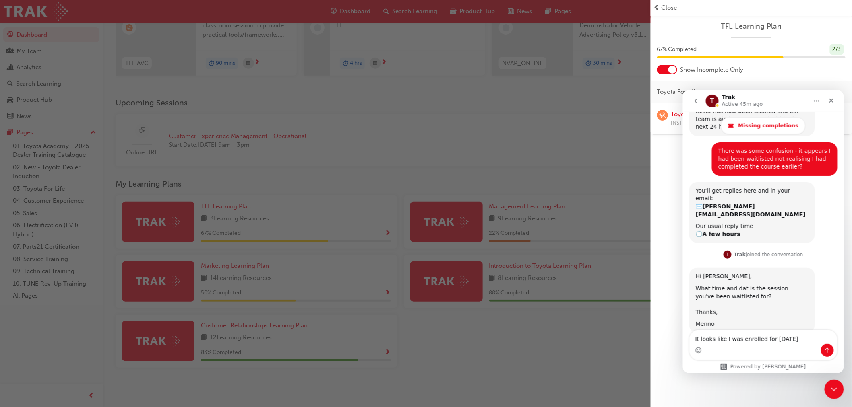
click at [353, 146] on div "button" at bounding box center [325, 203] width 650 height 407
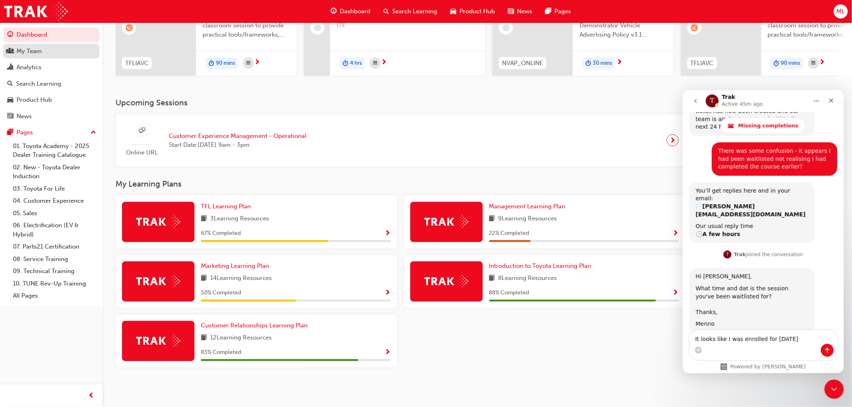
click at [22, 54] on div "My Team" at bounding box center [29, 51] width 25 height 9
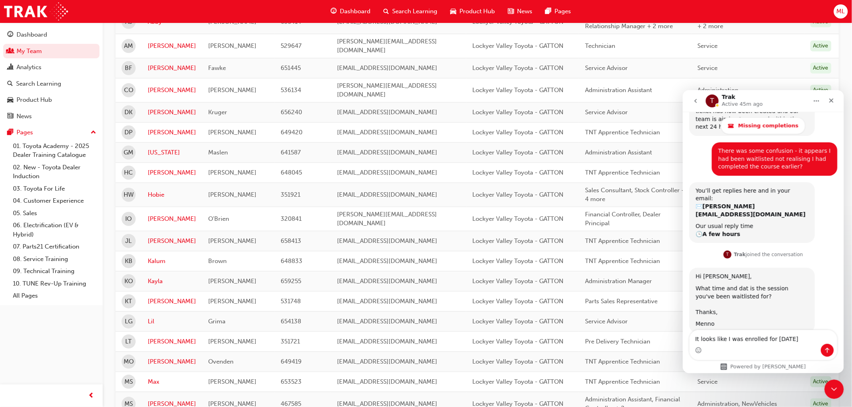
scroll to position [243, 0]
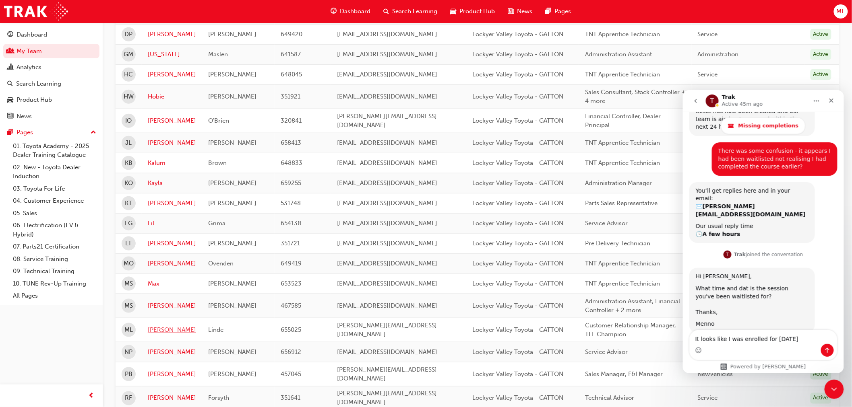
click at [159, 326] on link "[PERSON_NAME]" at bounding box center [172, 330] width 48 height 9
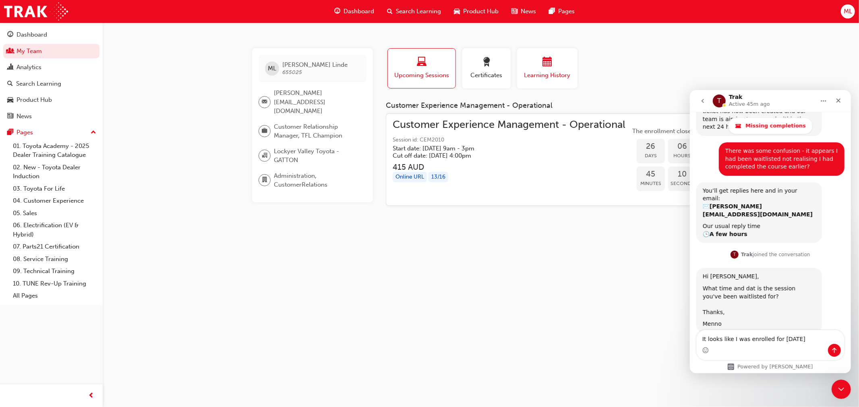
click at [552, 73] on span "Learning History" at bounding box center [547, 75] width 48 height 9
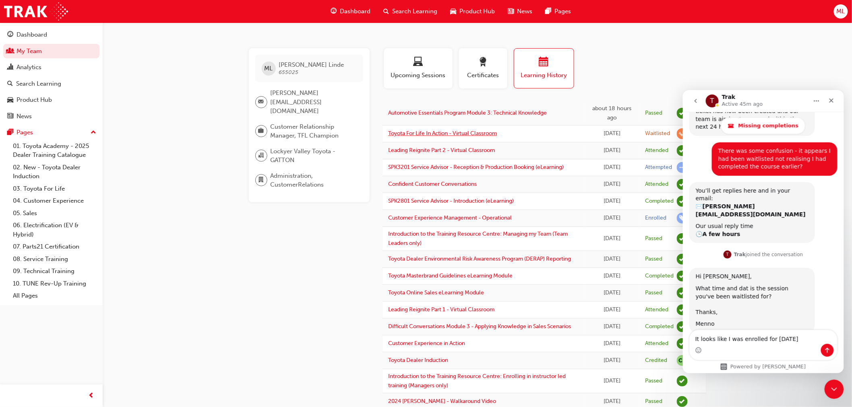
click at [443, 137] on link "Toyota For Life In Action - Virtual Classroom" at bounding box center [442, 133] width 109 height 7
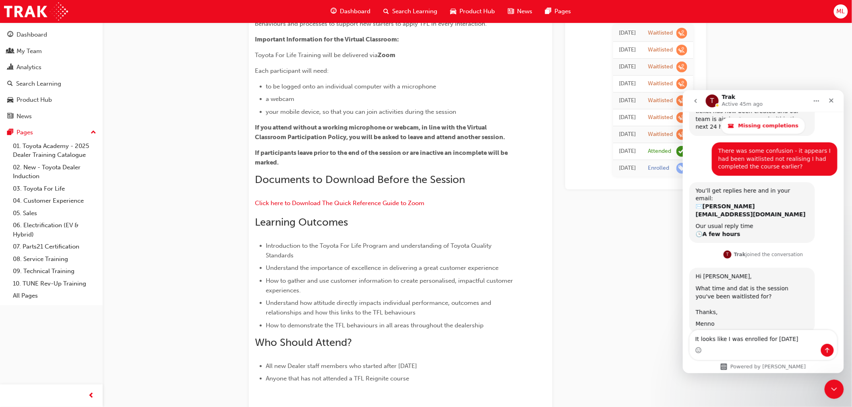
scroll to position [57, 0]
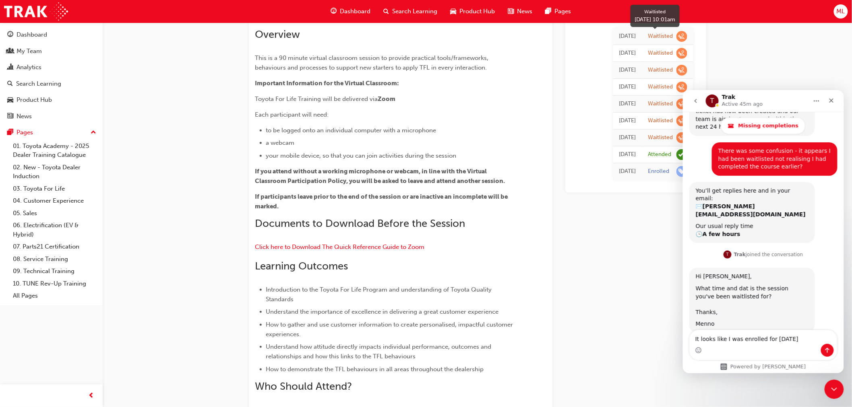
click at [683, 35] on span "learningRecordVerb_WAITLIST-icon" at bounding box center [681, 36] width 11 height 11
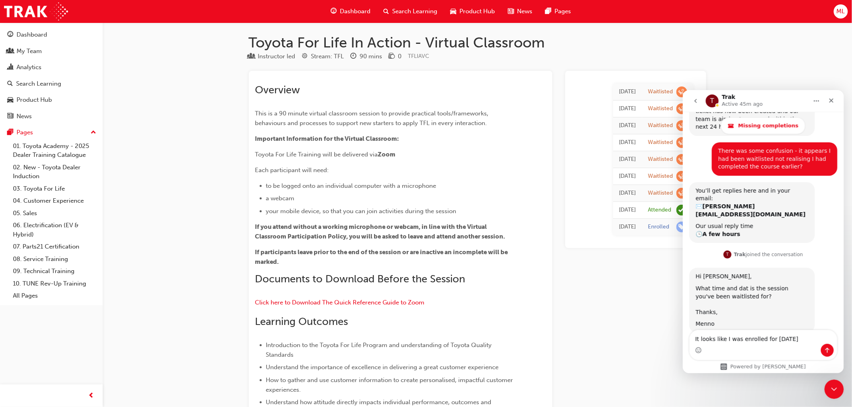
scroll to position [0, 0]
drag, startPoint x: 801, startPoint y: 337, endPoint x: 660, endPoint y: 332, distance: 141.4
click at [682, 332] on html "T Trak Active 45m ago Missing completions Ask us anything, or share your feedba…" at bounding box center [762, 231] width 161 height 283
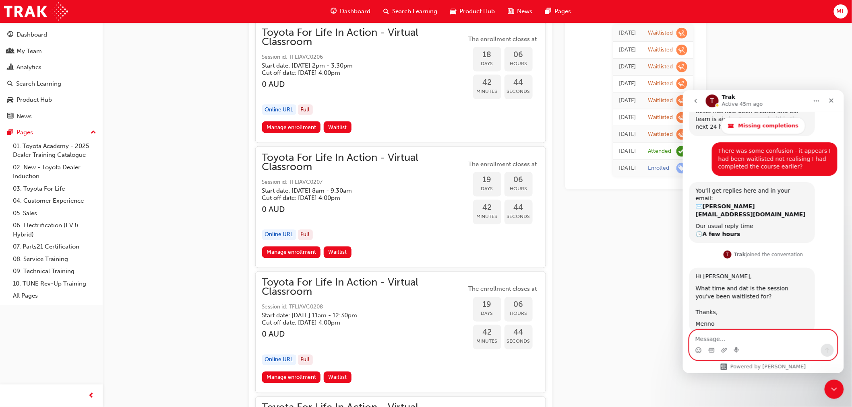
scroll to position [4249, 0]
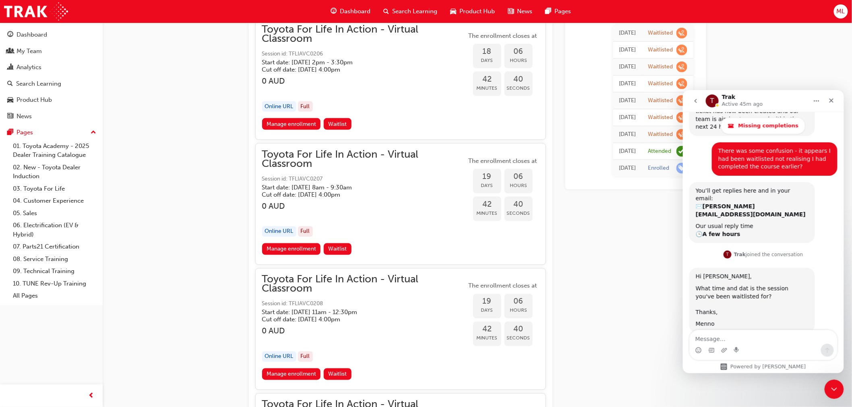
click at [285, 244] on link "Manage enrollment" at bounding box center [291, 250] width 59 height 12
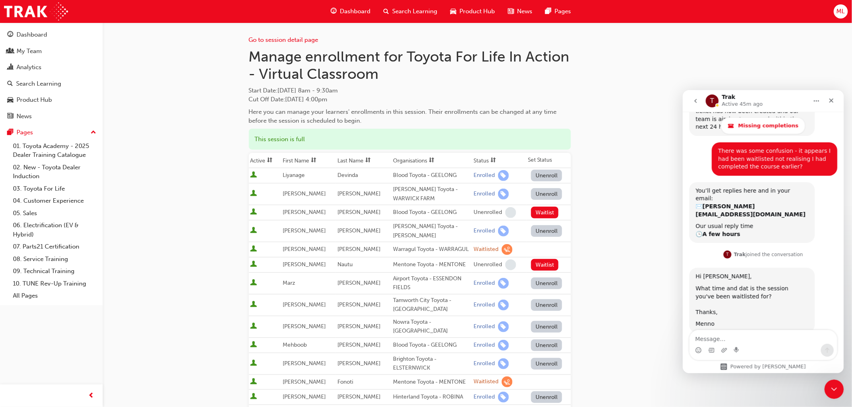
click at [308, 160] on th "First Name" at bounding box center [308, 160] width 55 height 15
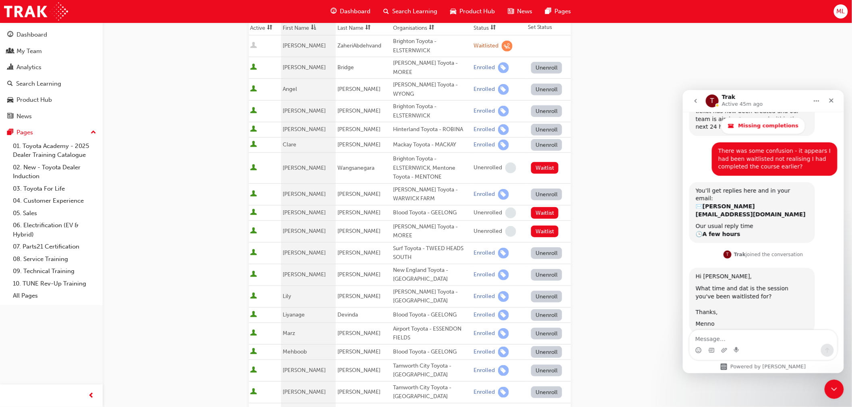
scroll to position [134, 0]
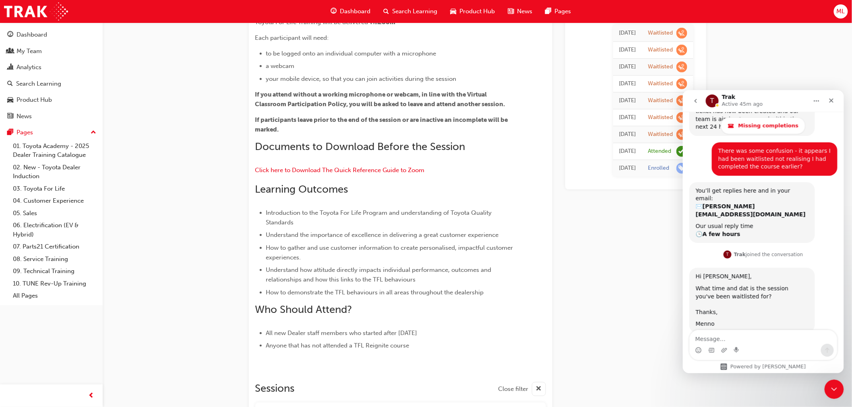
scroll to position [4249, 0]
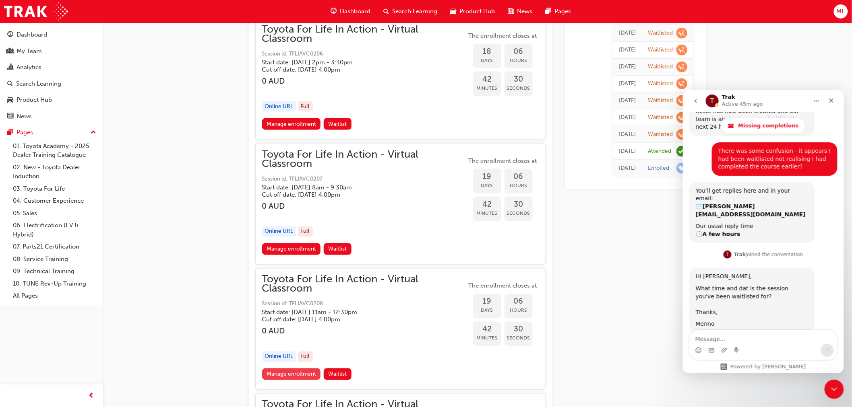
click at [295, 369] on link "Manage enrollment" at bounding box center [291, 375] width 59 height 12
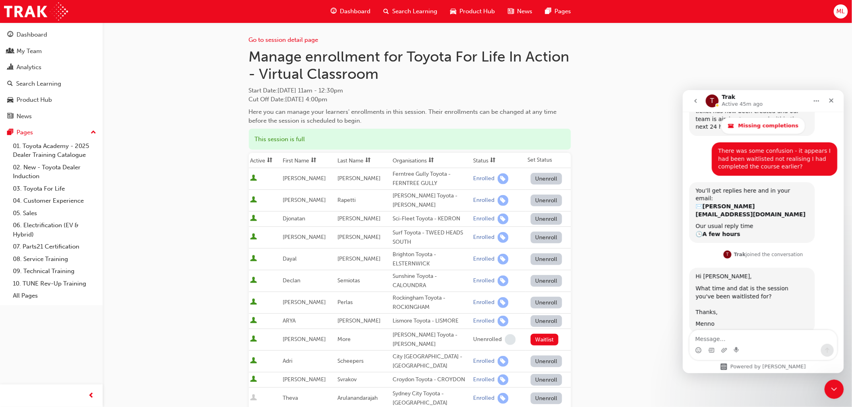
click at [302, 160] on th "First Name" at bounding box center [308, 160] width 55 height 15
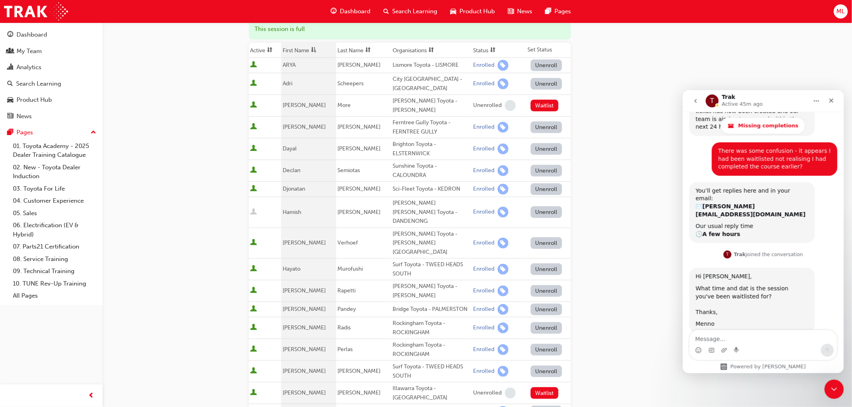
scroll to position [134, 0]
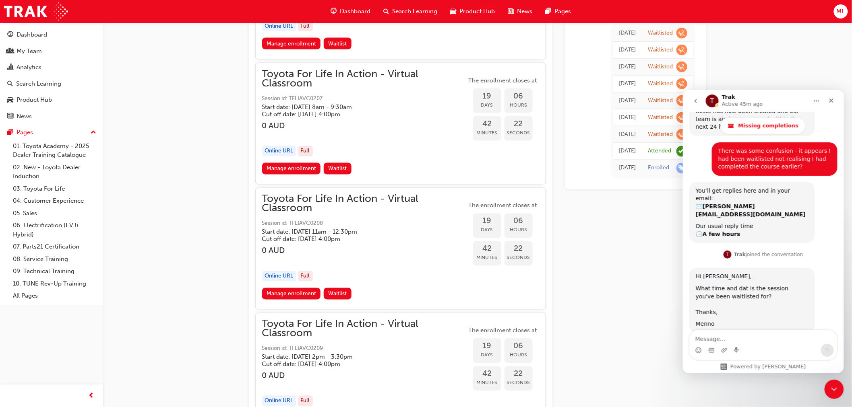
scroll to position [4338, 0]
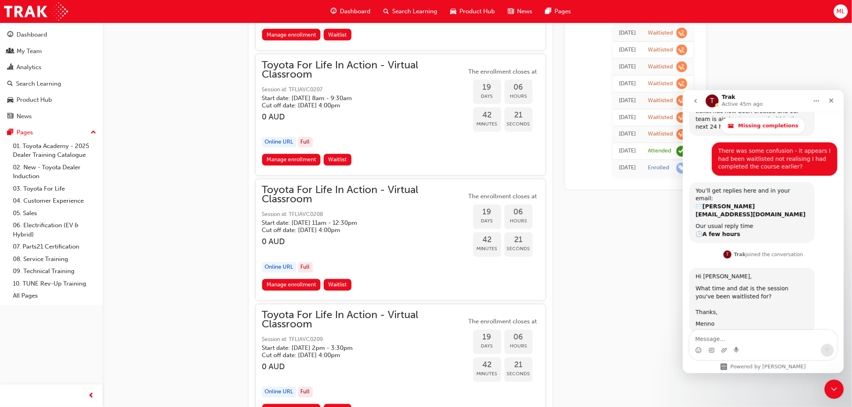
drag, startPoint x: 283, startPoint y: 391, endPoint x: 278, endPoint y: 375, distance: 16.5
click at [283, 405] on link "Manage enrollment" at bounding box center [291, 411] width 59 height 12
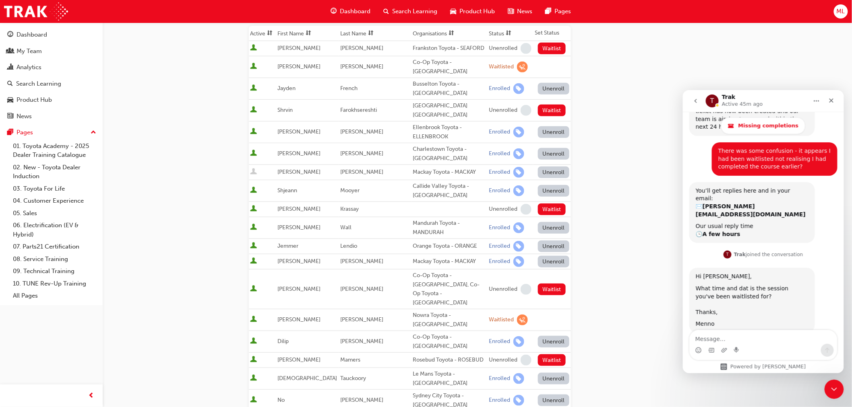
scroll to position [134, 0]
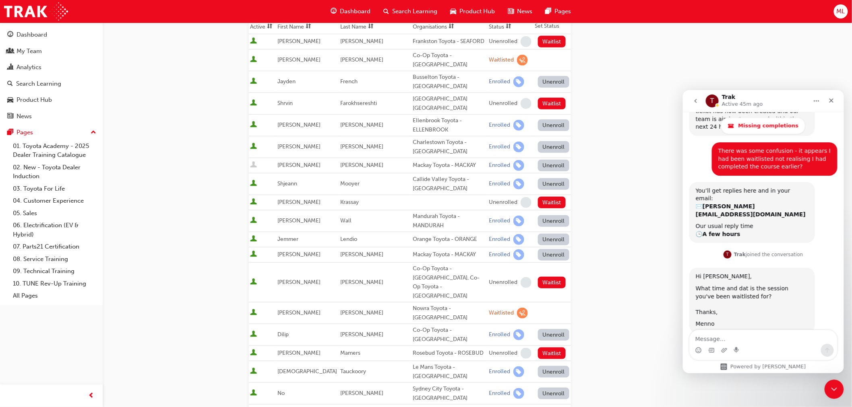
click at [288, 26] on th "First Name" at bounding box center [307, 26] width 63 height 15
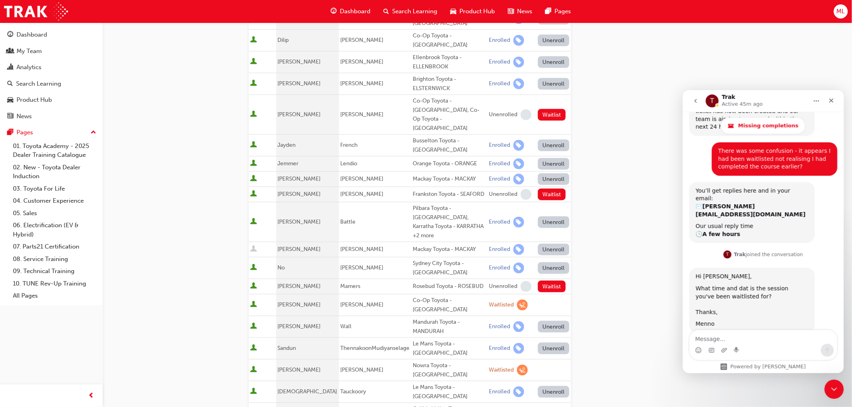
scroll to position [268, 0]
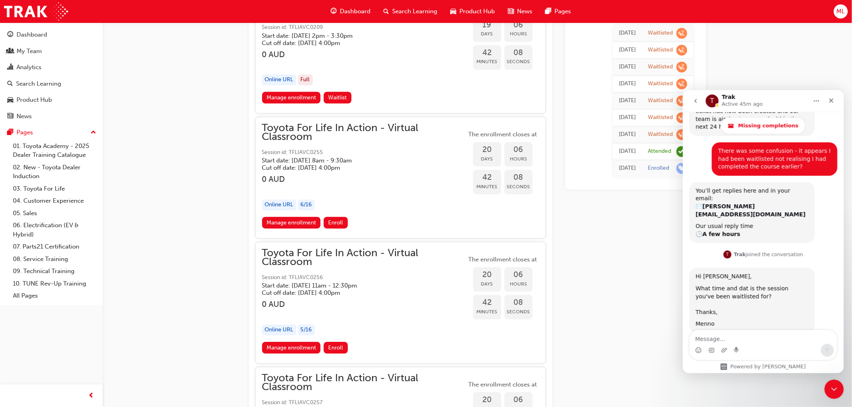
scroll to position [4651, 0]
click at [292, 217] on link "Manage enrollment" at bounding box center [291, 223] width 59 height 12
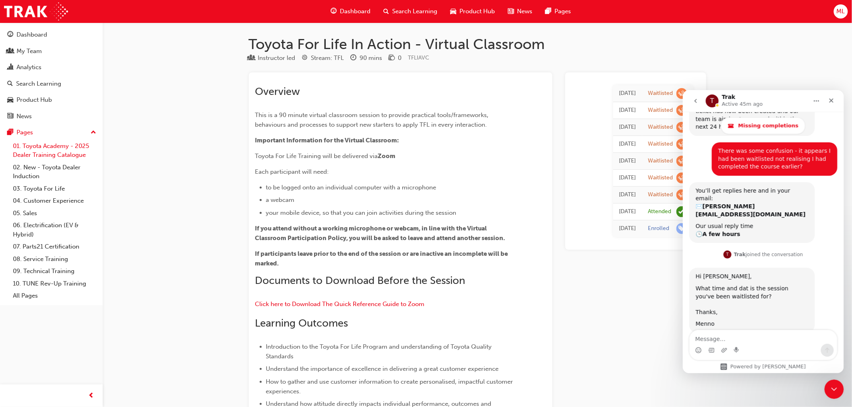
scroll to position [4651, 0]
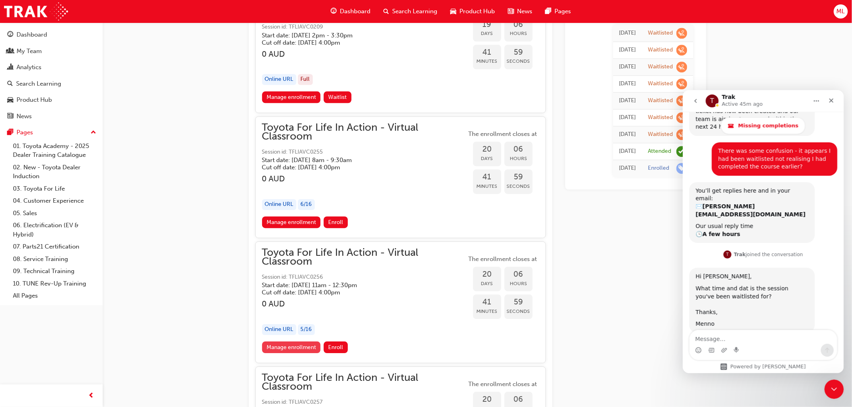
click at [304, 342] on link "Manage enrollment" at bounding box center [291, 348] width 59 height 12
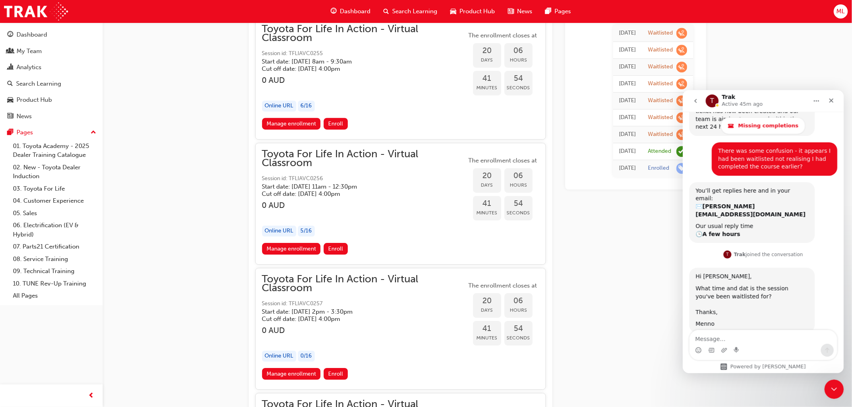
scroll to position [4785, 0]
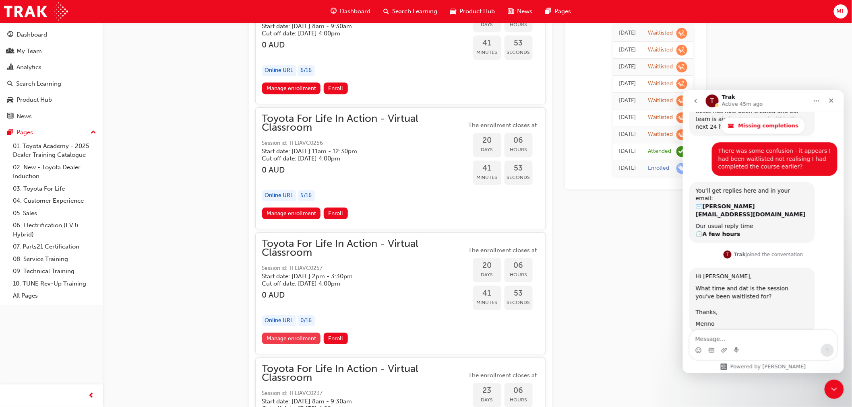
click at [289, 333] on link "Manage enrollment" at bounding box center [291, 339] width 59 height 12
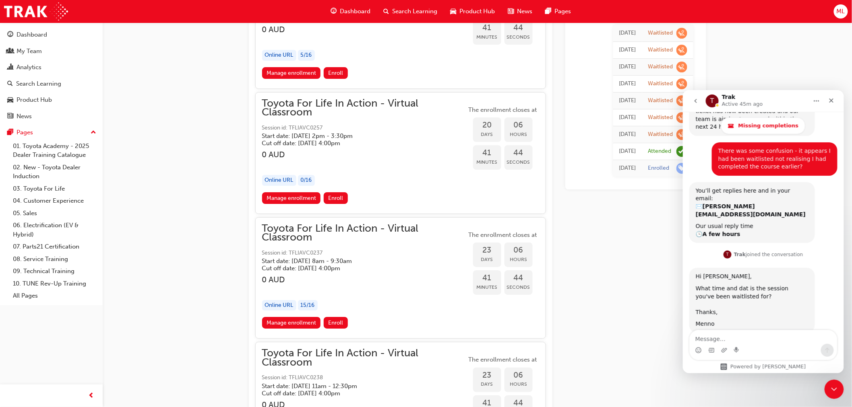
scroll to position [4964, 0]
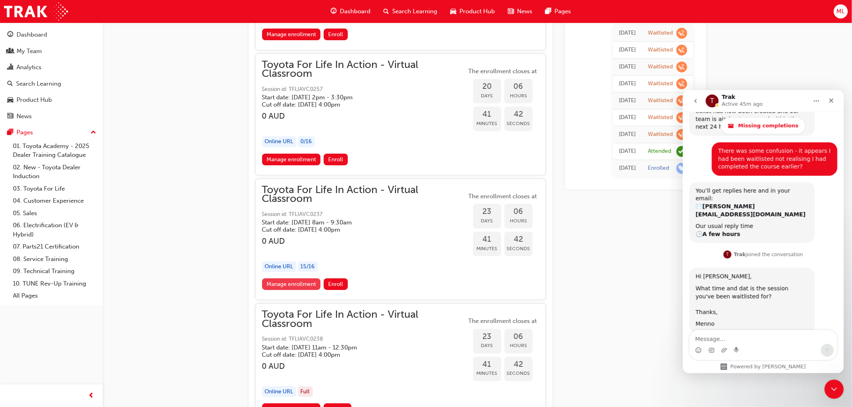
click at [280, 279] on link "Manage enrollment" at bounding box center [291, 285] width 59 height 12
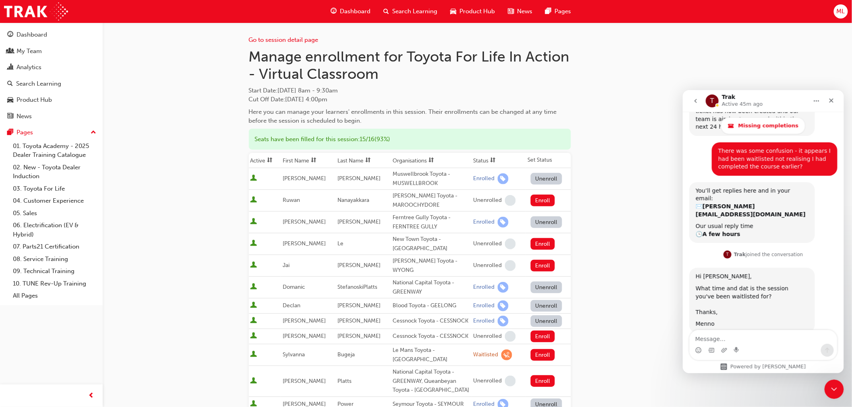
click at [298, 160] on th "First Name" at bounding box center [308, 160] width 55 height 15
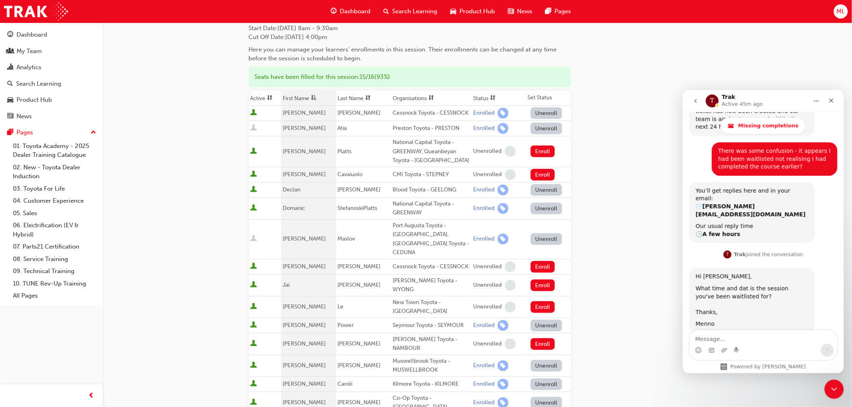
scroll to position [134, 0]
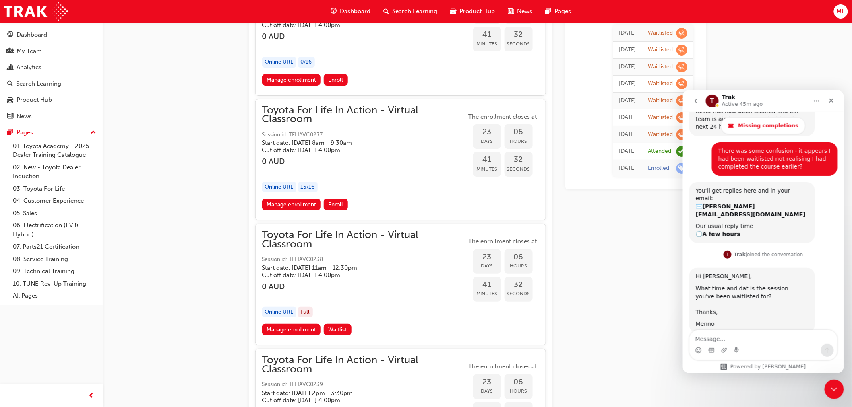
scroll to position [5098, 0]
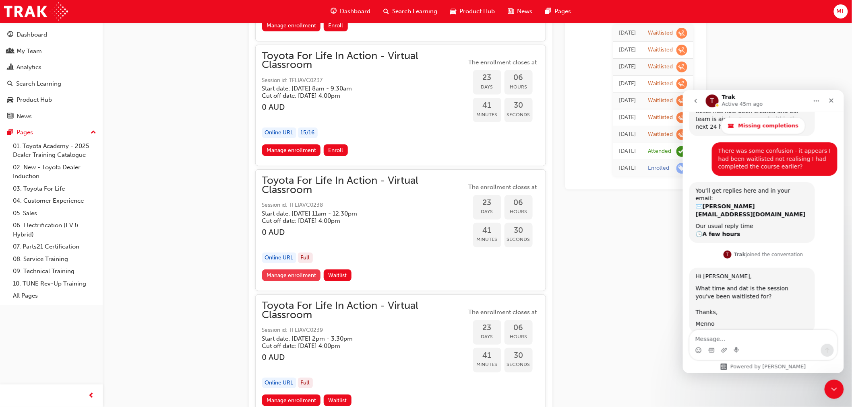
click at [291, 270] on link "Manage enrollment" at bounding box center [291, 276] width 59 height 12
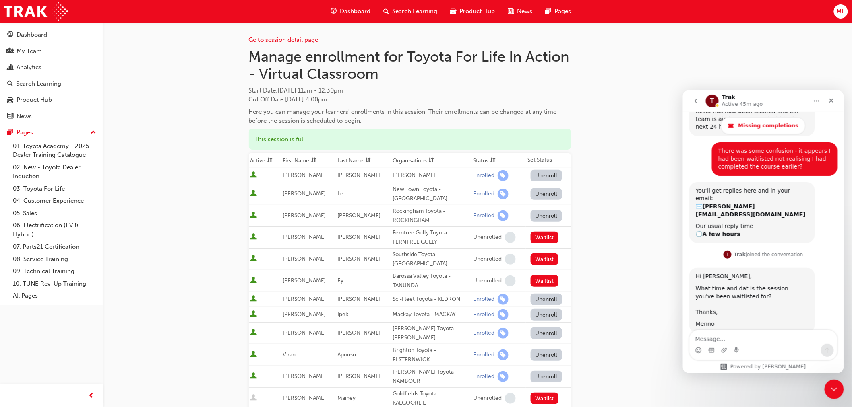
click at [295, 160] on th "First Name" at bounding box center [308, 160] width 55 height 15
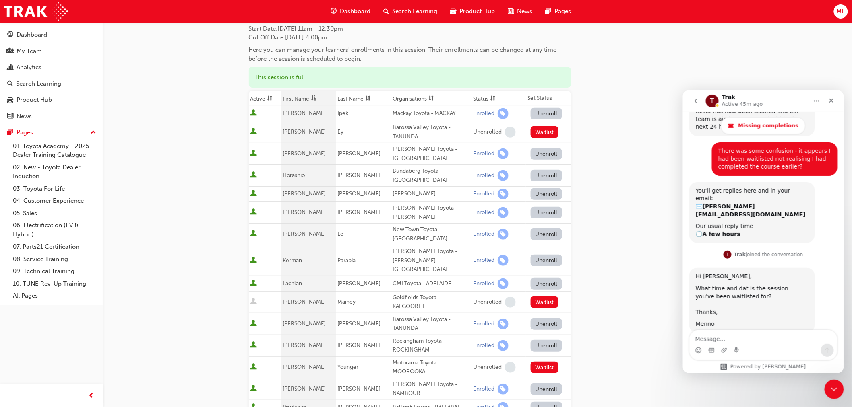
scroll to position [89, 0]
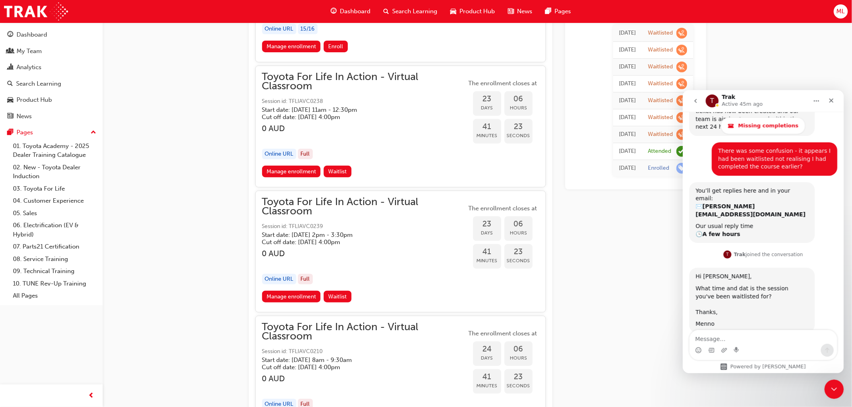
scroll to position [5233, 0]
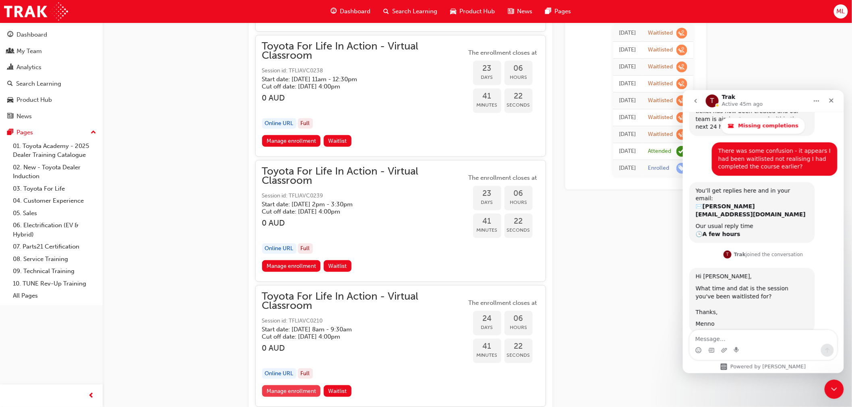
click at [296, 386] on link "Manage enrollment" at bounding box center [291, 392] width 59 height 12
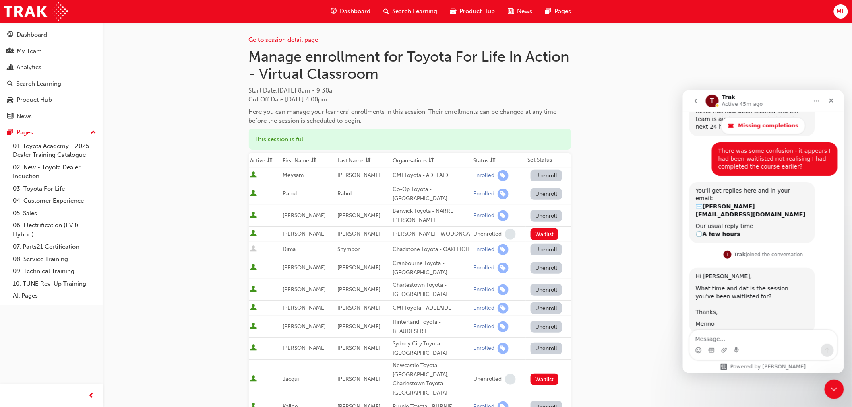
click at [301, 159] on th "First Name" at bounding box center [308, 160] width 55 height 15
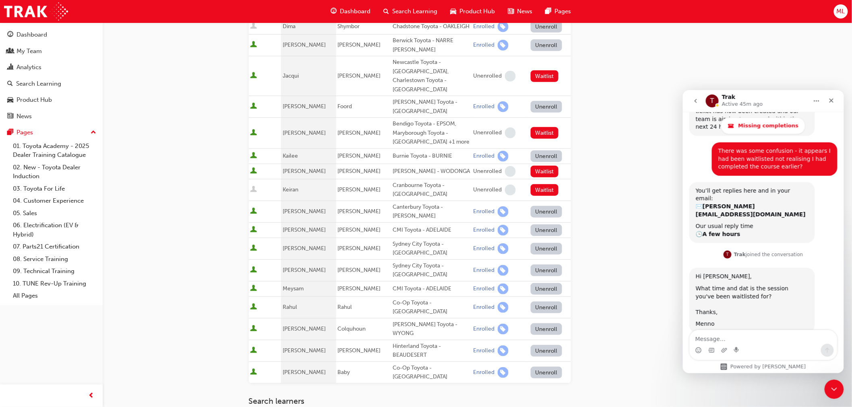
scroll to position [268, 0]
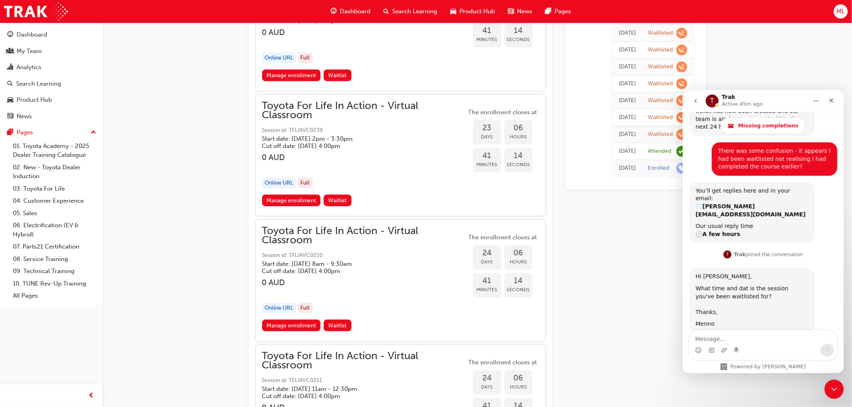
scroll to position [5367, 0]
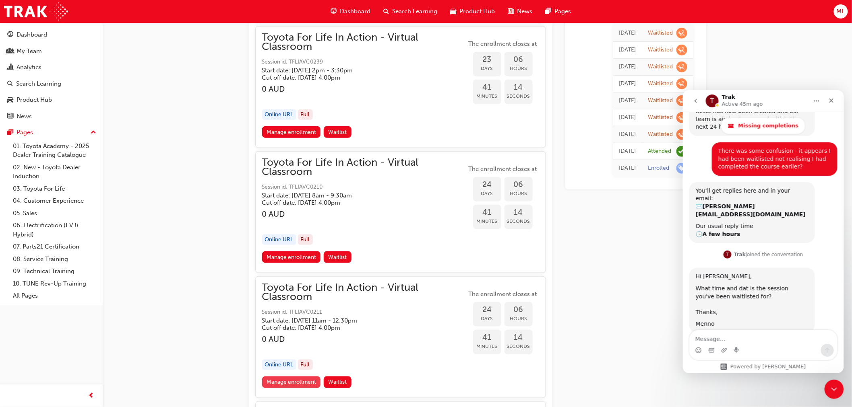
click at [296, 377] on link "Manage enrollment" at bounding box center [291, 383] width 59 height 12
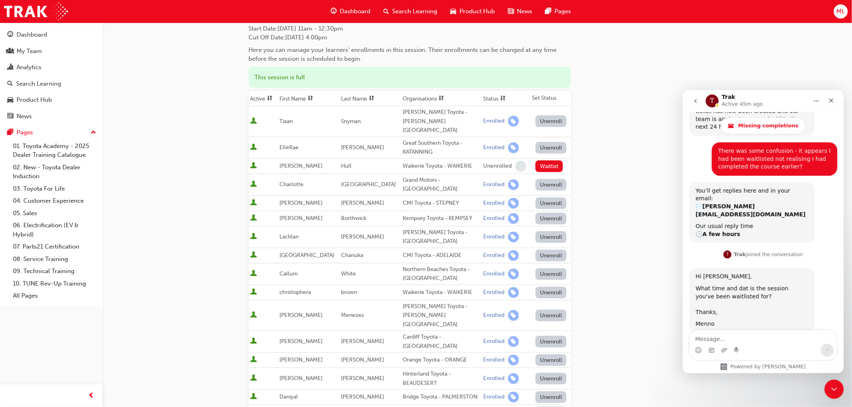
scroll to position [45, 0]
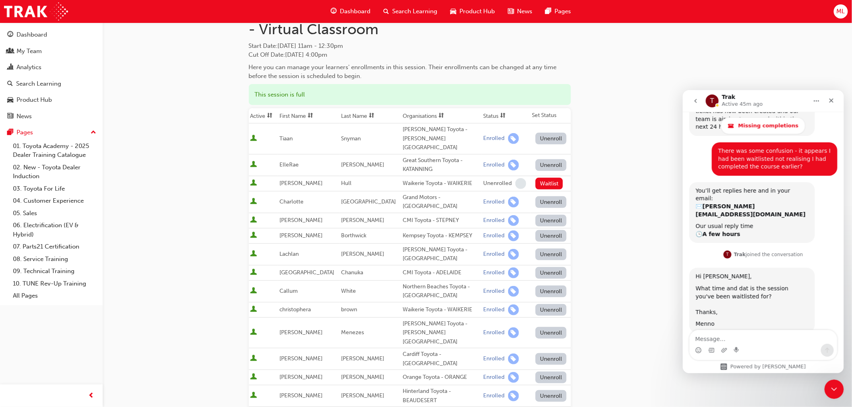
click at [299, 115] on th "First Name" at bounding box center [309, 115] width 62 height 15
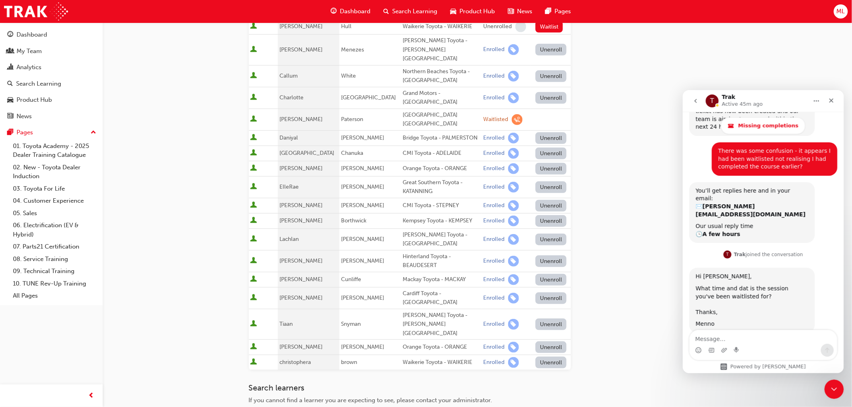
scroll to position [179, 0]
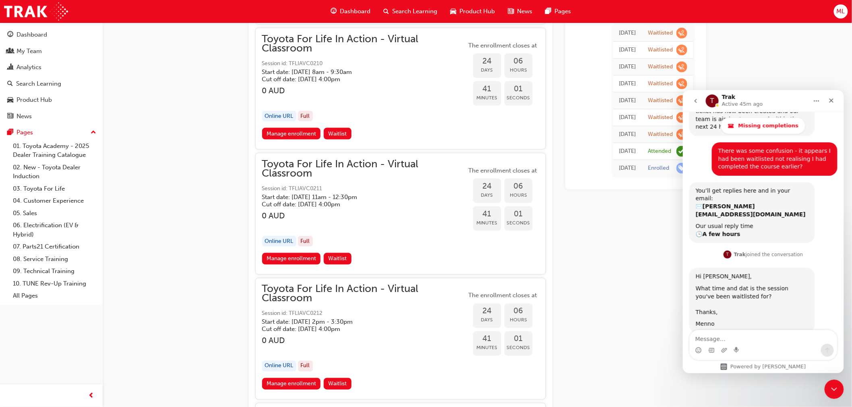
scroll to position [5501, 0]
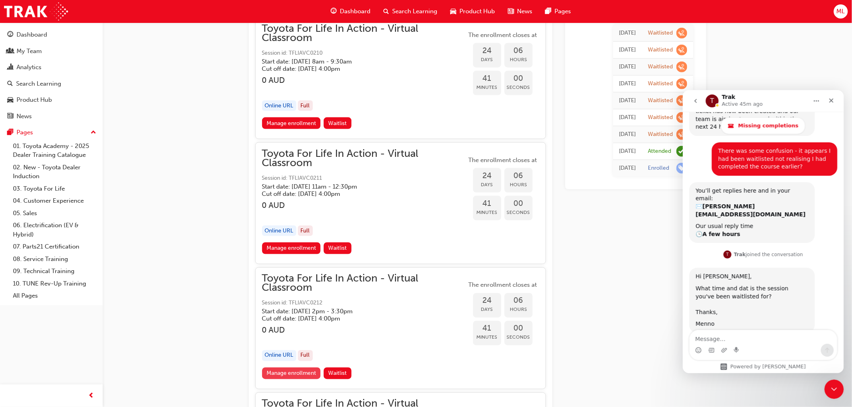
click at [291, 368] on link "Manage enrollment" at bounding box center [291, 374] width 59 height 12
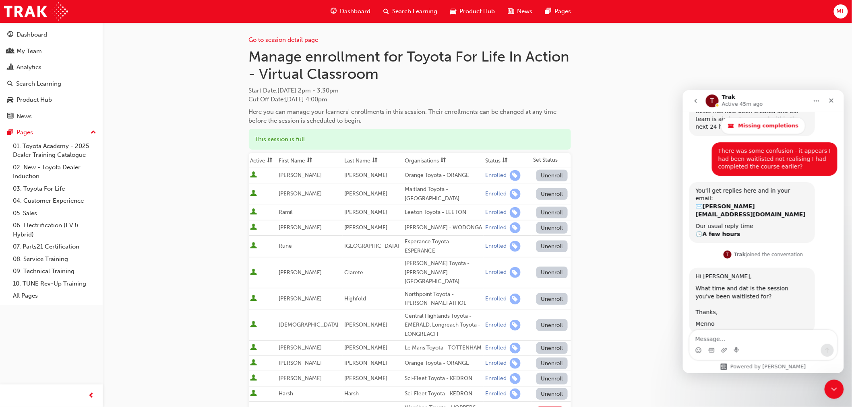
click at [306, 158] on th "First Name" at bounding box center [310, 160] width 66 height 15
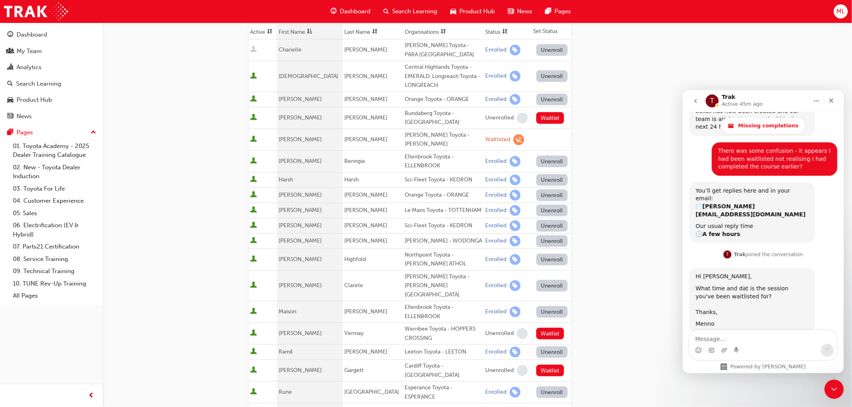
scroll to position [134, 0]
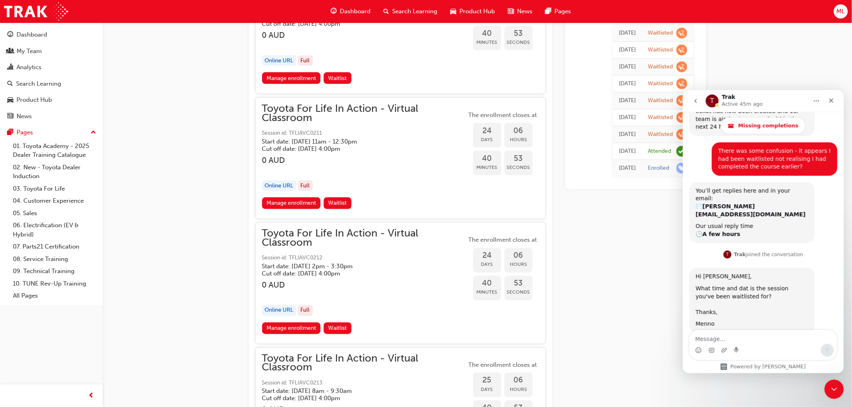
scroll to position [5635, 0]
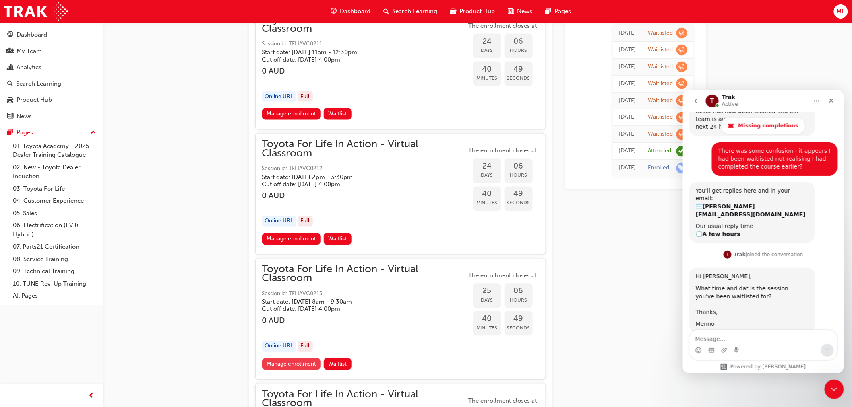
click at [290, 359] on link "Manage enrollment" at bounding box center [291, 365] width 59 height 12
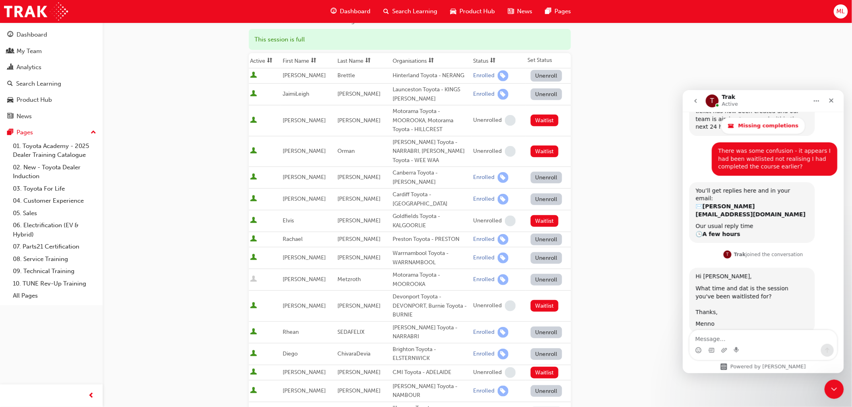
scroll to position [89, 0]
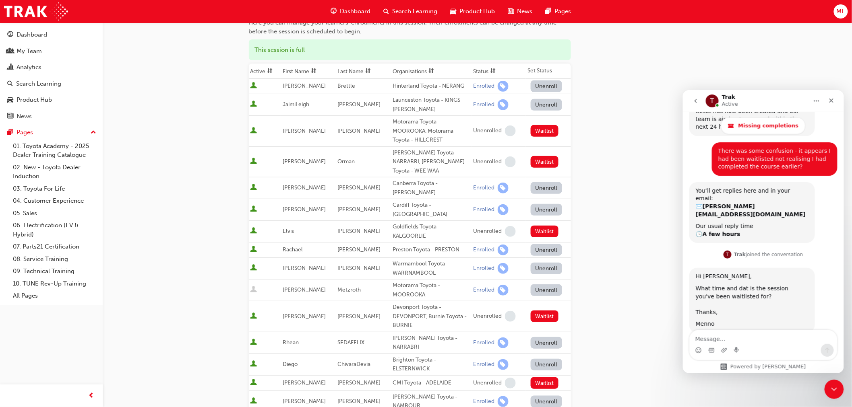
click at [297, 70] on th "First Name" at bounding box center [308, 71] width 55 height 15
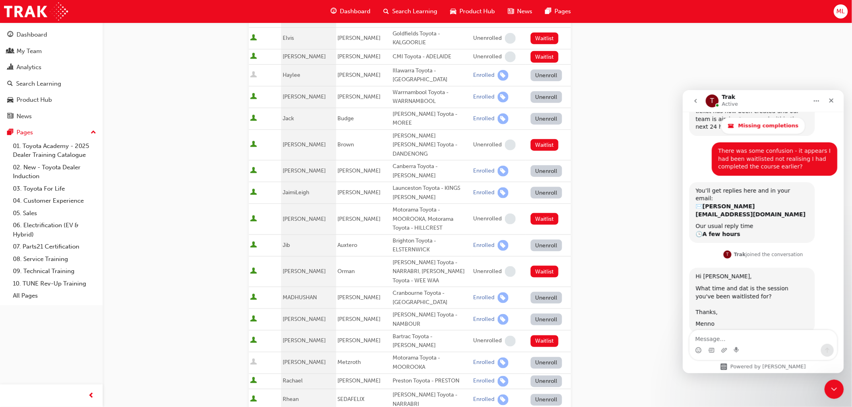
scroll to position [357, 0]
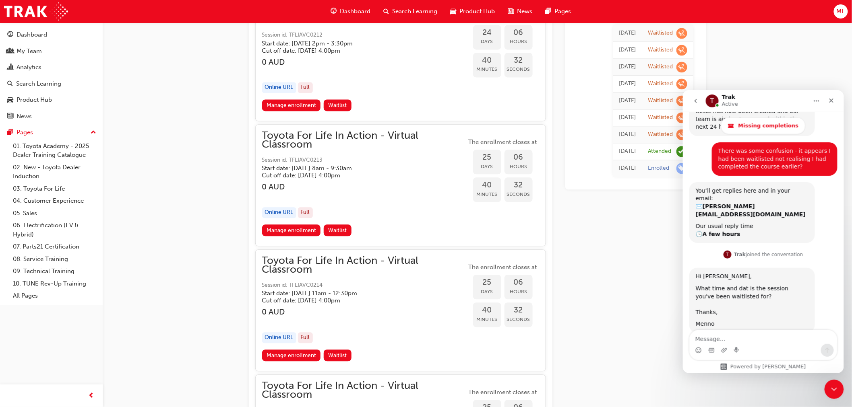
scroll to position [5814, 0]
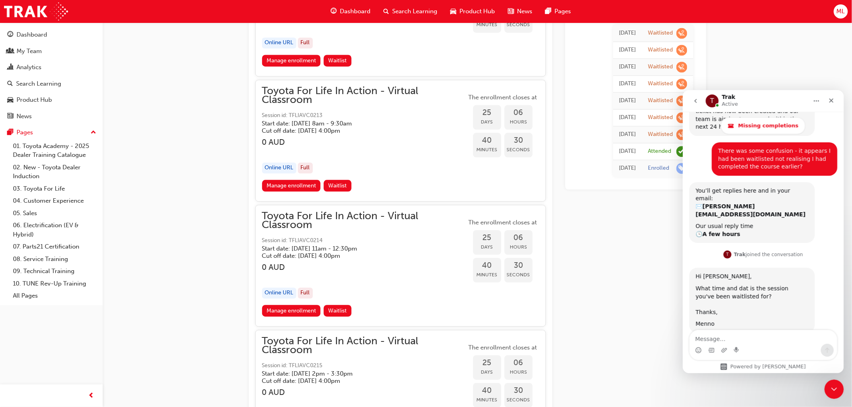
click at [294, 305] on link "Manage enrollment" at bounding box center [291, 311] width 59 height 12
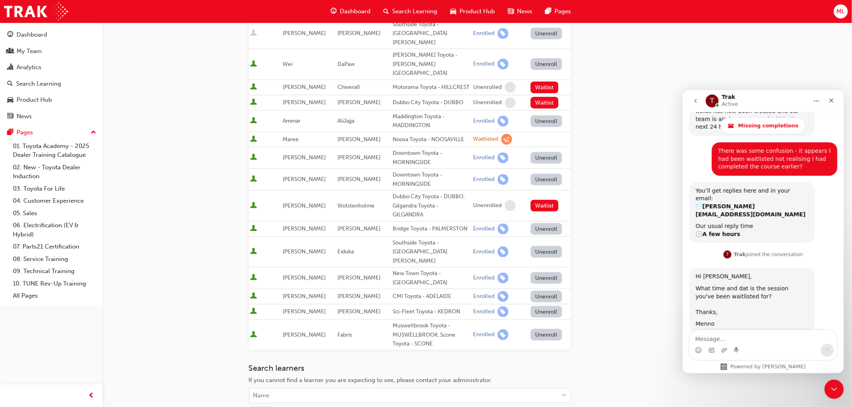
scroll to position [268, 0]
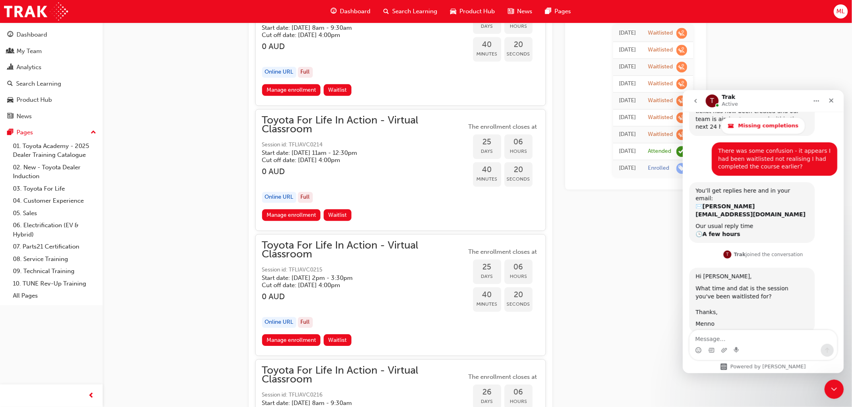
scroll to position [5948, 0]
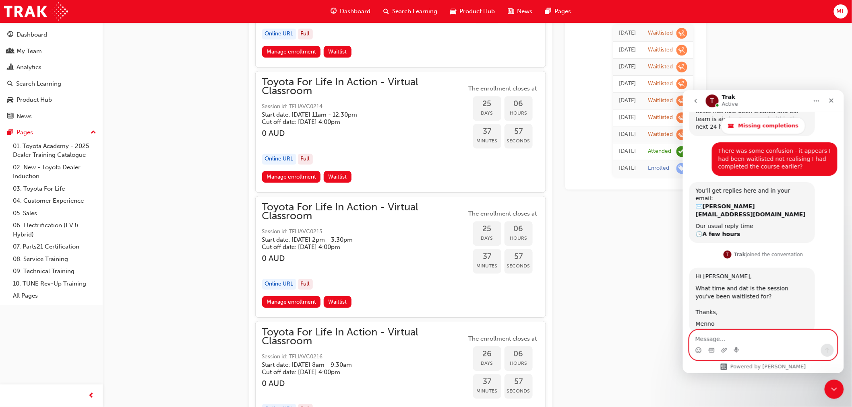
click at [735, 336] on textarea "Message…" at bounding box center [762, 337] width 147 height 14
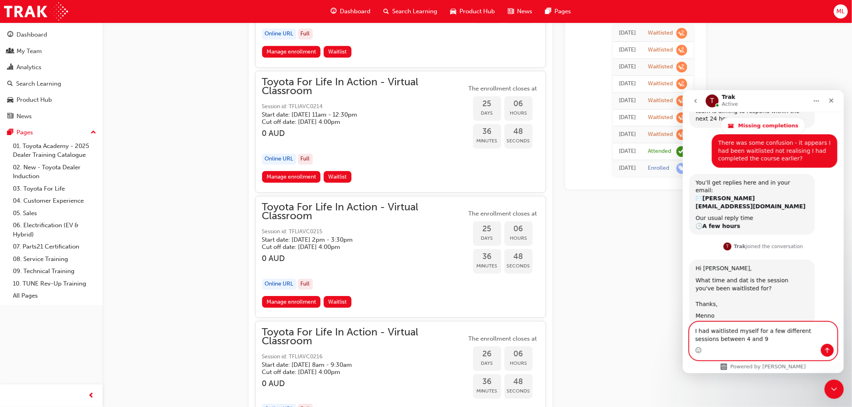
drag, startPoint x: 716, startPoint y: 338, endPoint x: 684, endPoint y: 339, distance: 32.2
click at [684, 339] on div "I had waitlisted myself for a few different sessions between 4 and 9 I had wait…" at bounding box center [762, 341] width 161 height 39
click at [723, 342] on textarea "I had waitlisted myself for a few different sessions on 4 and 9" at bounding box center [762, 333] width 147 height 22
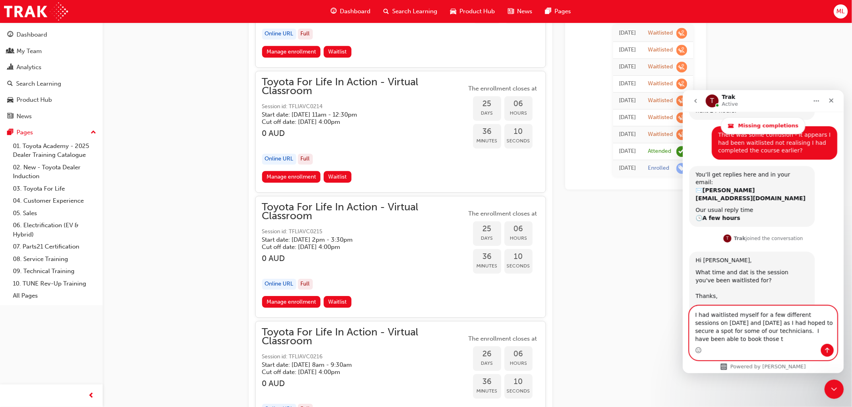
scroll to position [458, 0]
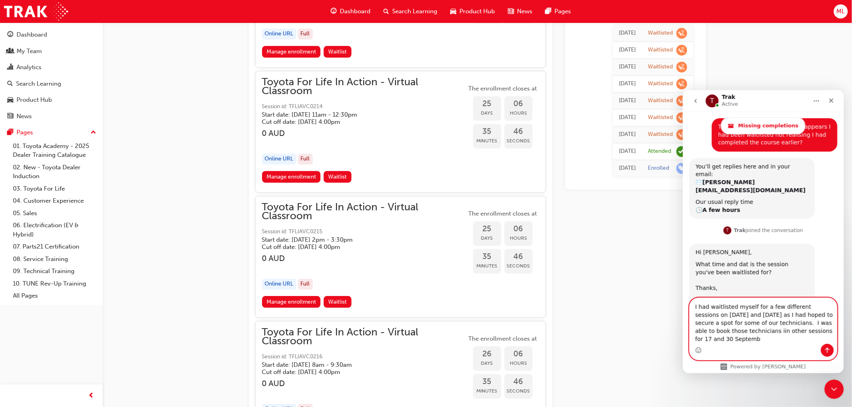
type textarea "I had waitlisted myself for a few different sessions on [DATE] and [DATE] as I …"
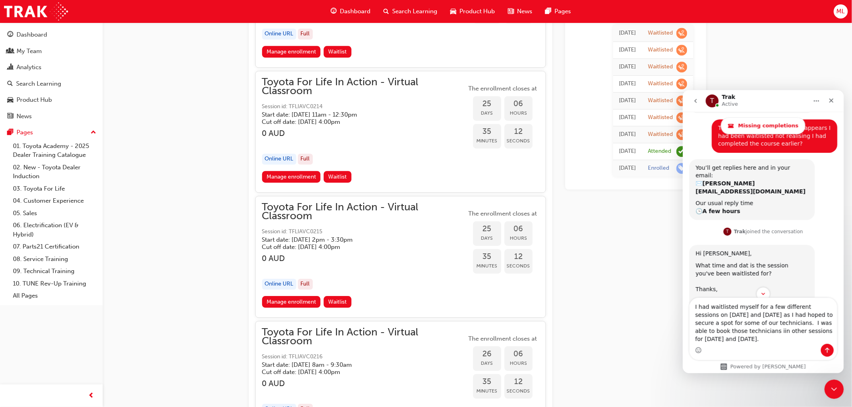
scroll to position [458, 0]
drag, startPoint x: 728, startPoint y: 340, endPoint x: 752, endPoint y: 335, distance: 24.2
click at [729, 339] on textarea "I had waitlisted myself for a few different sessions on 4 and 9 September as I …" at bounding box center [762, 321] width 147 height 46
type textarea "I had waitlisted myself for a few different sessions on 4 and 9 September as I …"
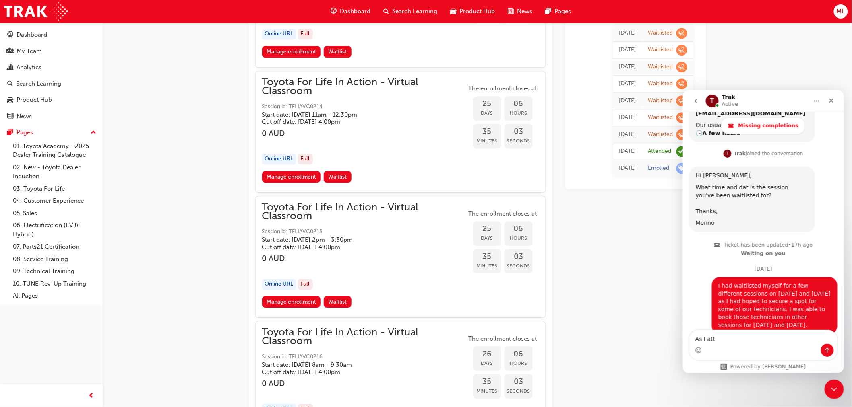
scroll to position [547, 0]
type textarea "As I attended the session of 07/07/25"
click at [29, 32] on div "Dashboard" at bounding box center [32, 34] width 31 height 9
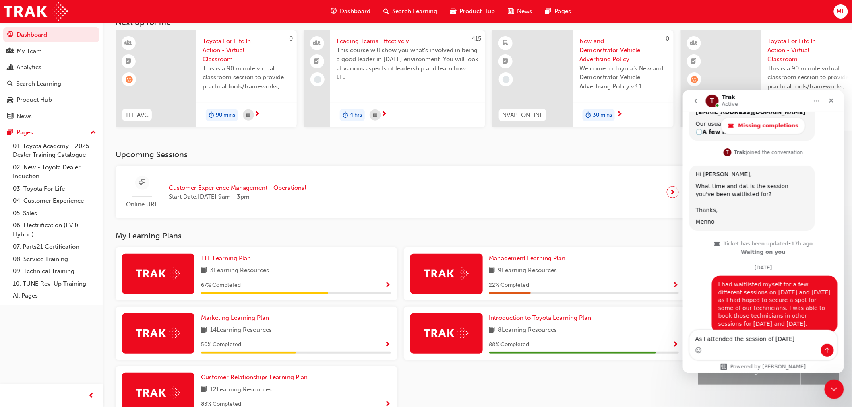
scroll to position [89, 0]
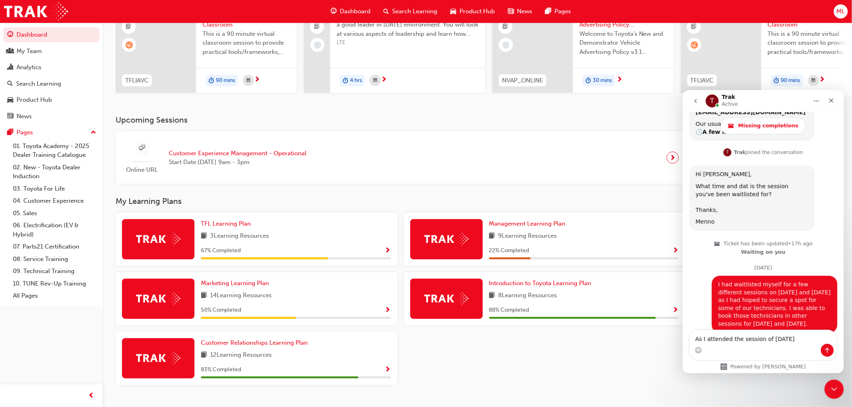
click at [161, 240] on img at bounding box center [158, 239] width 44 height 12
click at [389, 252] on span "Show Progress" at bounding box center [388, 251] width 6 height 7
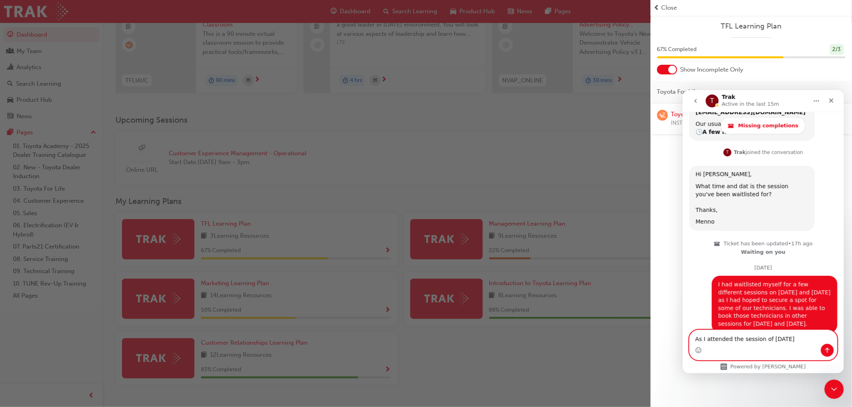
drag, startPoint x: 803, startPoint y: 334, endPoint x: 1301, endPoint y: 429, distance: 506.6
click at [682, 339] on html "T Trak Active in the last 15m Missing completions Ask us anything, or share you…" at bounding box center [762, 231] width 161 height 283
click at [832, 388] on icon "Close Intercom Messenger" at bounding box center [833, 389] width 10 height 10
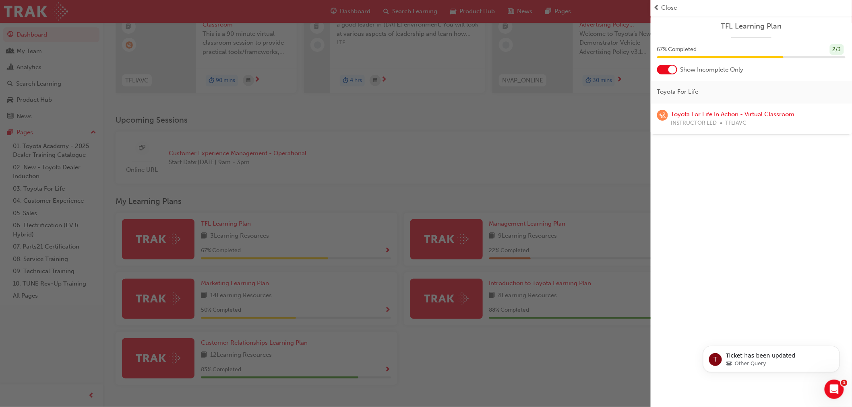
scroll to position [0, 0]
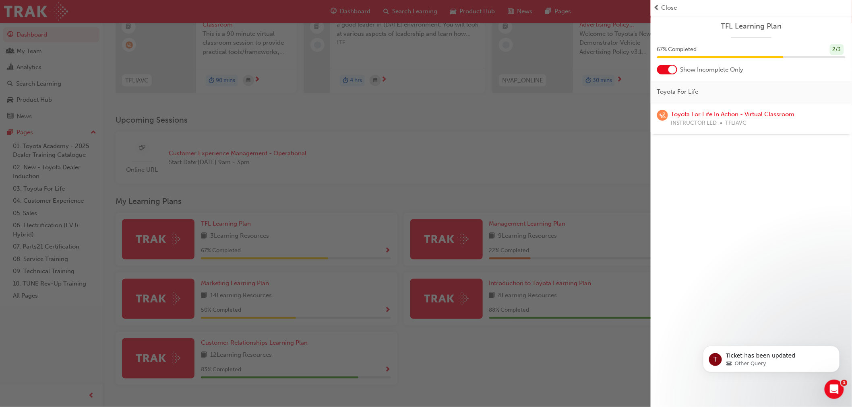
click at [569, 382] on div "button" at bounding box center [325, 203] width 650 height 407
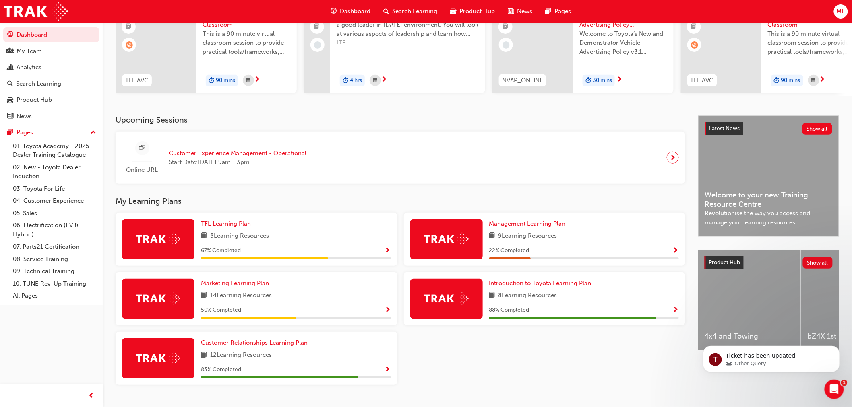
click at [387, 252] on span "Show Progress" at bounding box center [388, 251] width 6 height 7
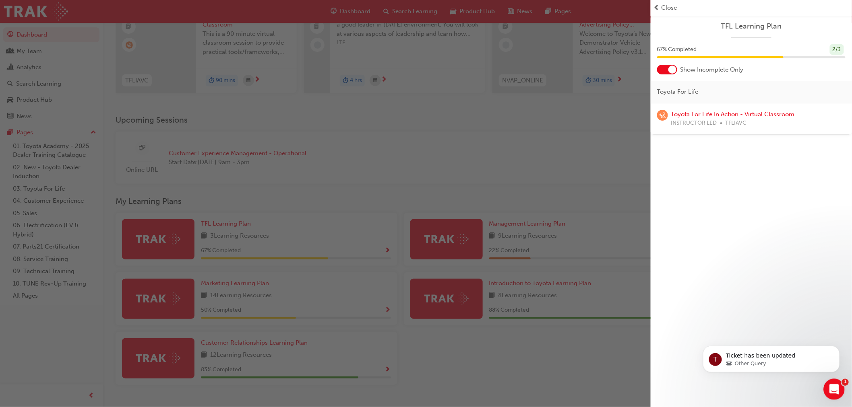
click at [834, 387] on icon "Open Intercom Messenger" at bounding box center [832, 388] width 13 height 13
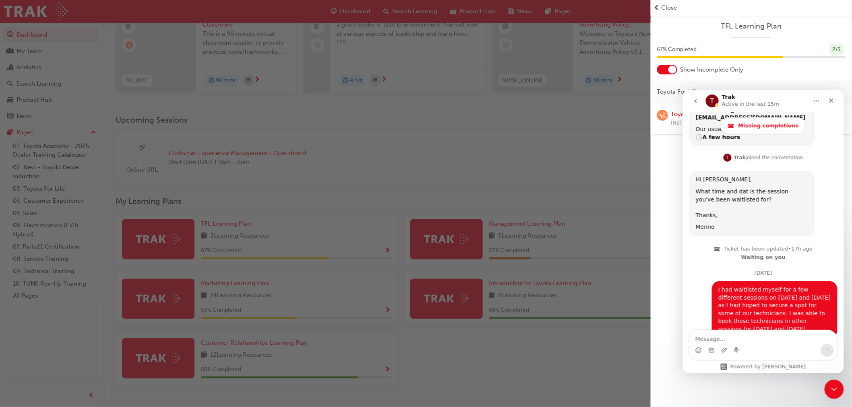
scroll to position [547, 0]
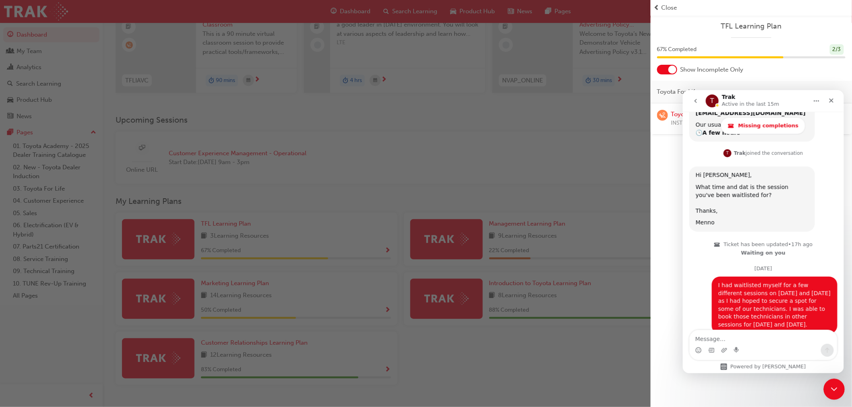
drag, startPoint x: 834, startPoint y: 388, endPoint x: 1621, endPoint y: 768, distance: 873.9
click at [834, 388] on icon "Close Intercom Messenger" at bounding box center [833, 389] width 10 height 10
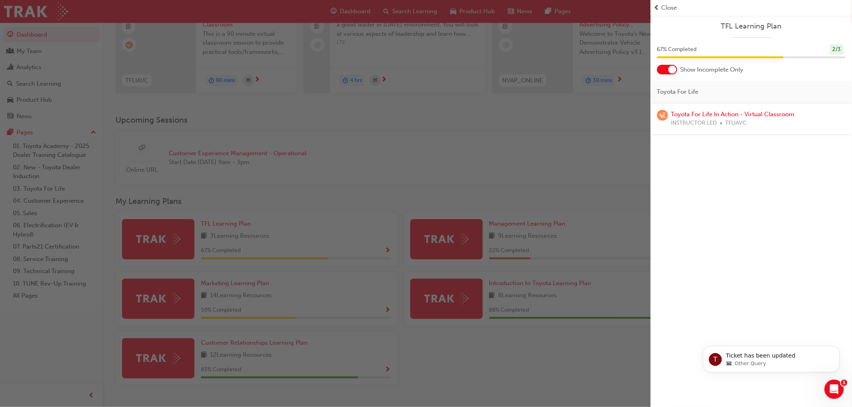
scroll to position [0, 0]
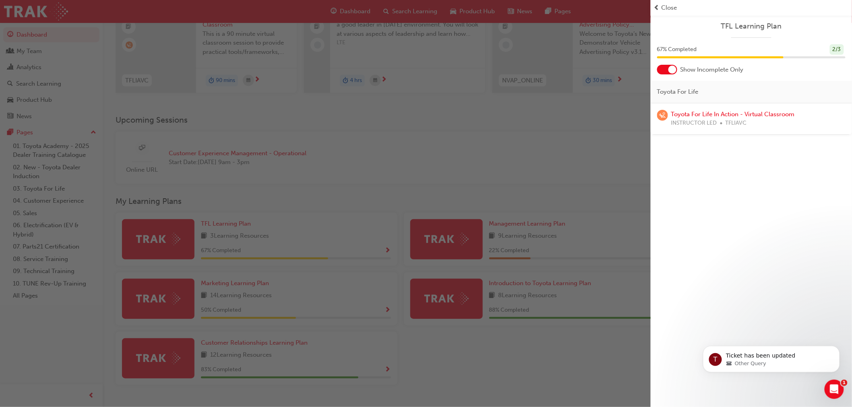
click at [578, 179] on div "button" at bounding box center [325, 203] width 650 height 407
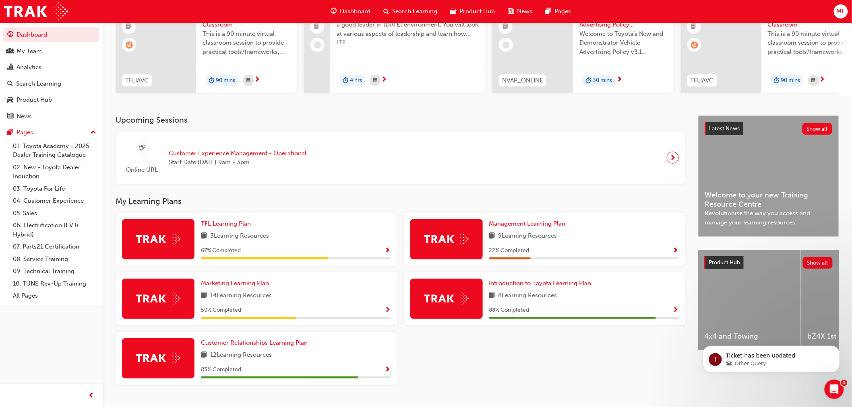
click at [388, 252] on span "Show Progress" at bounding box center [388, 251] width 6 height 7
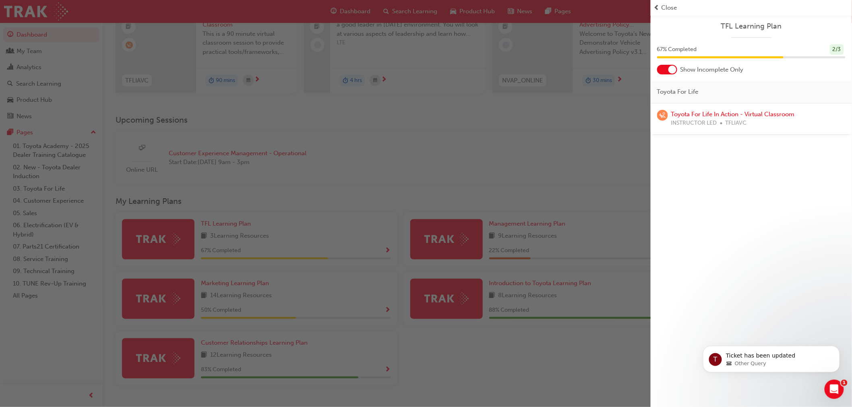
drag, startPoint x: 670, startPoint y: 70, endPoint x: 663, endPoint y: 70, distance: 7.3
click at [663, 70] on div at bounding box center [667, 70] width 20 height 10
click at [780, 360] on div "Other Query" at bounding box center [777, 363] width 104 height 7
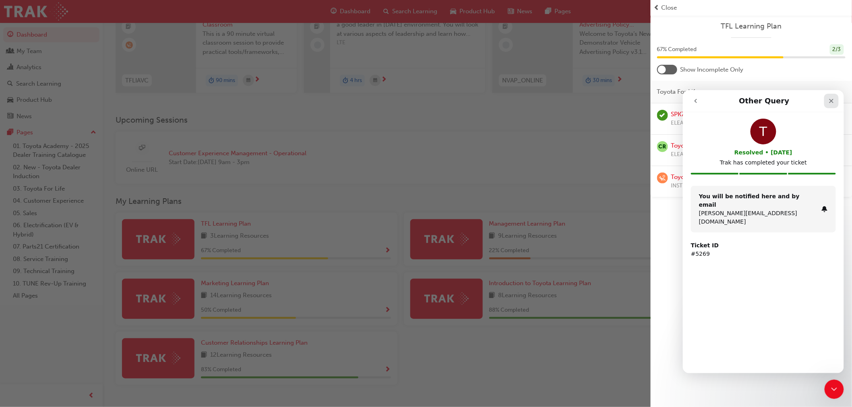
click at [829, 99] on icon "Close" at bounding box center [831, 101] width 4 height 4
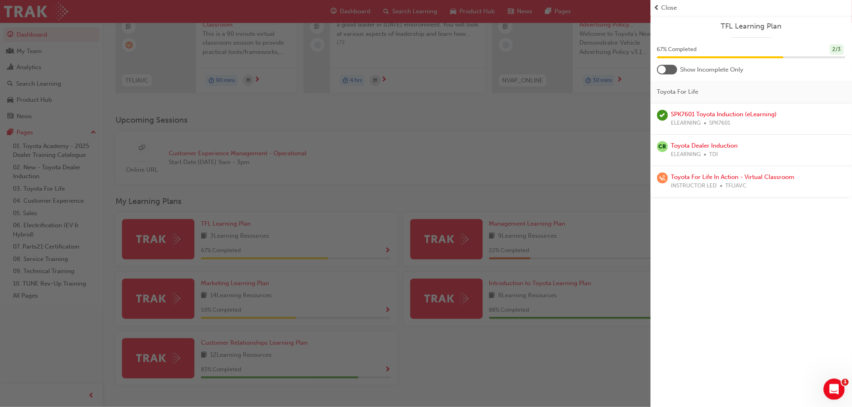
click at [834, 388] on icon "Open Intercom Messenger" at bounding box center [832, 388] width 13 height 13
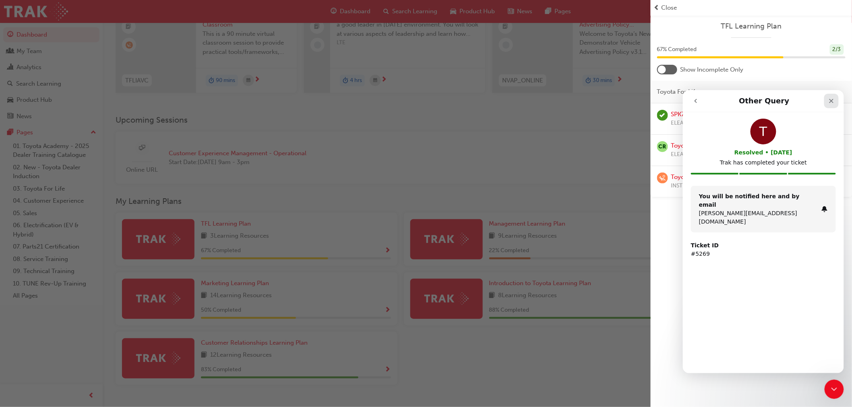
click at [832, 99] on icon "Close" at bounding box center [831, 100] width 6 height 6
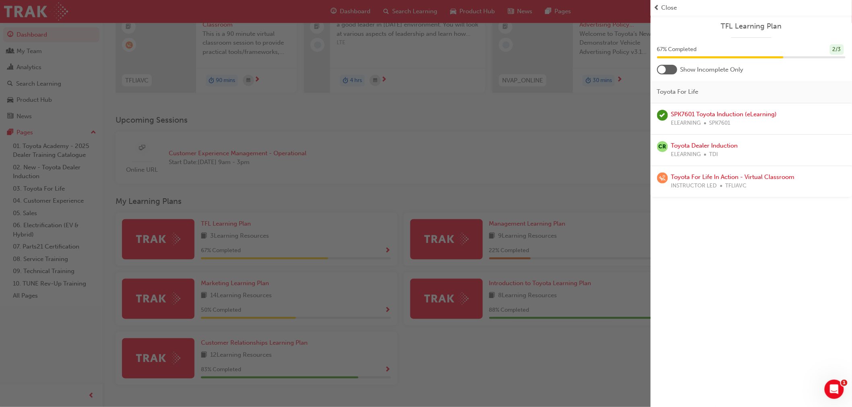
drag, startPoint x: 730, startPoint y: 268, endPoint x: 735, endPoint y: 268, distance: 5.2
click at [730, 268] on div "TFL Learning Plan 67 % Completed 2 / 3 Show Incomplete Only Toyota For Life SPK…" at bounding box center [750, 203] width 201 height 407
click at [589, 149] on div "button" at bounding box center [325, 203] width 650 height 407
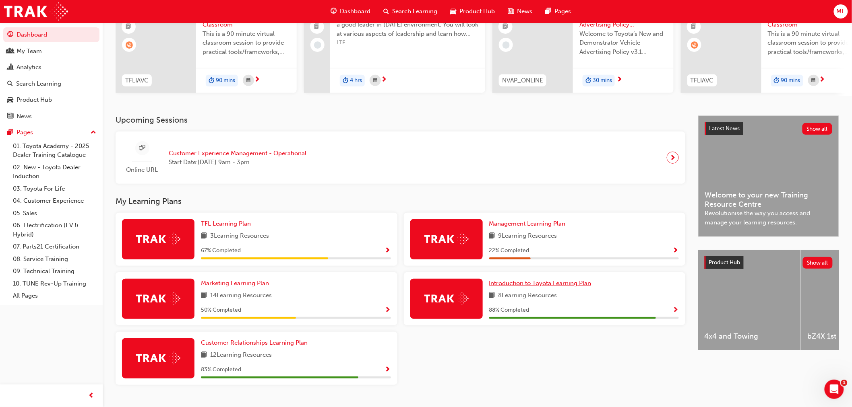
click at [545, 285] on span "Introduction to Toyota Learning Plan" at bounding box center [540, 283] width 102 height 7
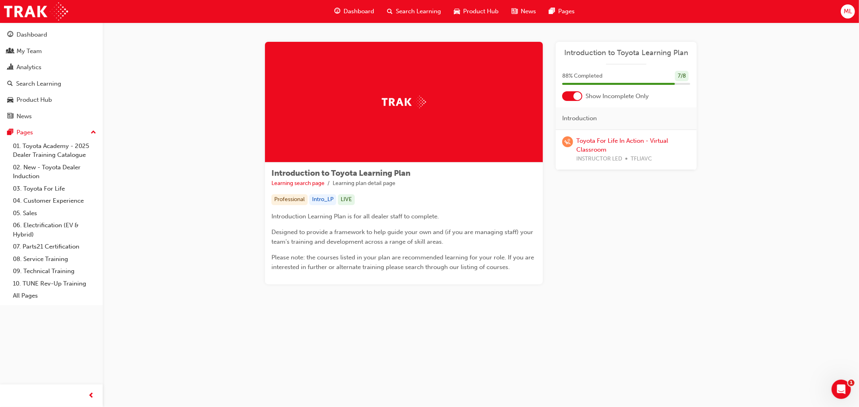
click at [577, 95] on div at bounding box center [577, 96] width 8 height 8
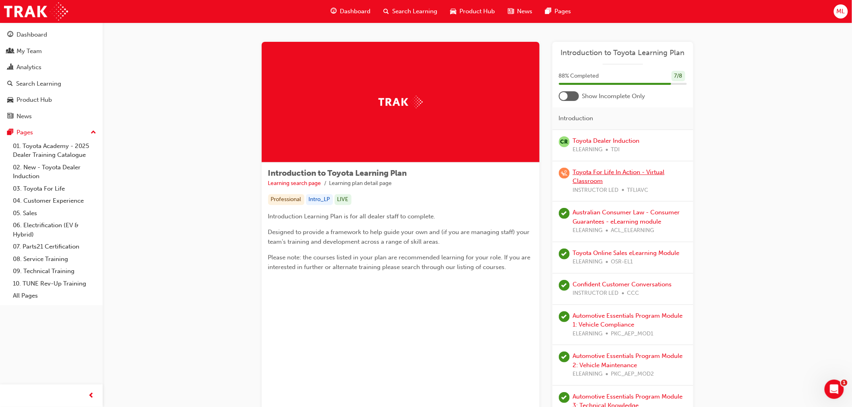
click at [594, 180] on link "Toyota For Life In Action - Virtual Classroom" at bounding box center [619, 177] width 92 height 17
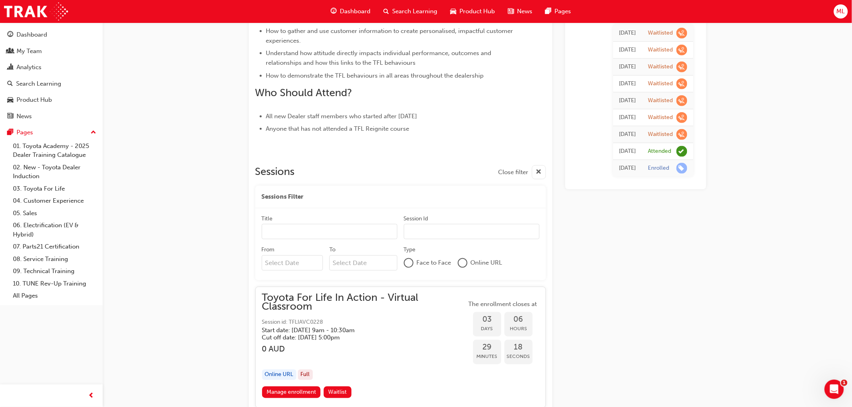
scroll to position [325, 0]
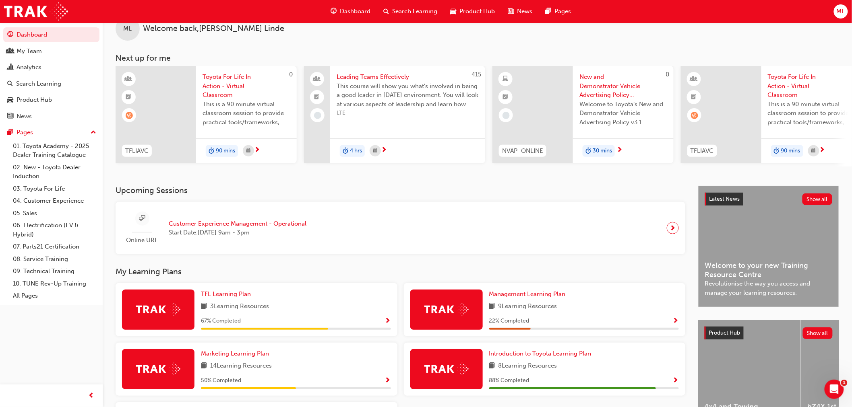
scroll to position [109, 0]
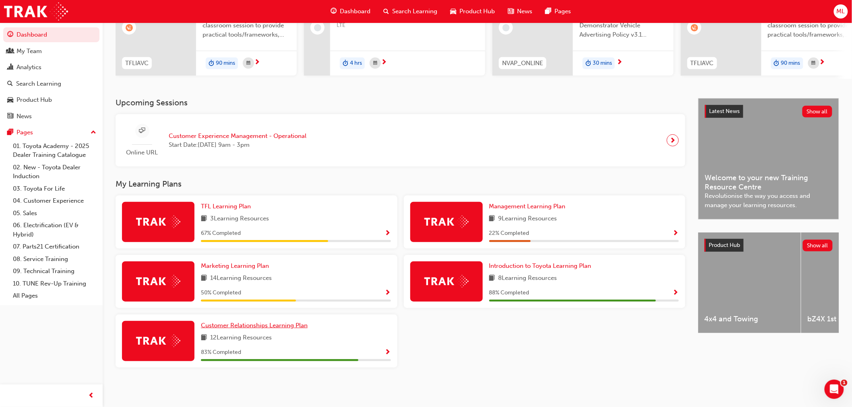
click at [242, 324] on span "Customer Relationships Learning Plan" at bounding box center [254, 325] width 107 height 7
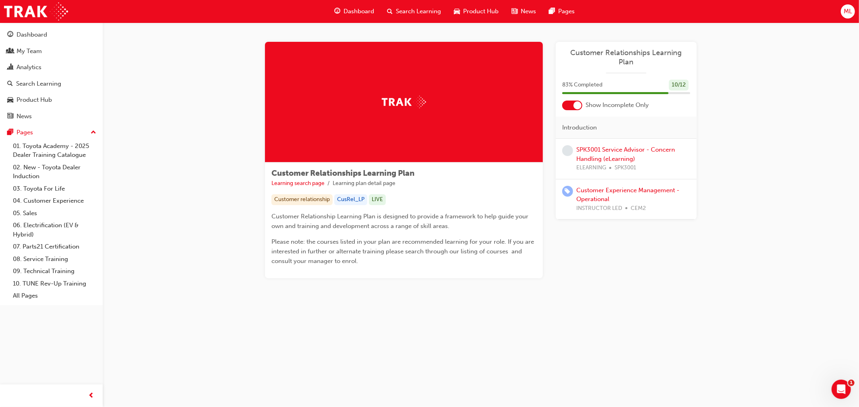
click at [578, 101] on div at bounding box center [577, 105] width 8 height 8
